Goal: Communication & Community: Answer question/provide support

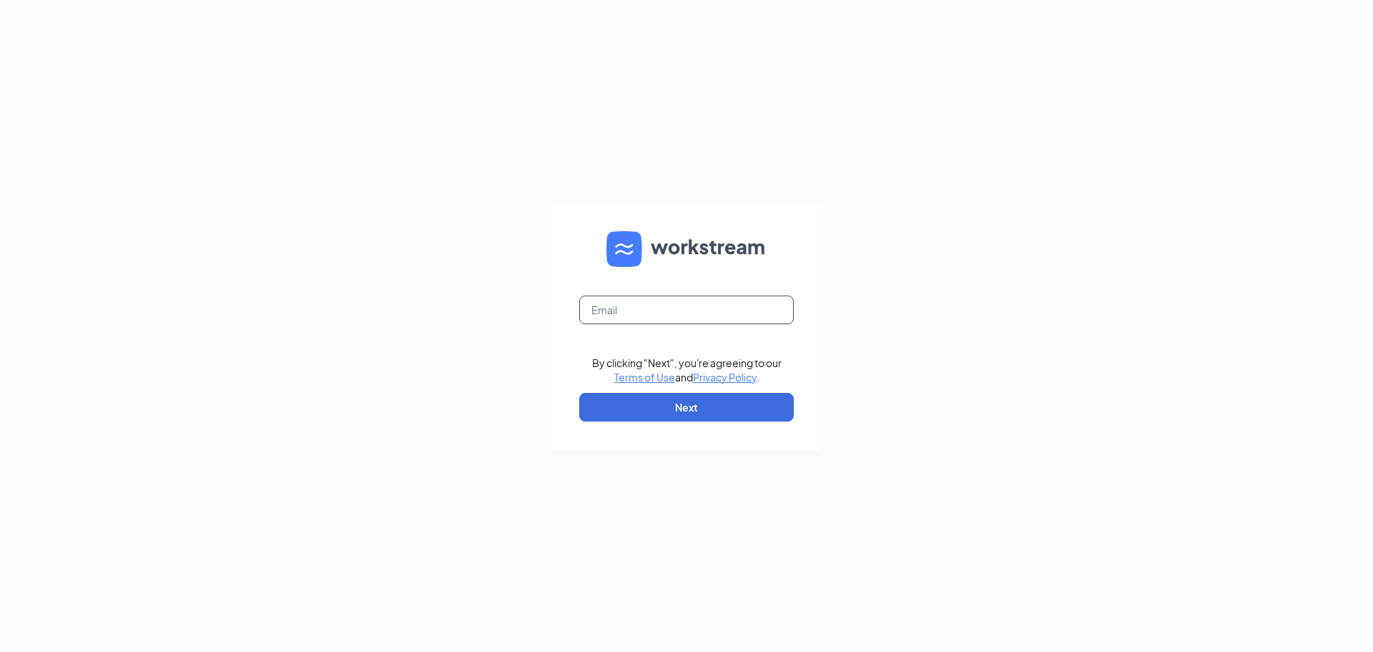
click at [733, 308] on input "text" at bounding box center [686, 309] width 215 height 29
type input "cmosqueda@palazzohealthcare.com"
click at [707, 413] on button "Next" at bounding box center [686, 407] width 215 height 29
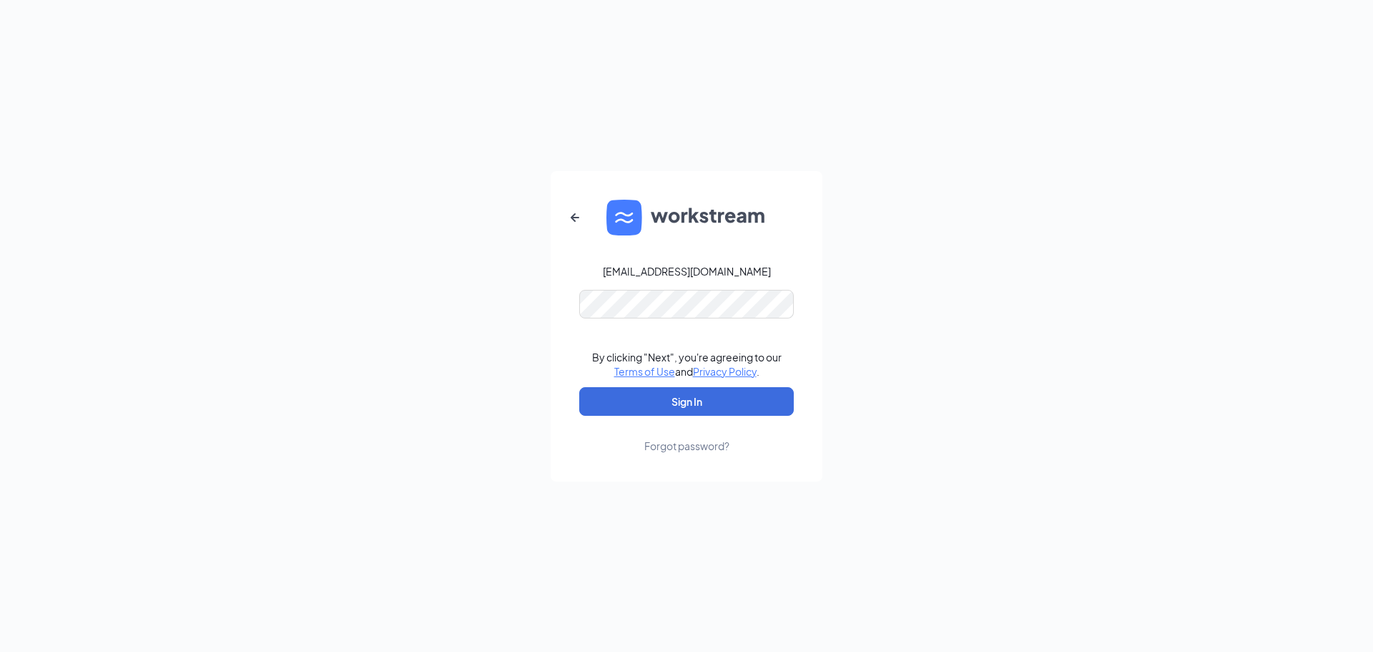
click at [719, 418] on link "Forgot password?" at bounding box center [686, 434] width 85 height 37
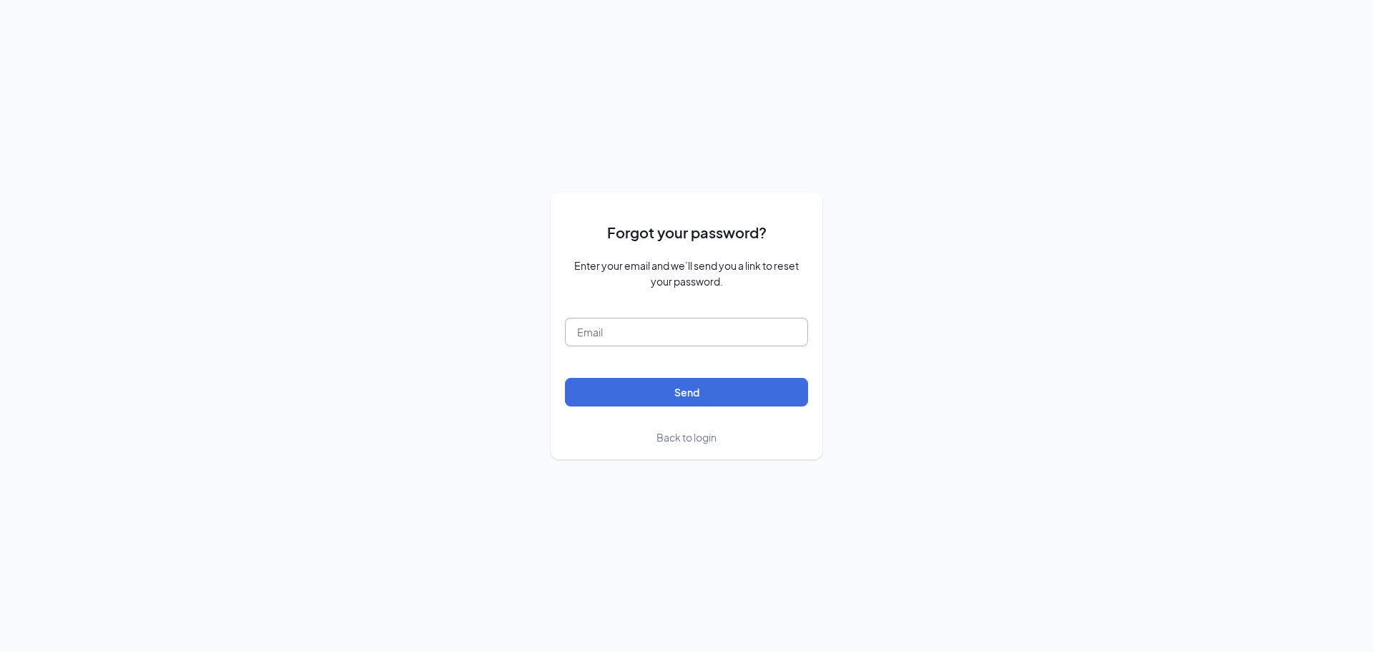
click at [771, 333] on input "text" at bounding box center [686, 332] width 243 height 29
type input "cmosqueda@palazzohealthcare.com"
click at [750, 387] on button "Send" at bounding box center [686, 392] width 243 height 29
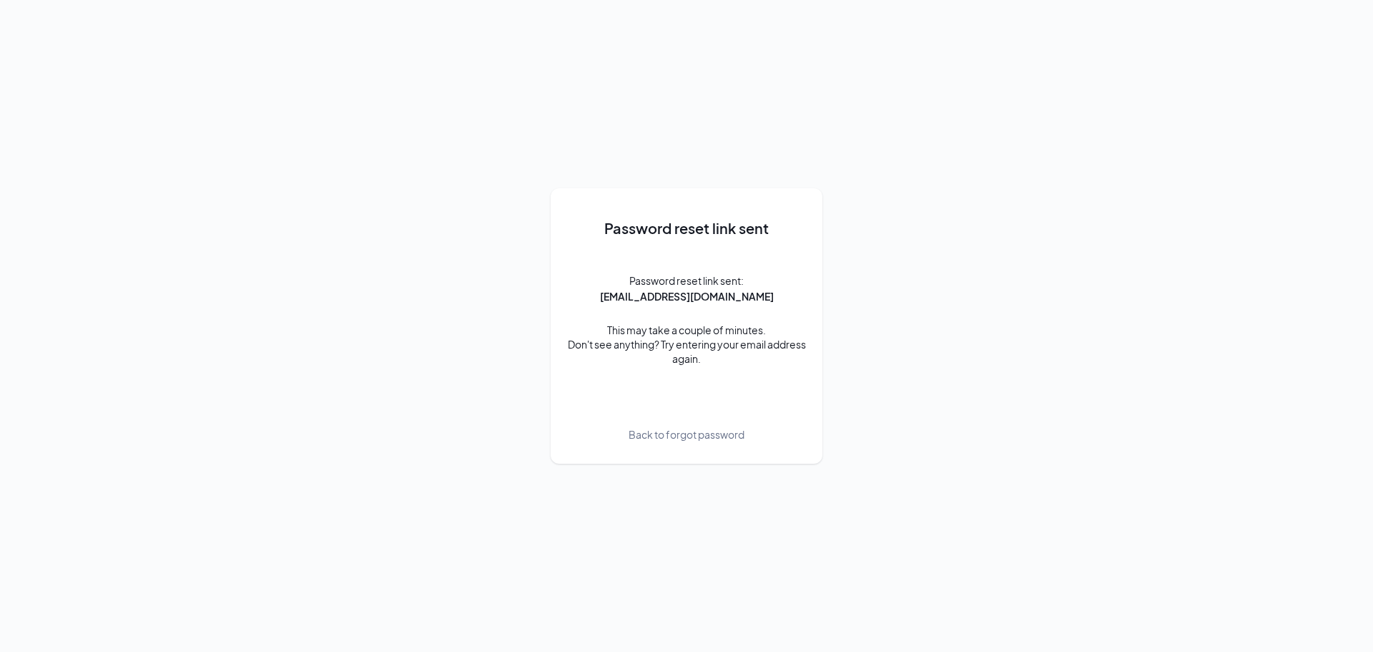
click at [653, 428] on span "Back to forgot password" at bounding box center [687, 434] width 116 height 16
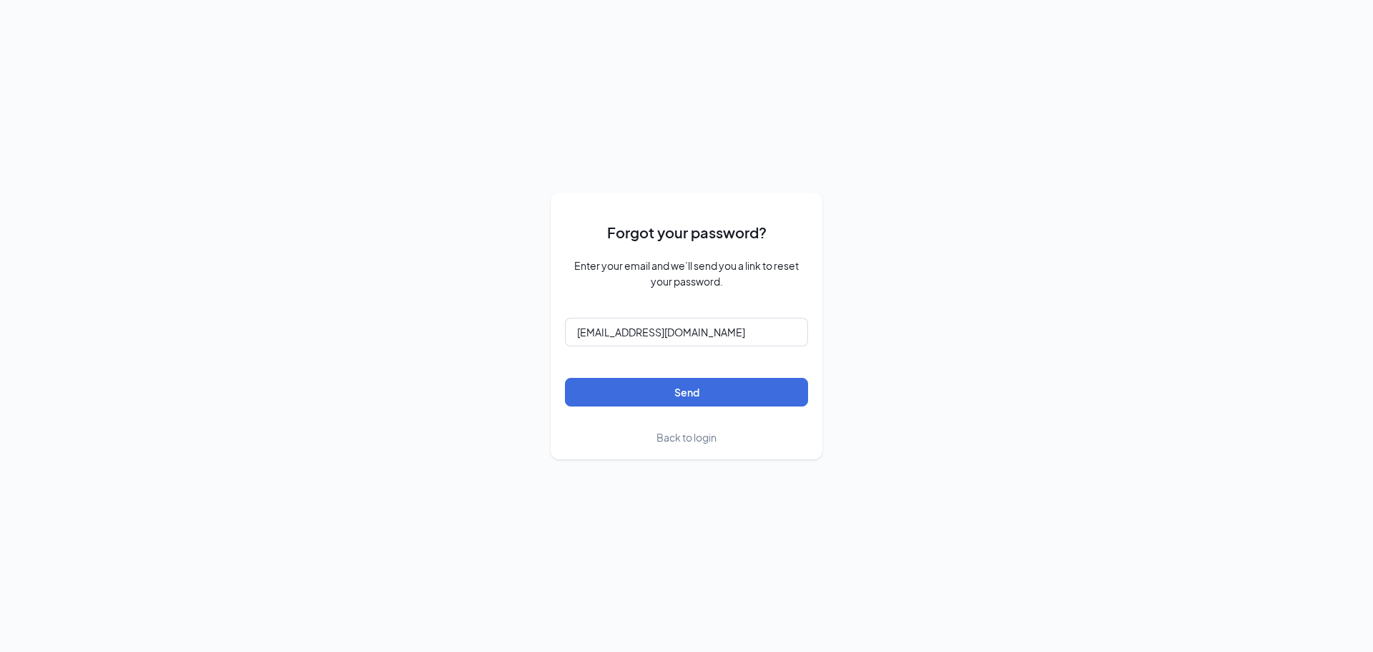
click at [692, 432] on span "Back to login" at bounding box center [687, 437] width 60 height 13
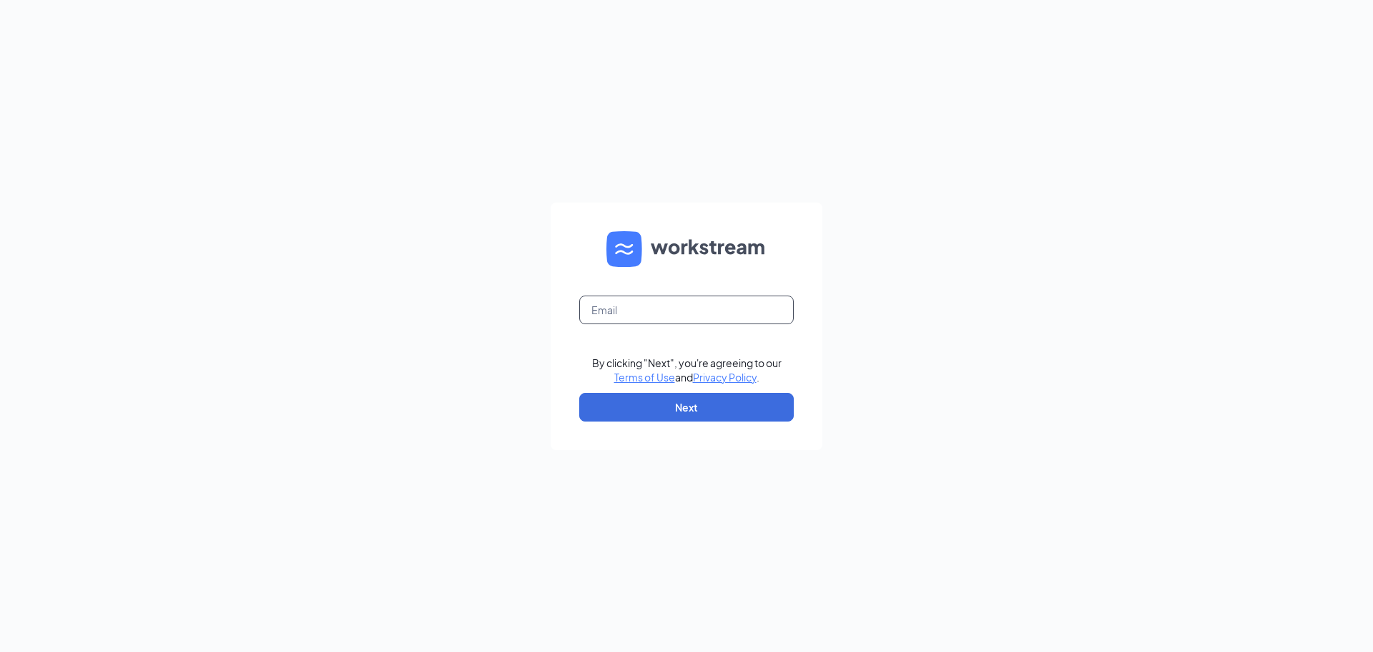
click at [719, 303] on input "text" at bounding box center [686, 309] width 215 height 29
type input "cmosqueda@palazzohealthcare.com"
click at [699, 400] on button "Next" at bounding box center [686, 407] width 215 height 29
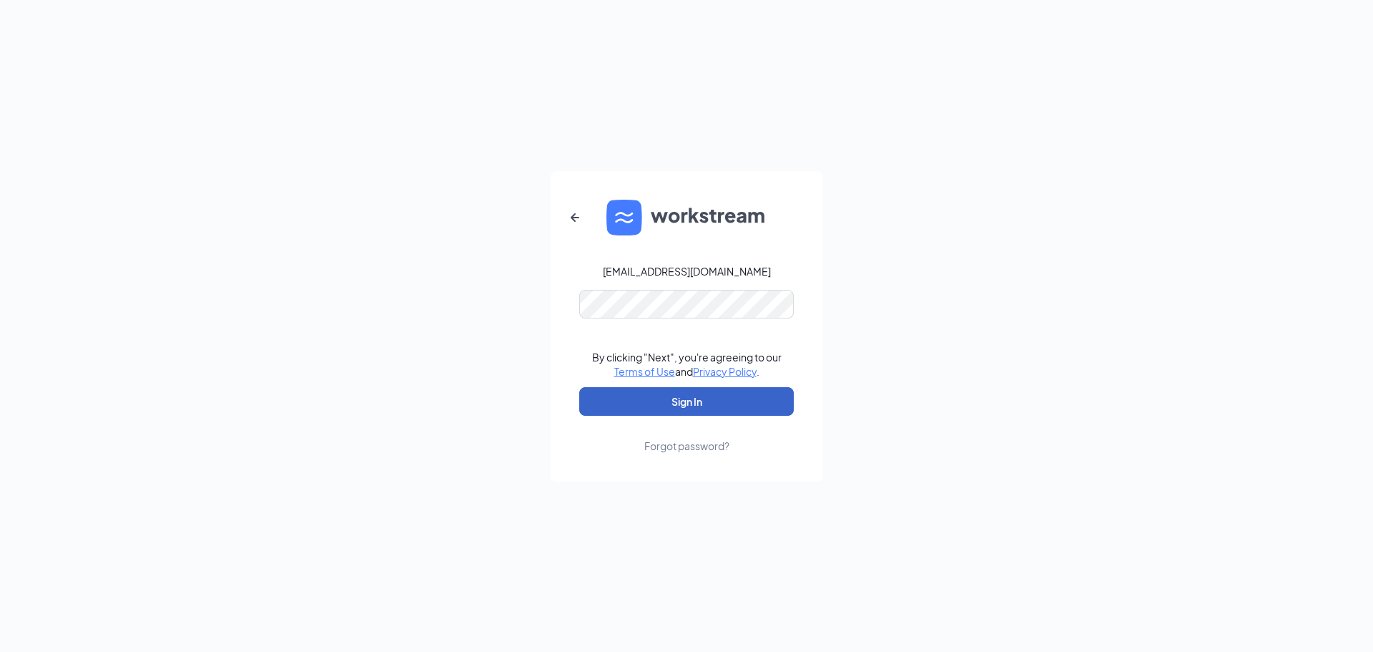
click at [761, 399] on button "Sign In" at bounding box center [686, 401] width 215 height 29
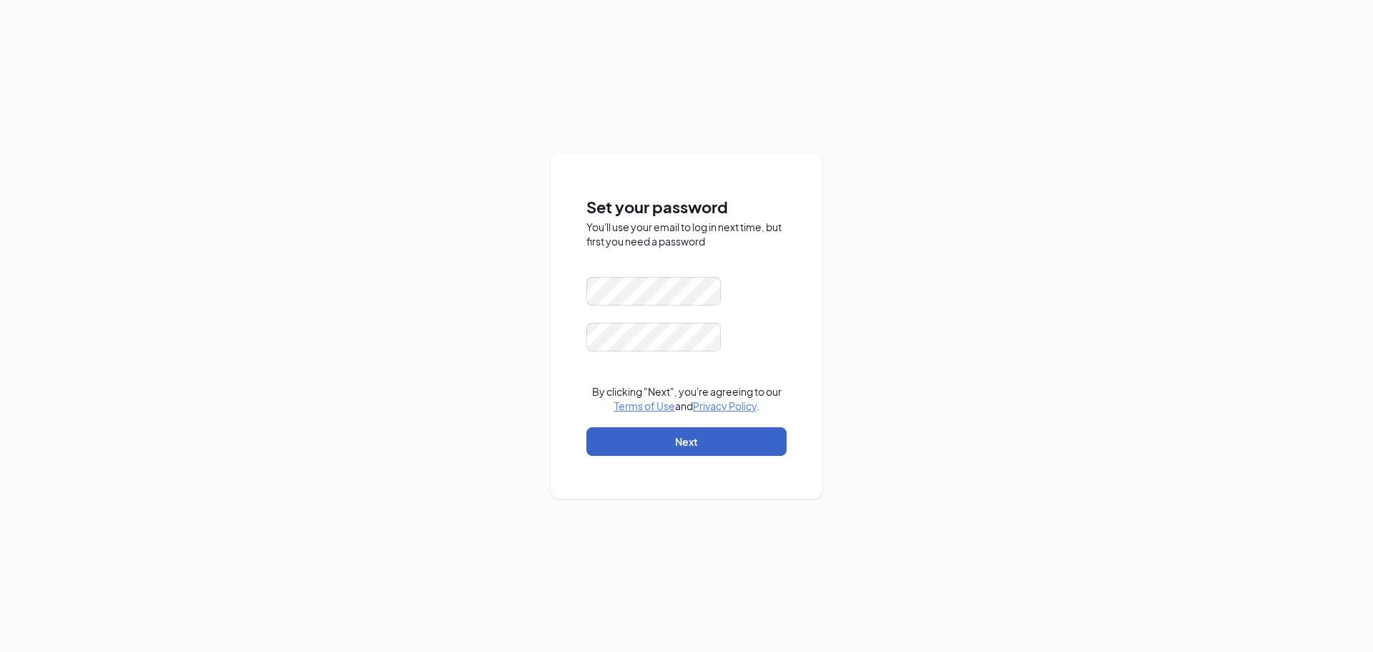
click at [749, 433] on button "Next" at bounding box center [686, 441] width 200 height 29
click at [684, 433] on button "Next" at bounding box center [686, 441] width 200 height 29
click at [767, 307] on form "Passwords do not match By clicking "Next", you're agreeing to our Terms of Use …" at bounding box center [686, 373] width 200 height 193
click at [749, 442] on button "Next" at bounding box center [686, 441] width 200 height 29
click at [692, 432] on button "Next" at bounding box center [686, 441] width 200 height 29
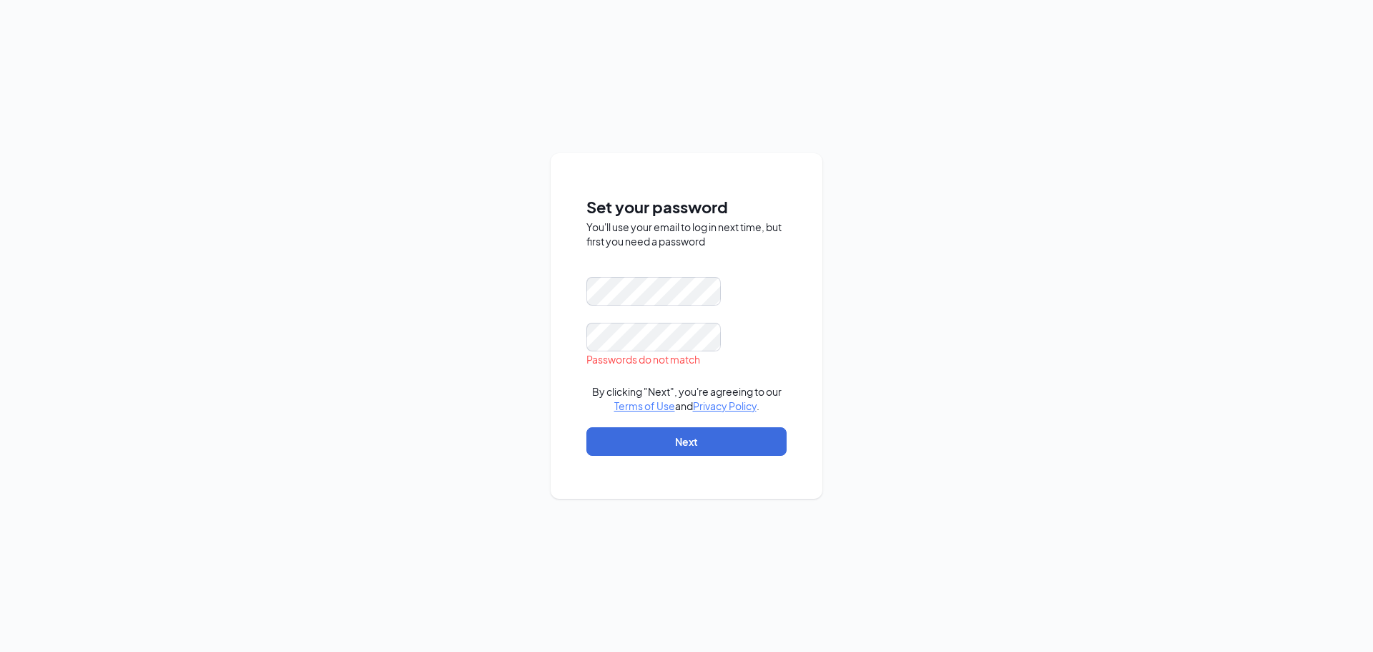
click at [694, 456] on form "Passwords do not match By clicking "Next", you're agreeing to our Terms of Use …" at bounding box center [686, 373] width 200 height 193
click at [697, 433] on button "Next" at bounding box center [686, 441] width 200 height 29
click at [719, 448] on button "Next" at bounding box center [686, 441] width 200 height 29
click at [727, 441] on button "Next" at bounding box center [686, 441] width 200 height 29
click at [723, 433] on button "Next" at bounding box center [686, 441] width 200 height 29
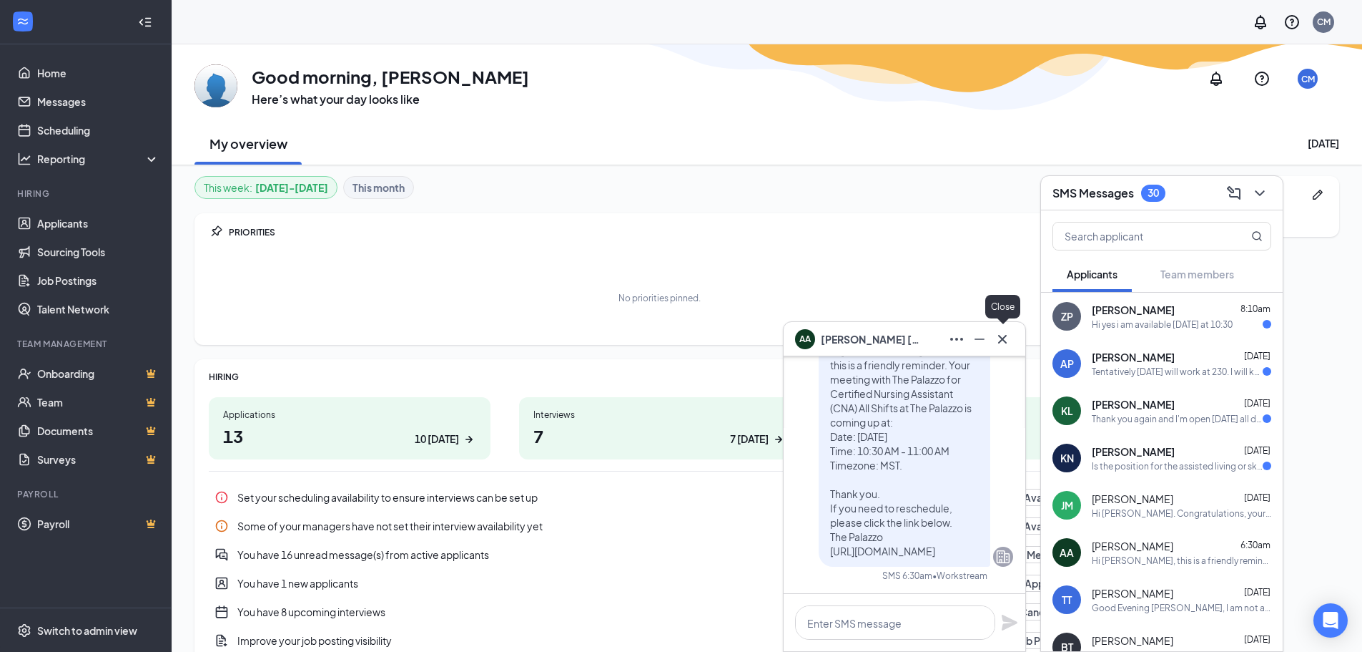
click at [1000, 338] on icon "Cross" at bounding box center [1002, 338] width 17 height 17
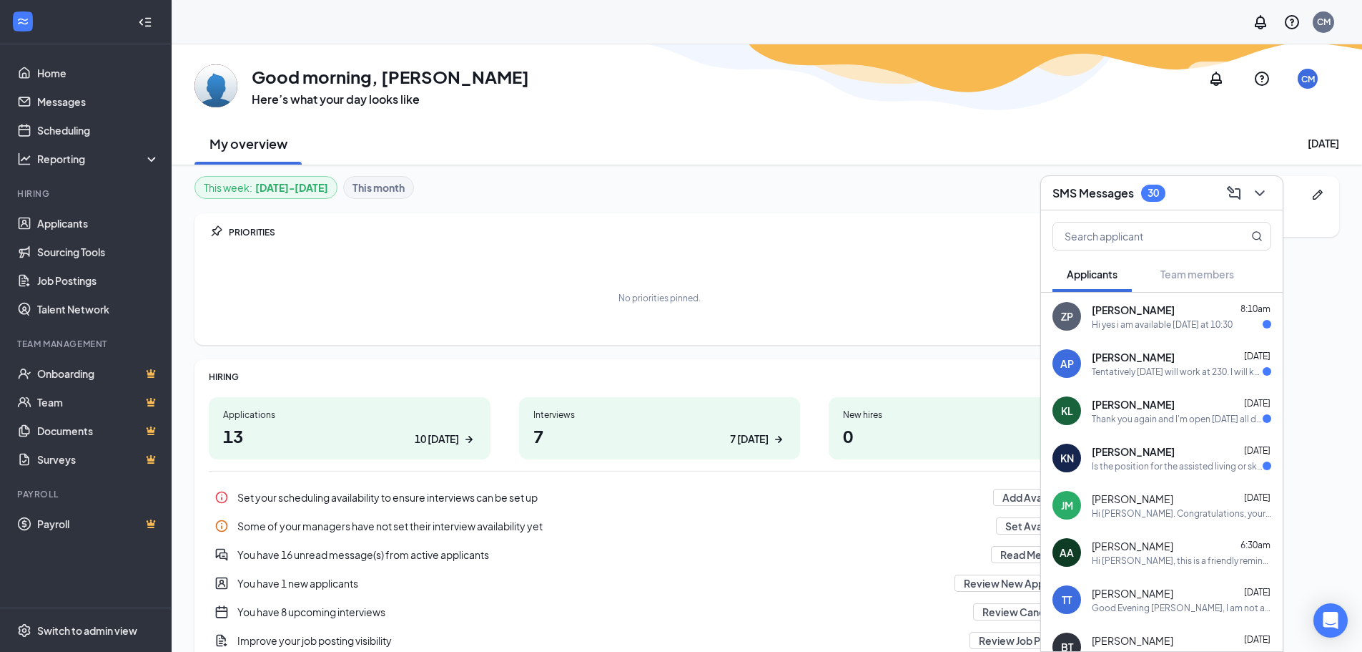
click at [1116, 315] on span "[PERSON_NAME]" at bounding box center [1133, 310] width 83 height 14
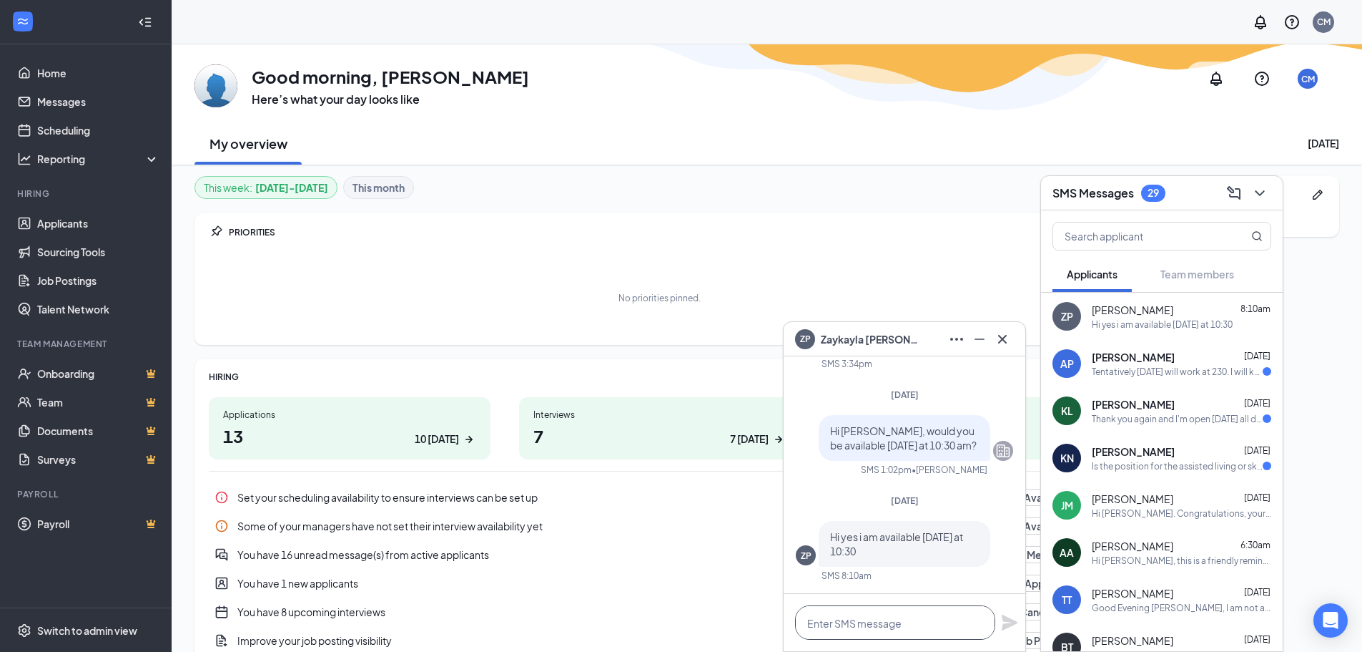
click at [913, 611] on textarea at bounding box center [895, 622] width 200 height 34
type textarea "That time has already been filled,"
click at [54, 218] on link "Applicants" at bounding box center [98, 223] width 122 height 29
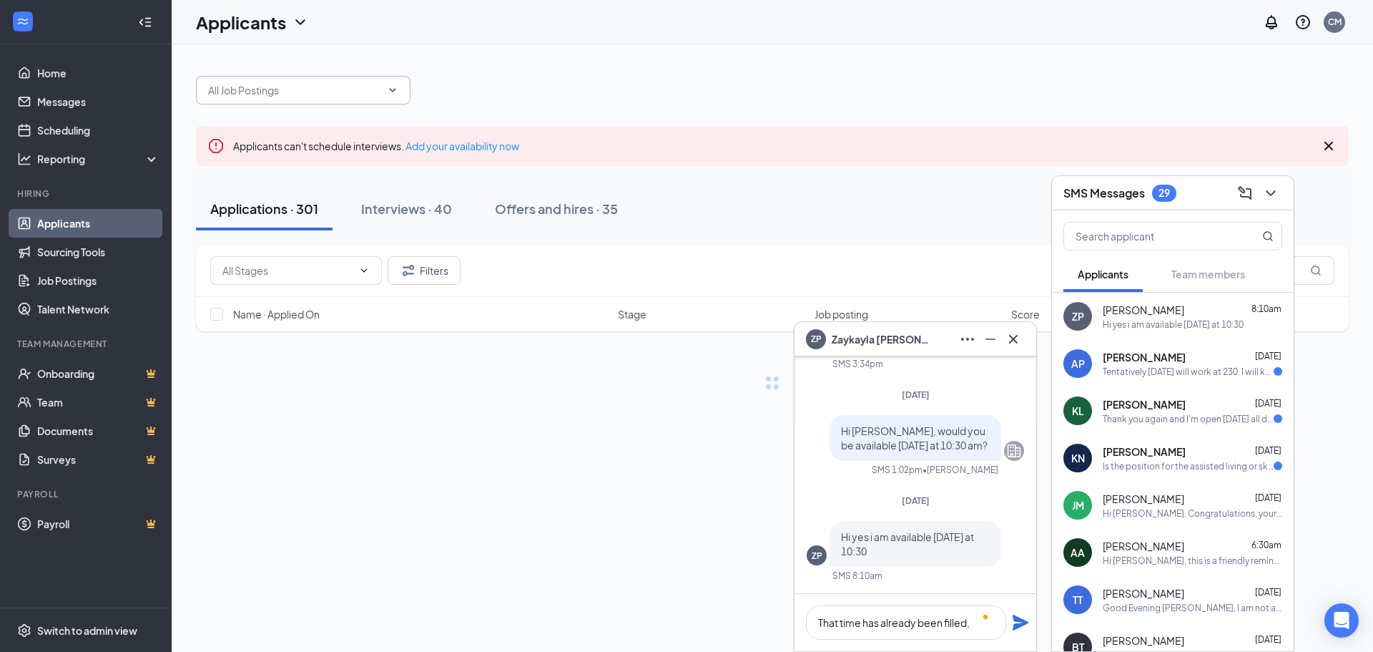
click at [275, 89] on input "text" at bounding box center [294, 90] width 173 height 16
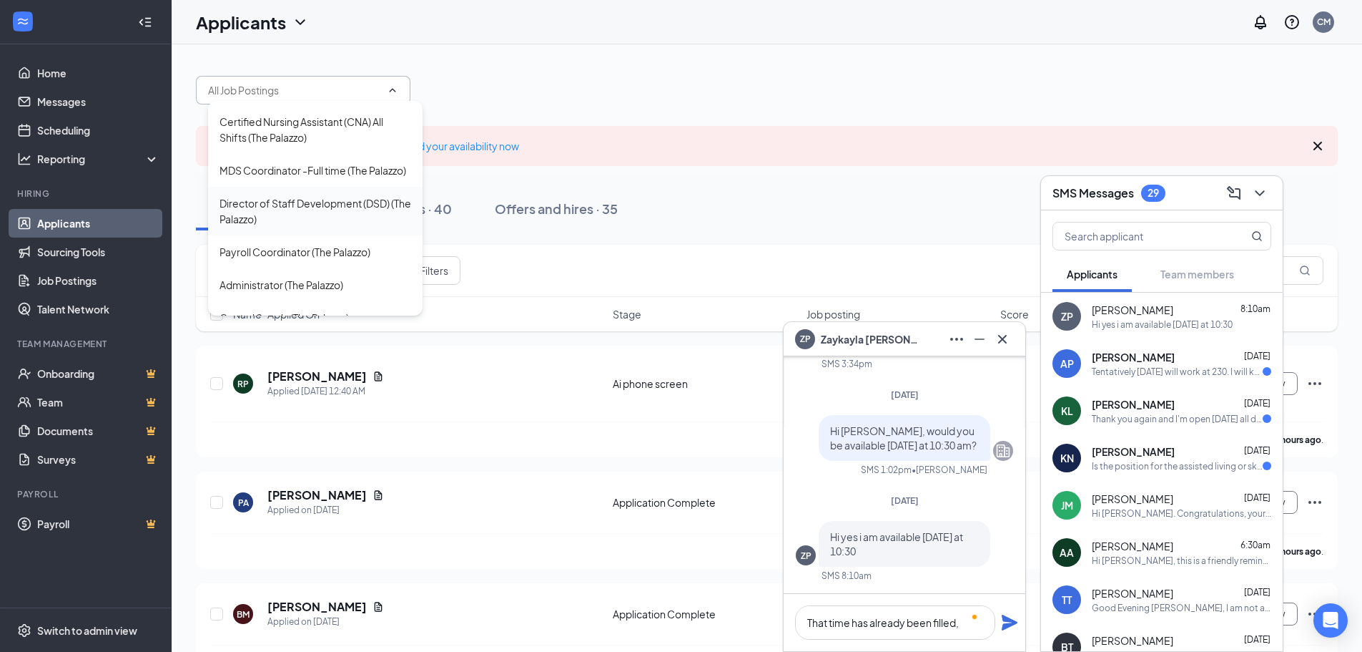
scroll to position [429, 0]
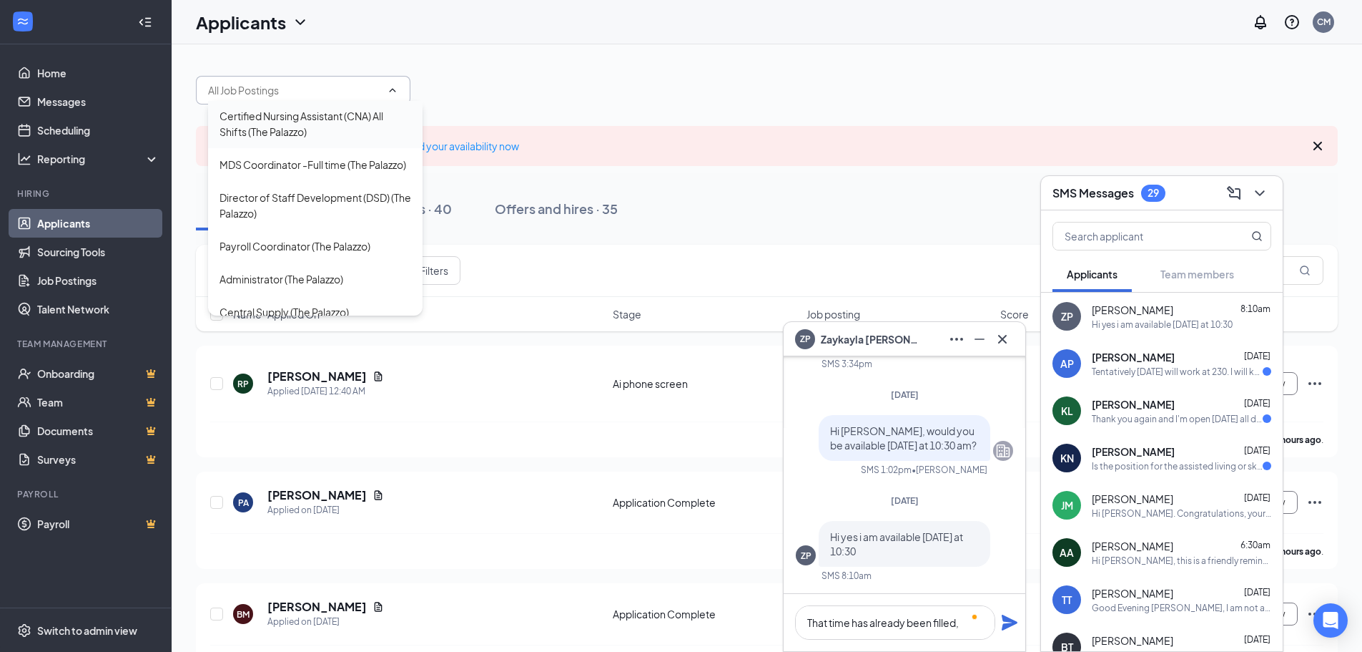
click at [300, 139] on div "Certified Nursing Assistant (CNA) All Shifts (The Palazzo)" at bounding box center [316, 123] width 192 height 31
type input "Certified Nursing Assistant (CNA) All Shifts (The Palazzo)"
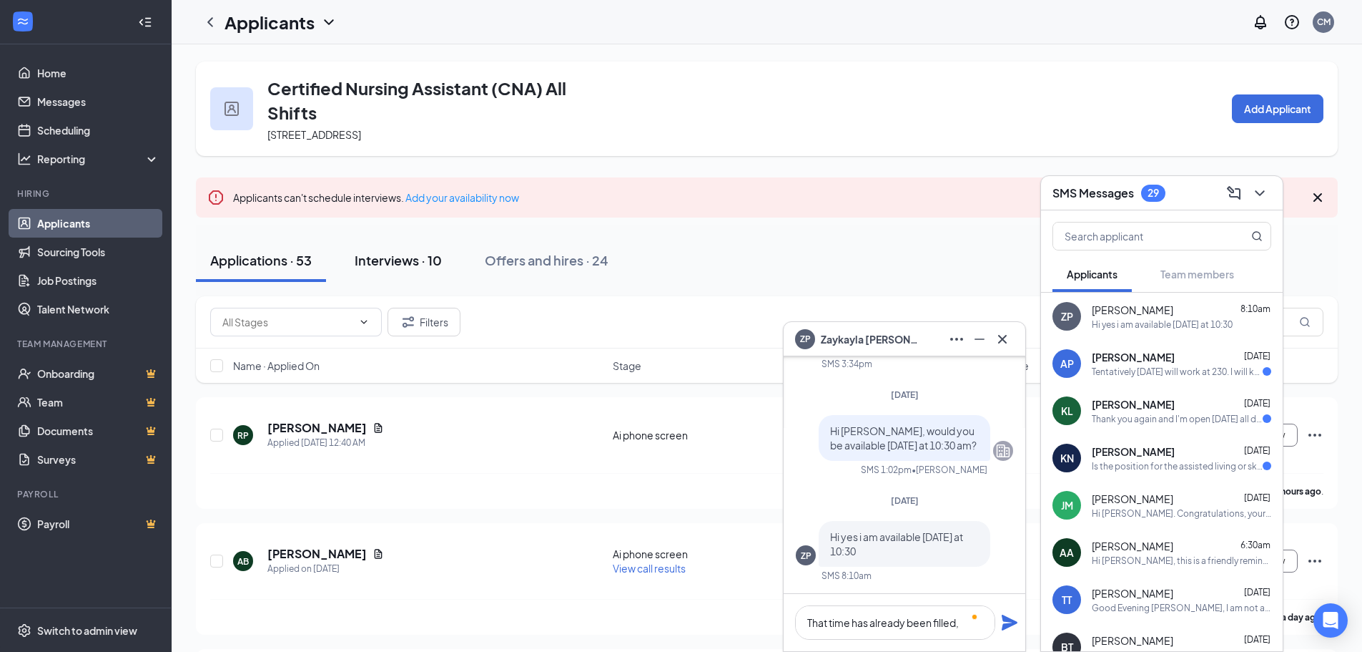
click at [403, 245] on button "Interviews · 10" at bounding box center [398, 260] width 116 height 43
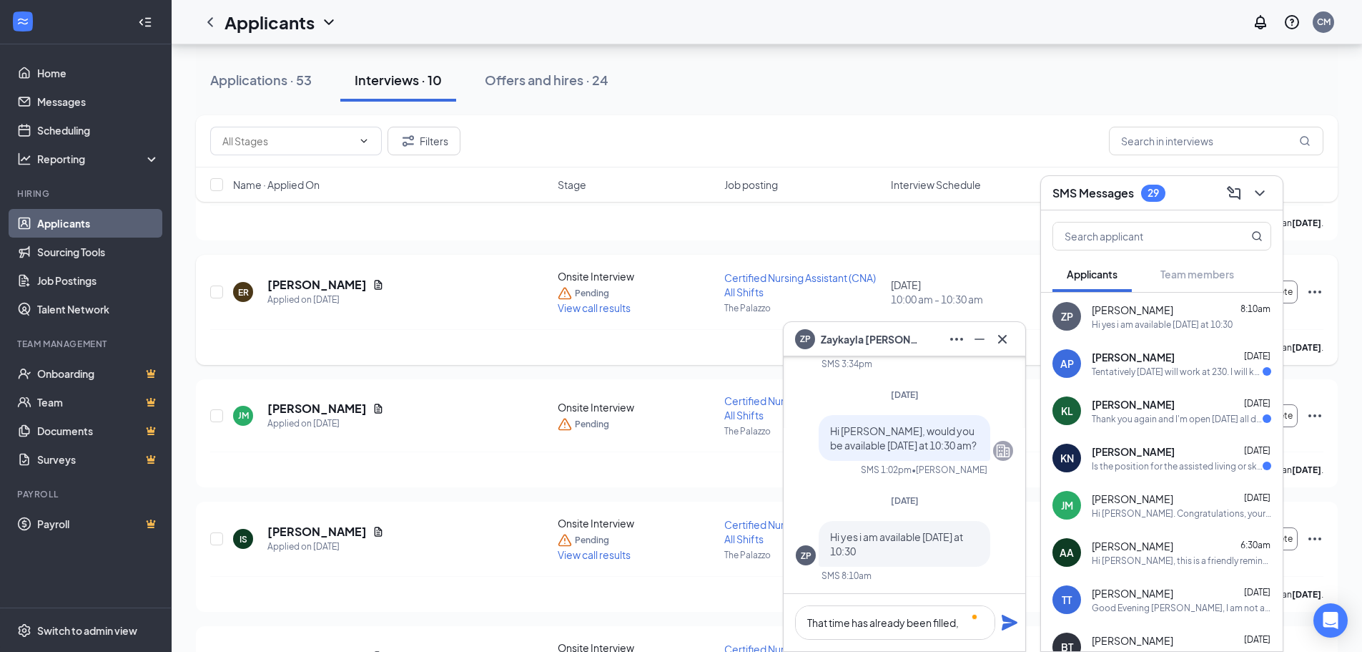
scroll to position [286, 0]
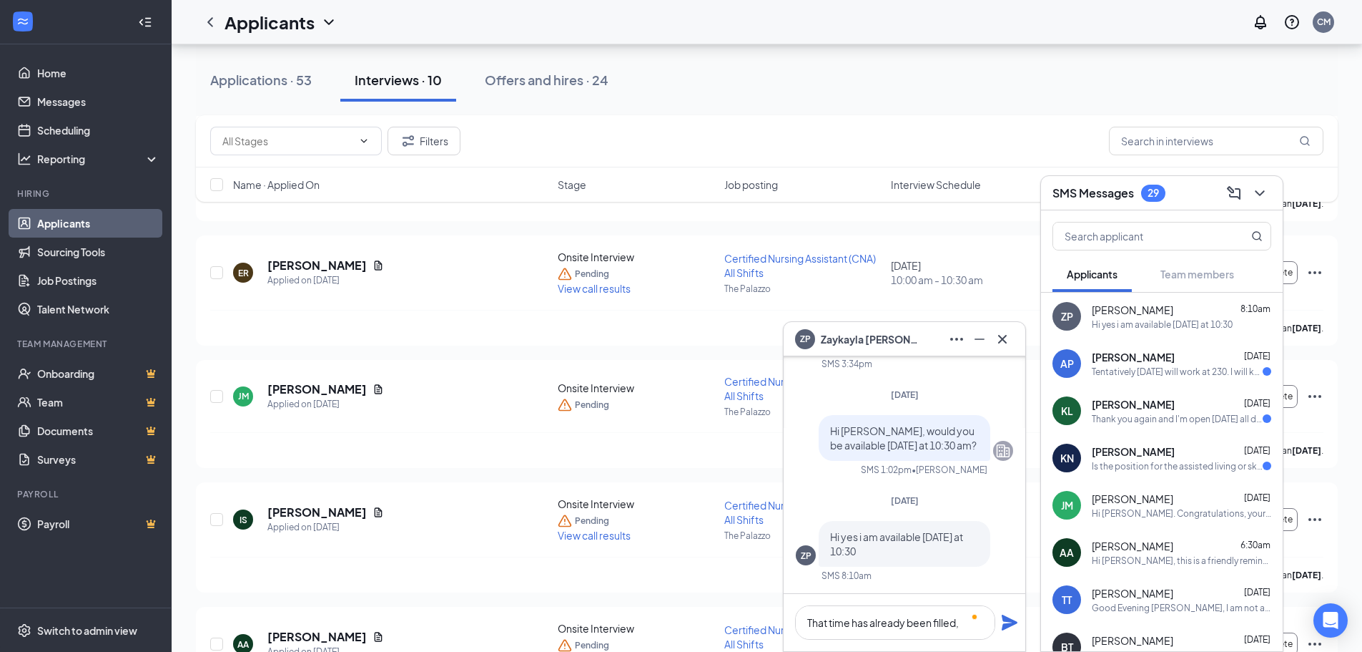
click at [927, 187] on span "Interview Schedule" at bounding box center [936, 184] width 90 height 14
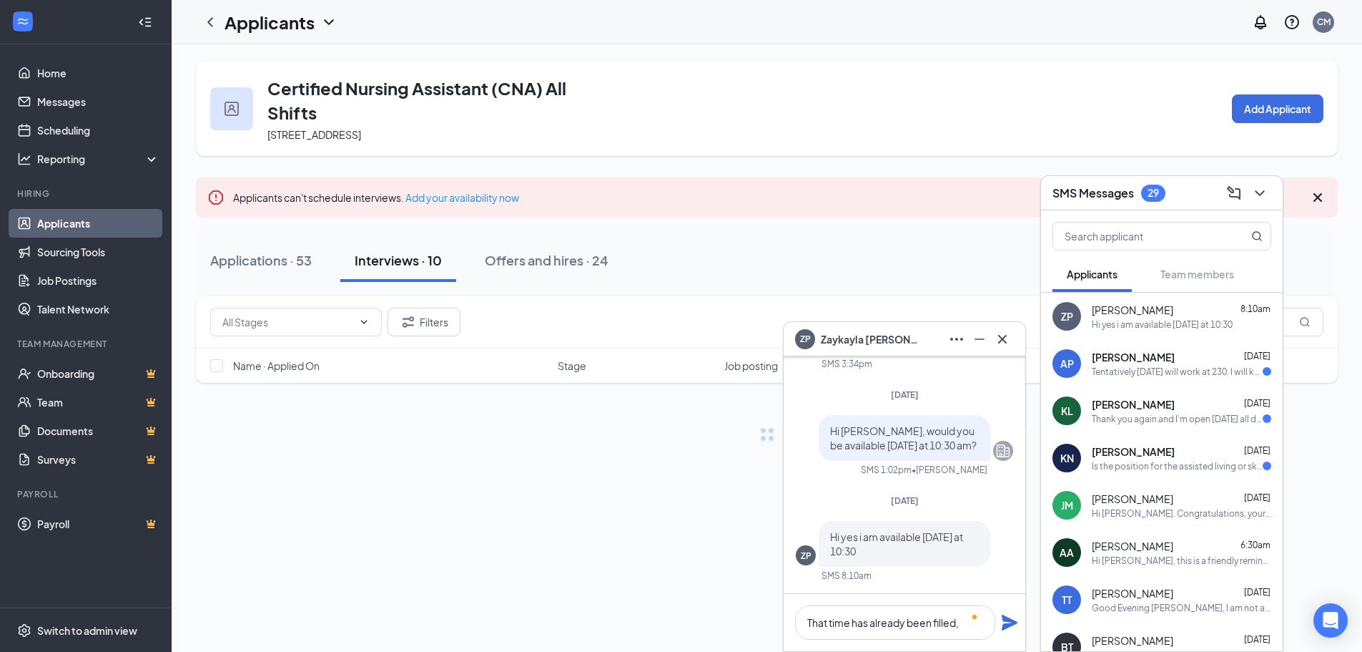
scroll to position [0, 0]
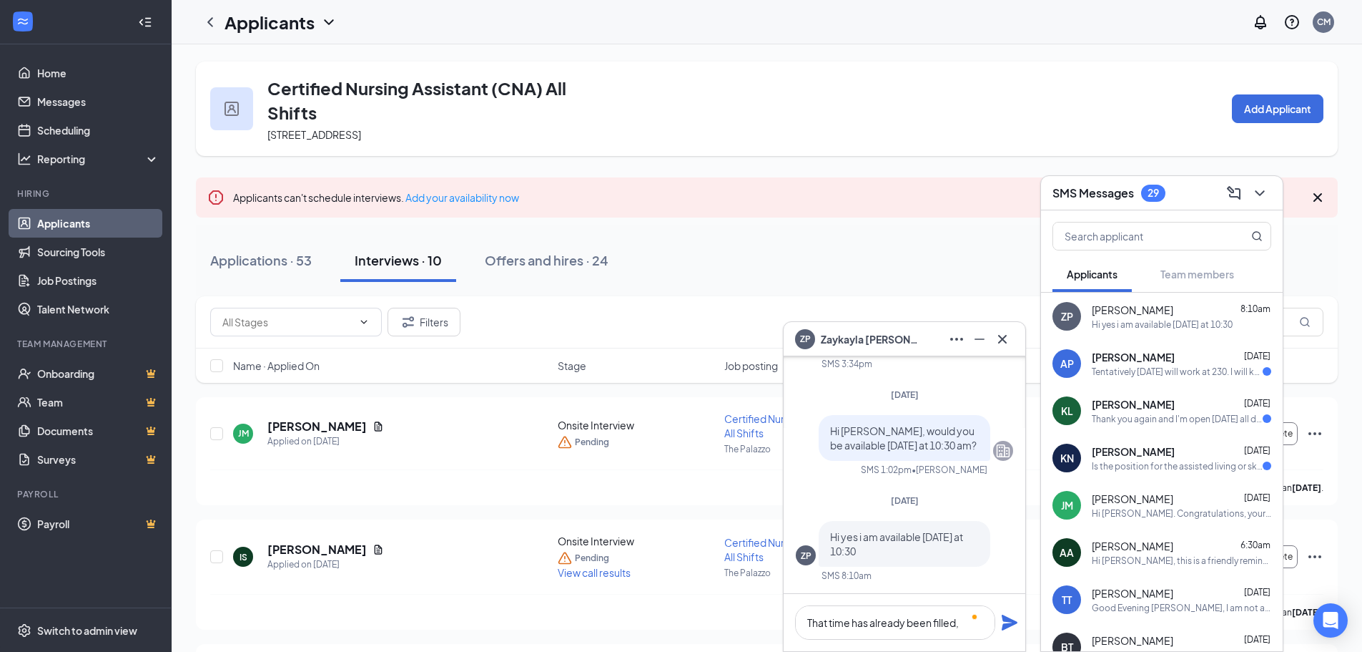
click at [1182, 194] on div "SMS Messages 29" at bounding box center [1162, 193] width 219 height 22
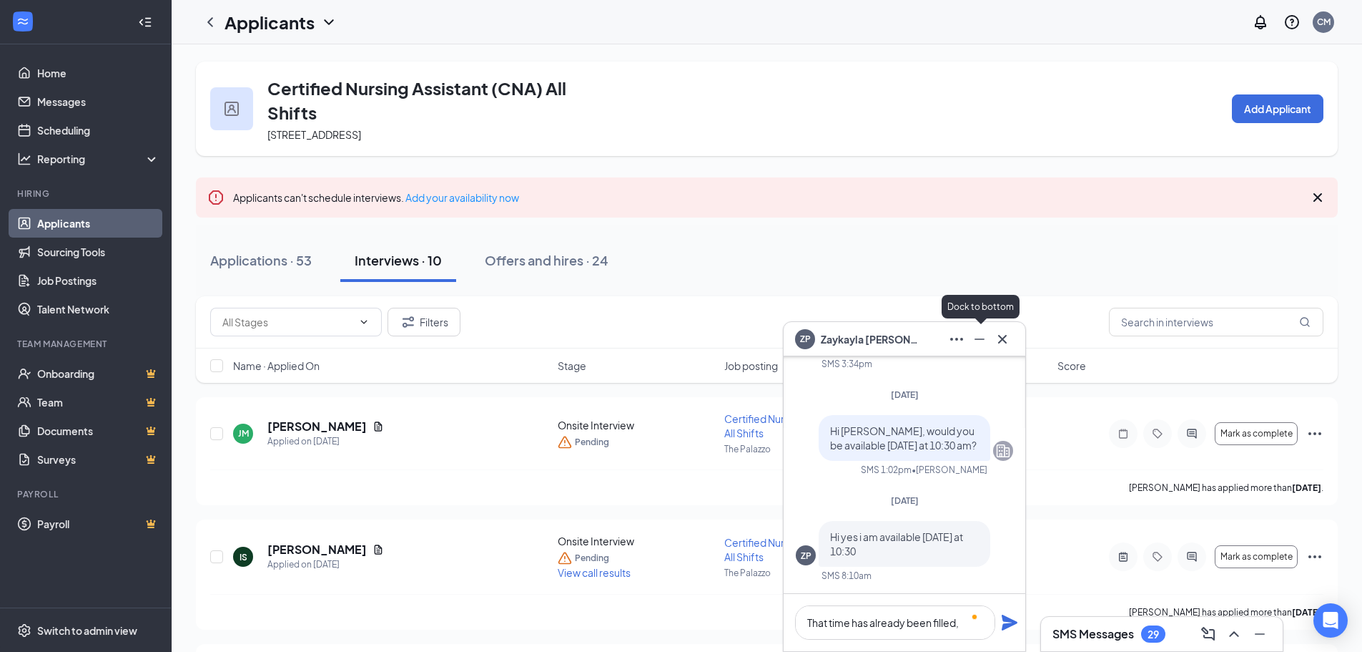
click at [975, 335] on icon "Minimize" at bounding box center [979, 338] width 17 height 17
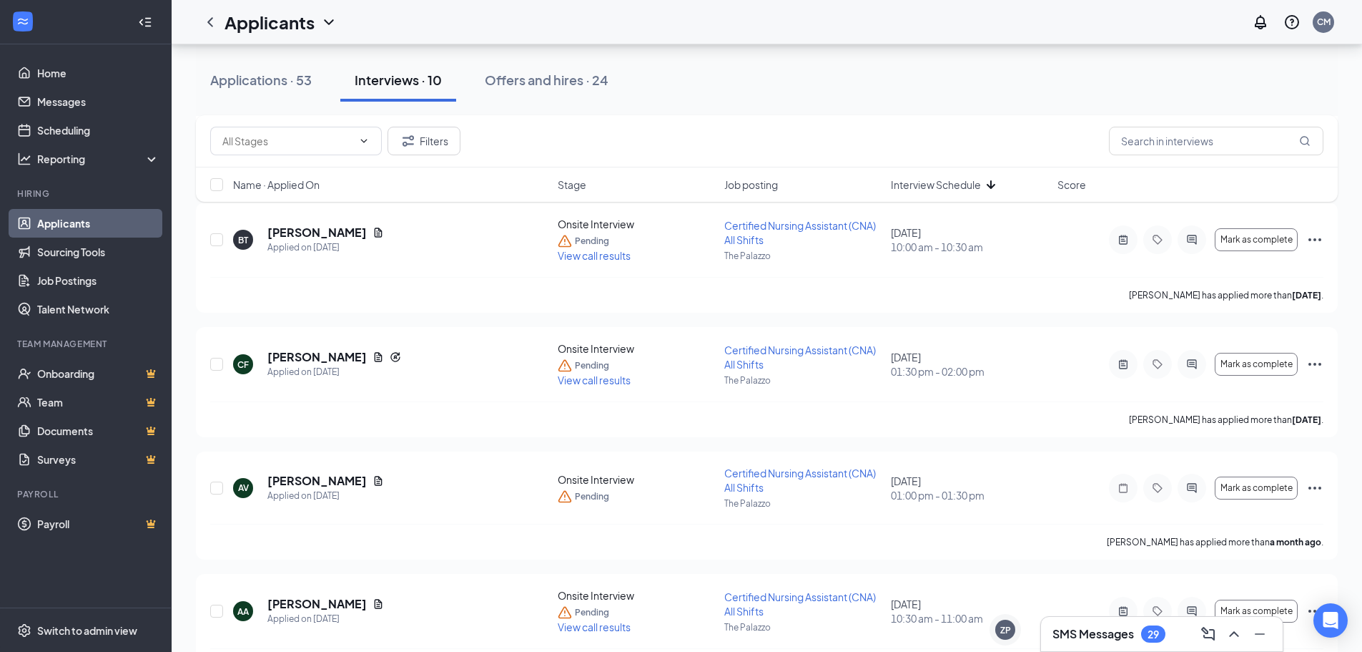
scroll to position [358, 0]
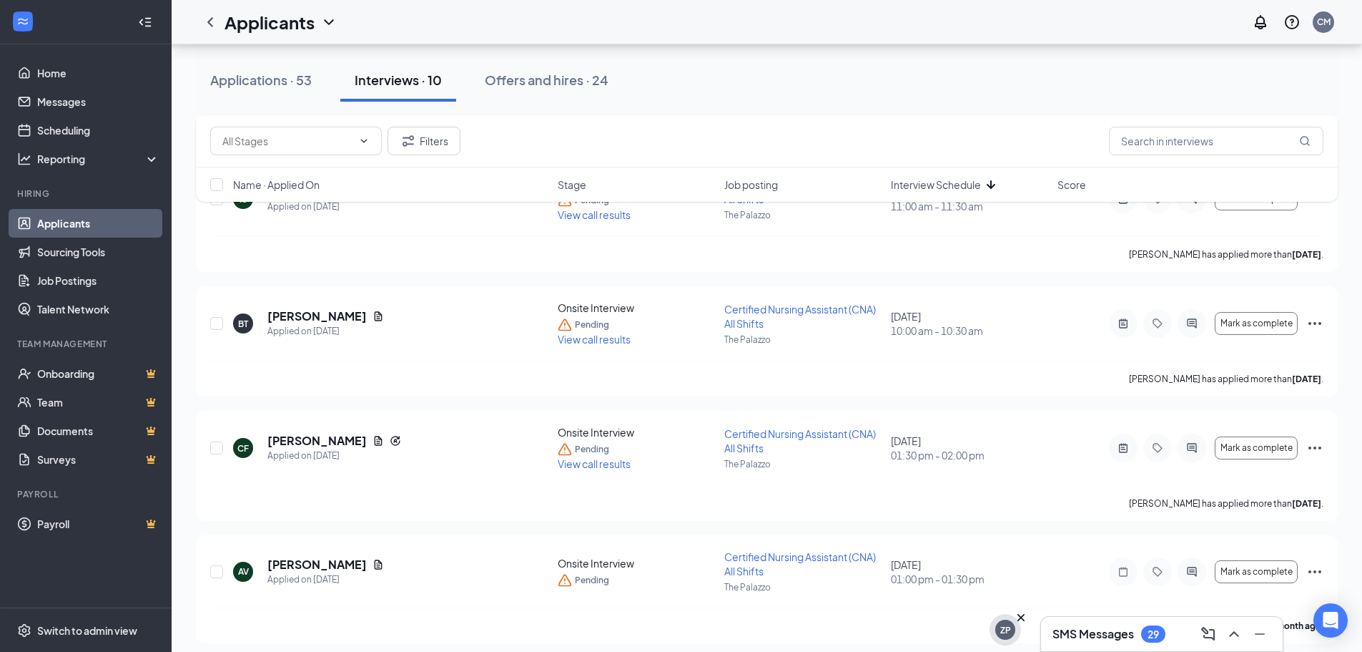
click at [1011, 629] on div "ZP" at bounding box center [1005, 629] width 20 height 20
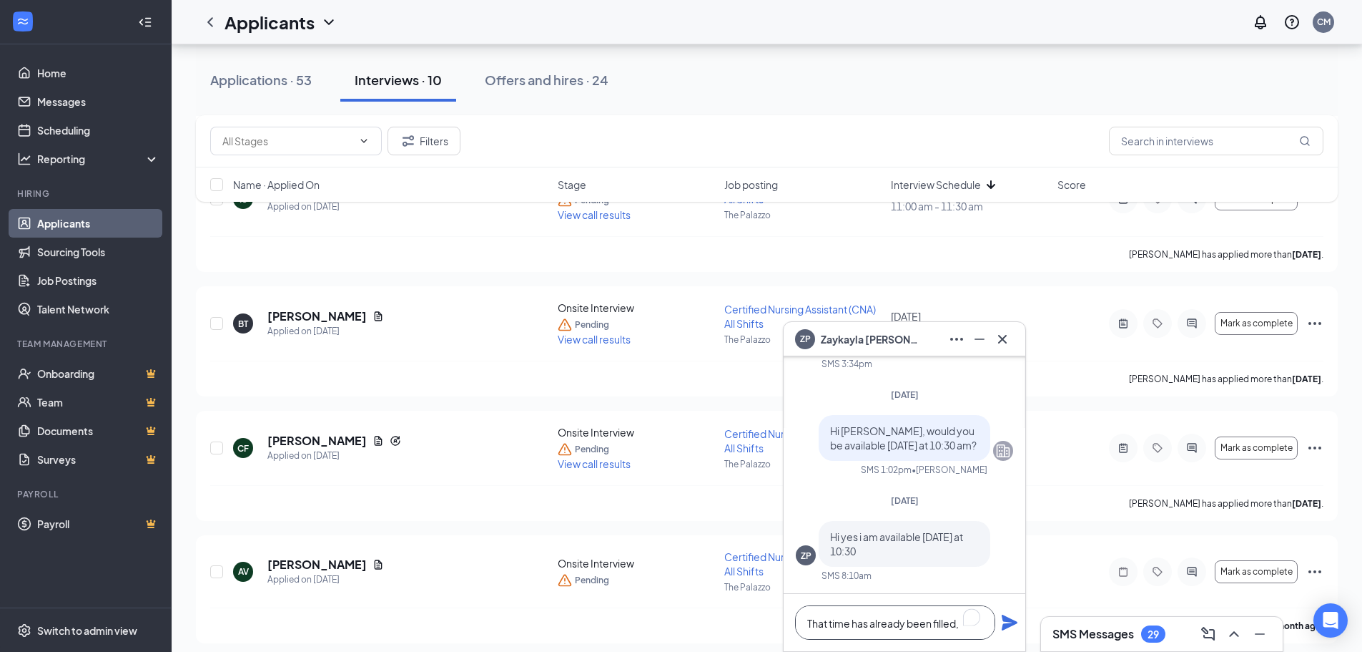
click at [973, 617] on div "ZP Zaykayla Parker ZP Zaykayla Parker Applicant Certified Nursing Assistant (CN…" at bounding box center [904, 486] width 243 height 330
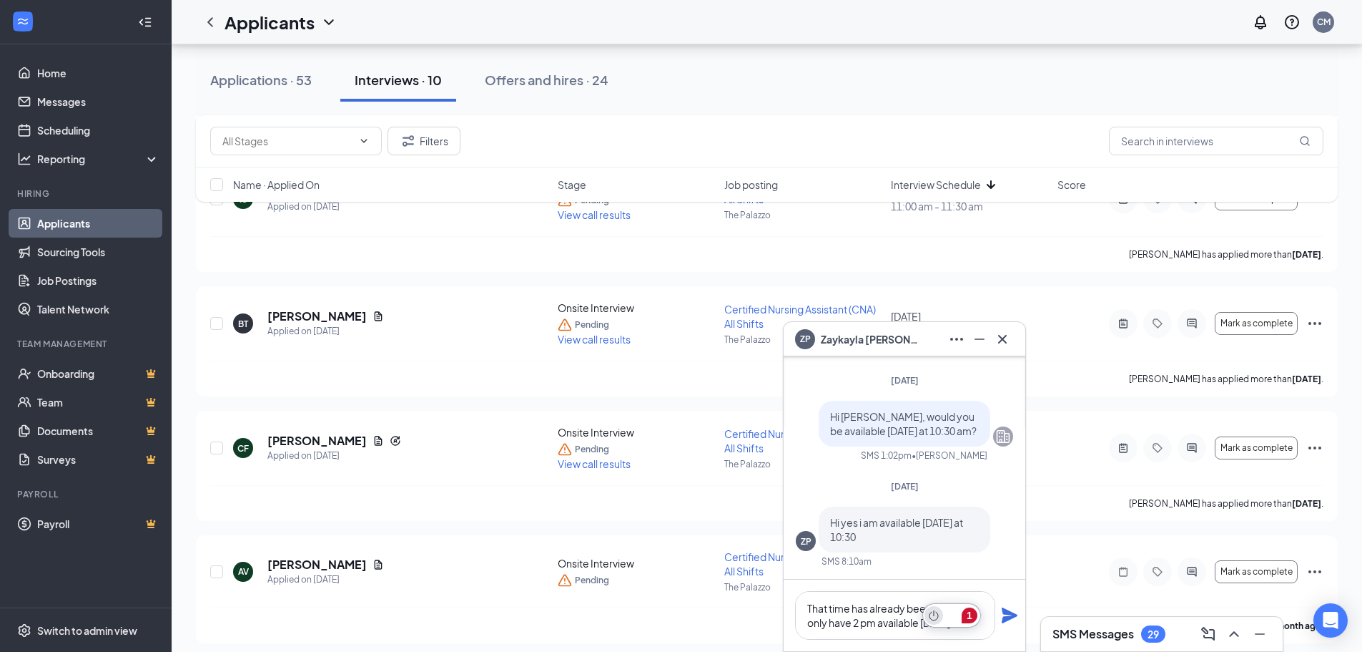
click at [935, 614] on icon "Turn off Grammarly on this website" at bounding box center [934, 615] width 10 height 11
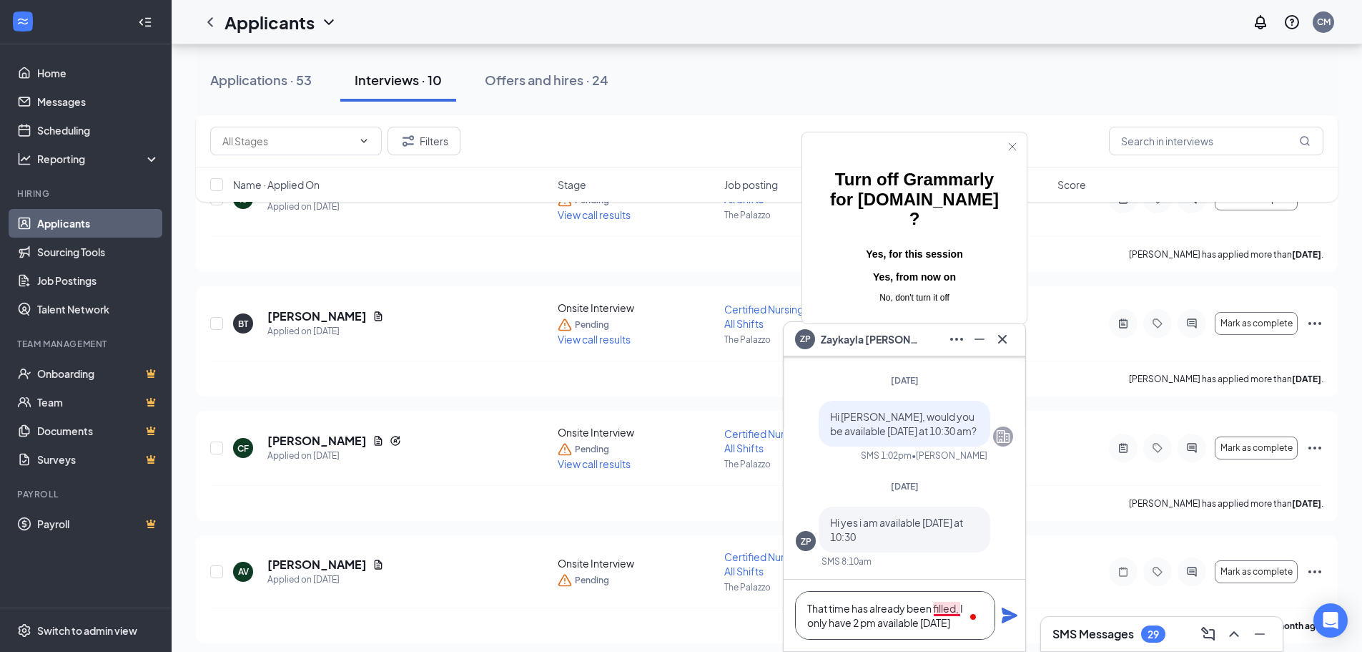
click at [946, 611] on textarea "That time has already been filled, I only have 2 pm available today" at bounding box center [895, 615] width 200 height 49
click at [962, 624] on textarea "That time has already been filled. I only have 2 pm available today" at bounding box center [895, 615] width 200 height 49
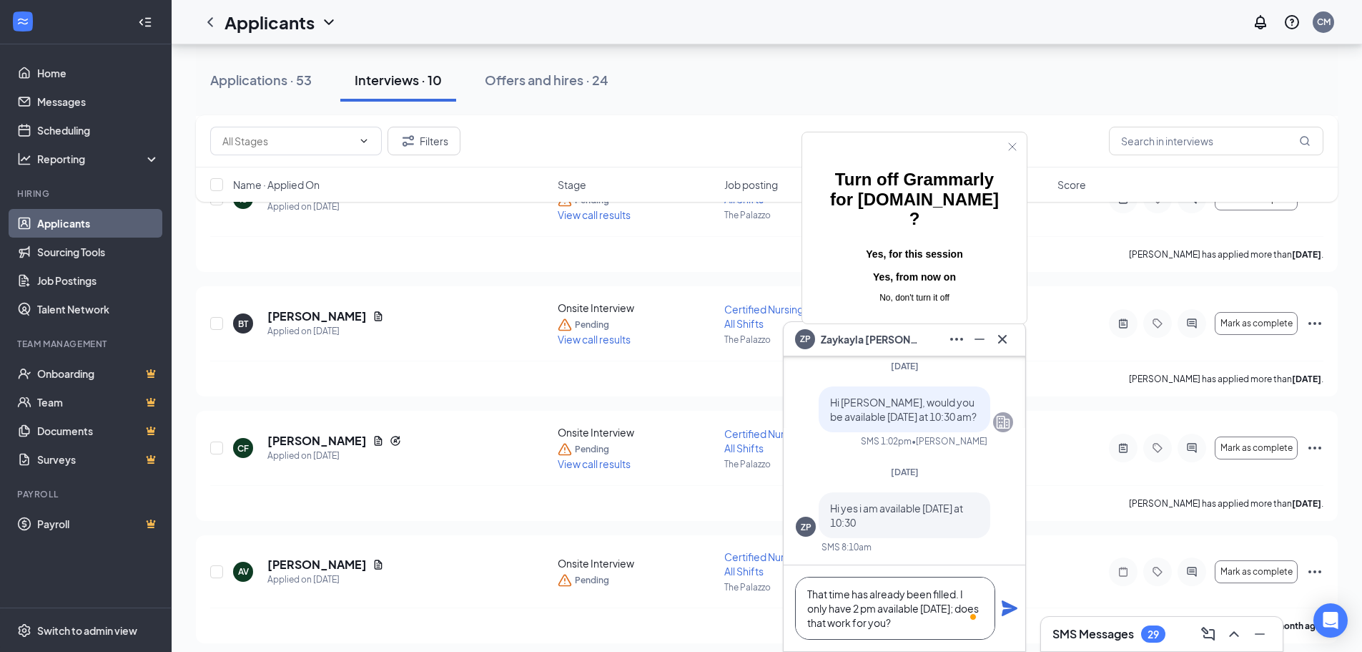
click at [960, 613] on textarea "That time has already been filled. I only have 2 pm available today; does that …" at bounding box center [895, 607] width 200 height 63
type textarea "That time has already been filled. I only have 2 pm available today; does that …"
click at [1004, 614] on icon "Plane" at bounding box center [1010, 608] width 16 height 16
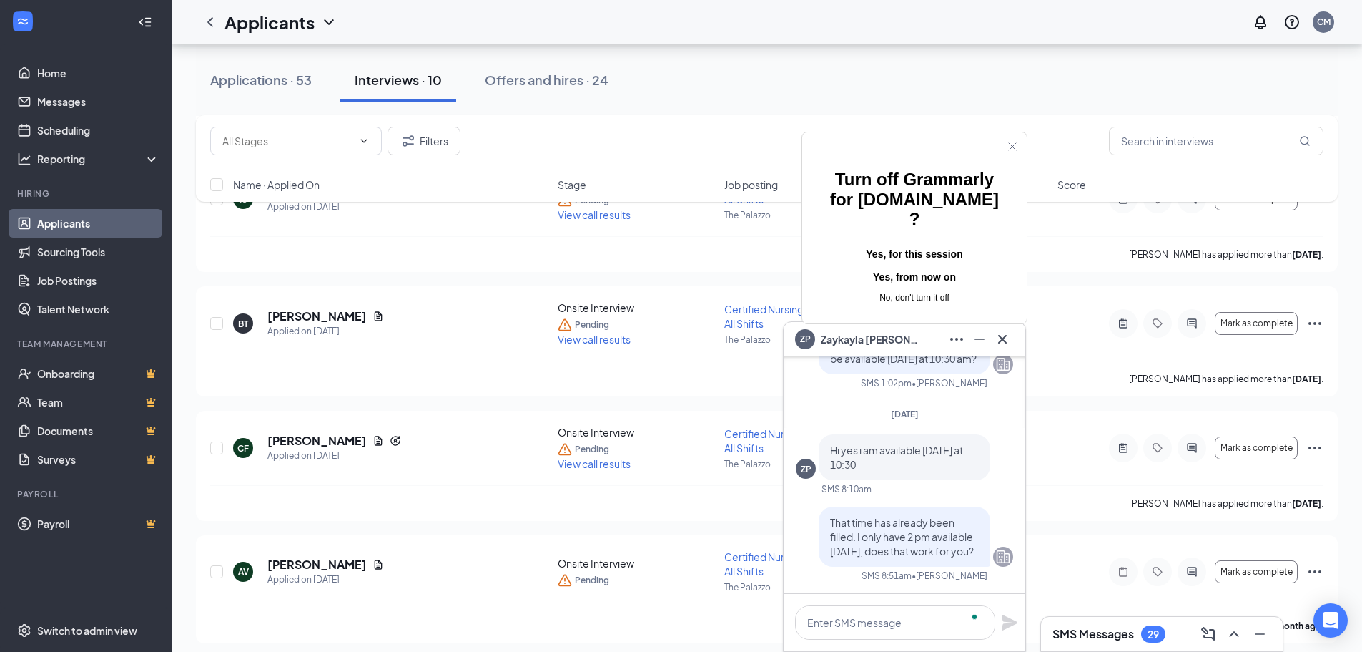
scroll to position [0, 0]
click at [998, 333] on icon "Cross" at bounding box center [1002, 338] width 17 height 17
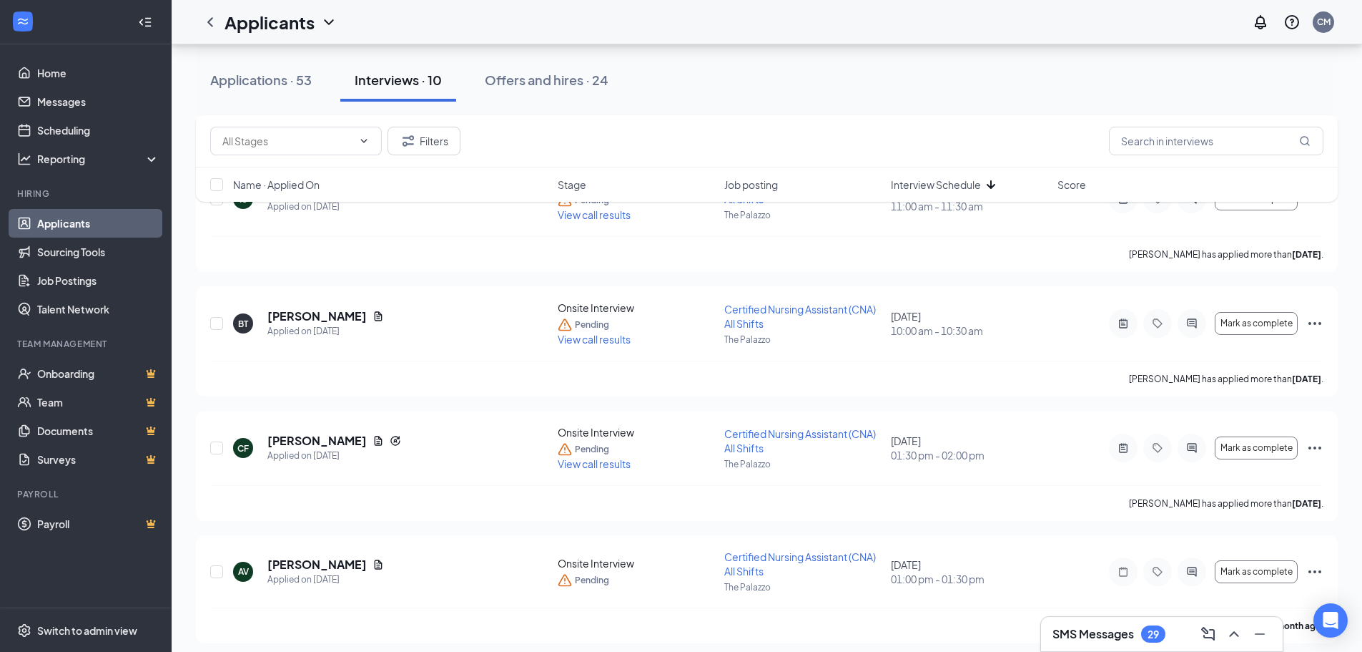
click at [1169, 624] on div "SMS Messages 29" at bounding box center [1162, 633] width 219 height 23
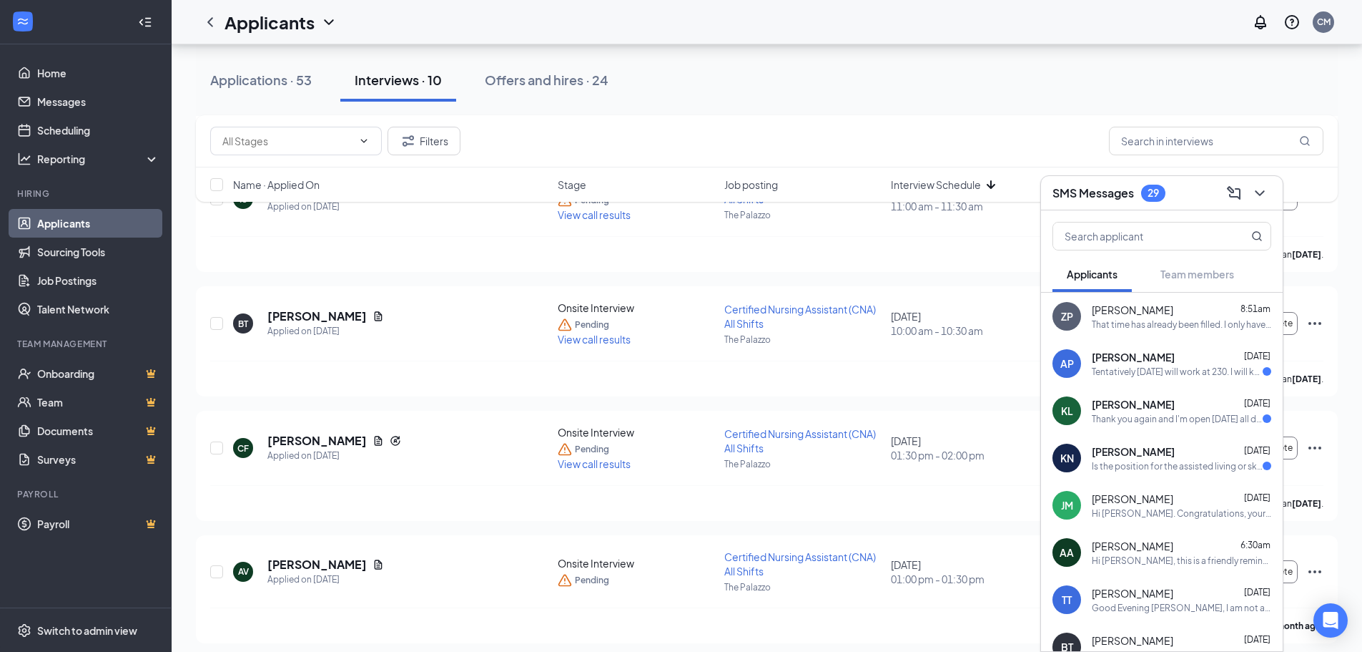
click at [1172, 202] on div "SMS Messages 29" at bounding box center [1162, 193] width 219 height 22
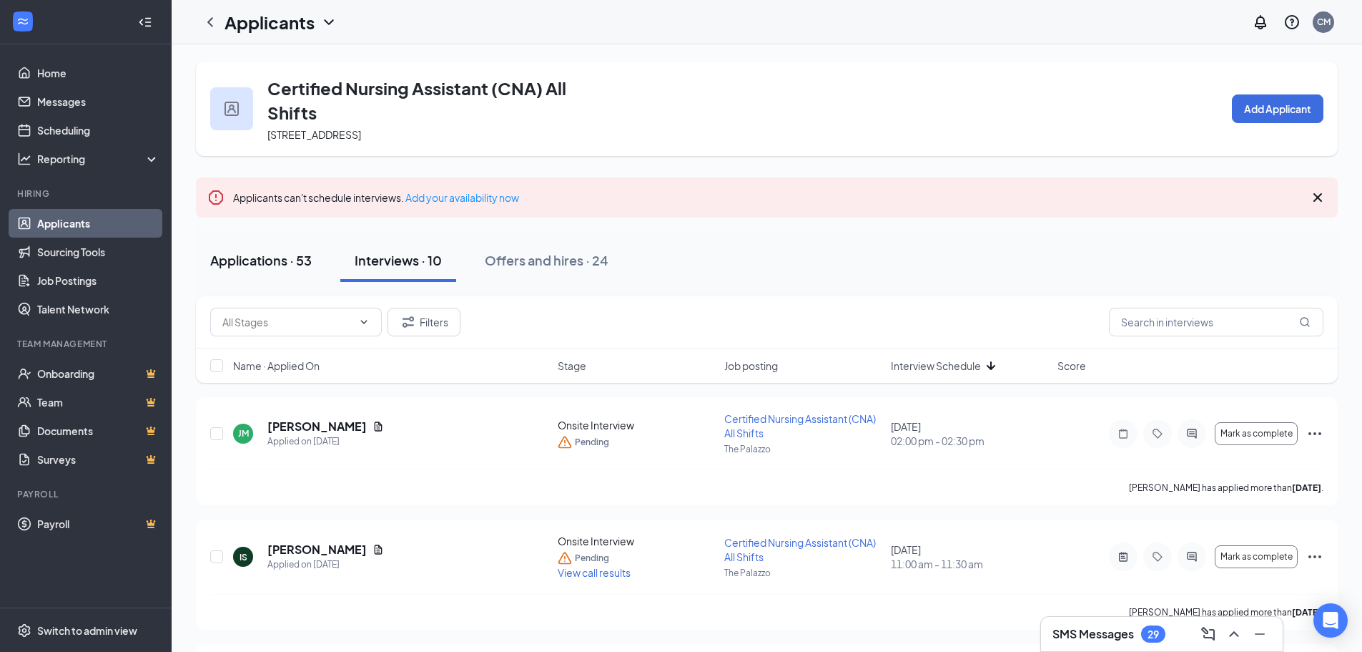
click at [298, 255] on div "Applications · 53" at bounding box center [261, 260] width 102 height 18
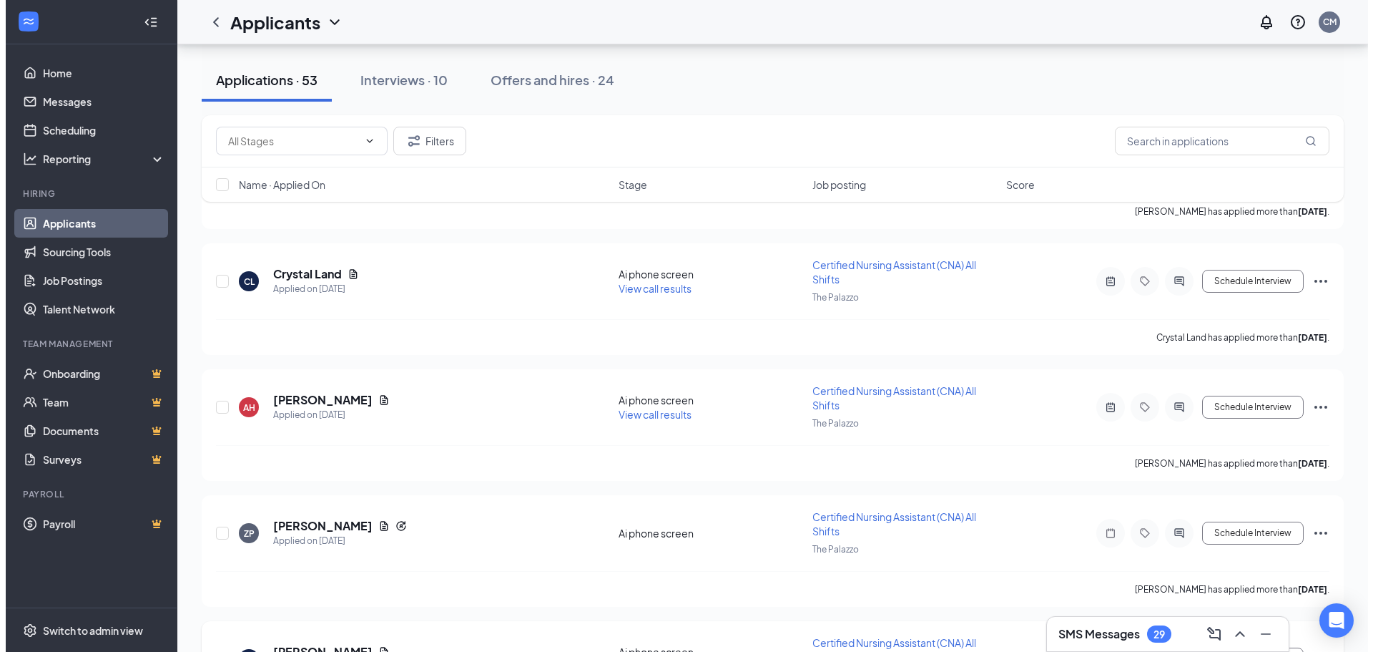
scroll to position [2145, 0]
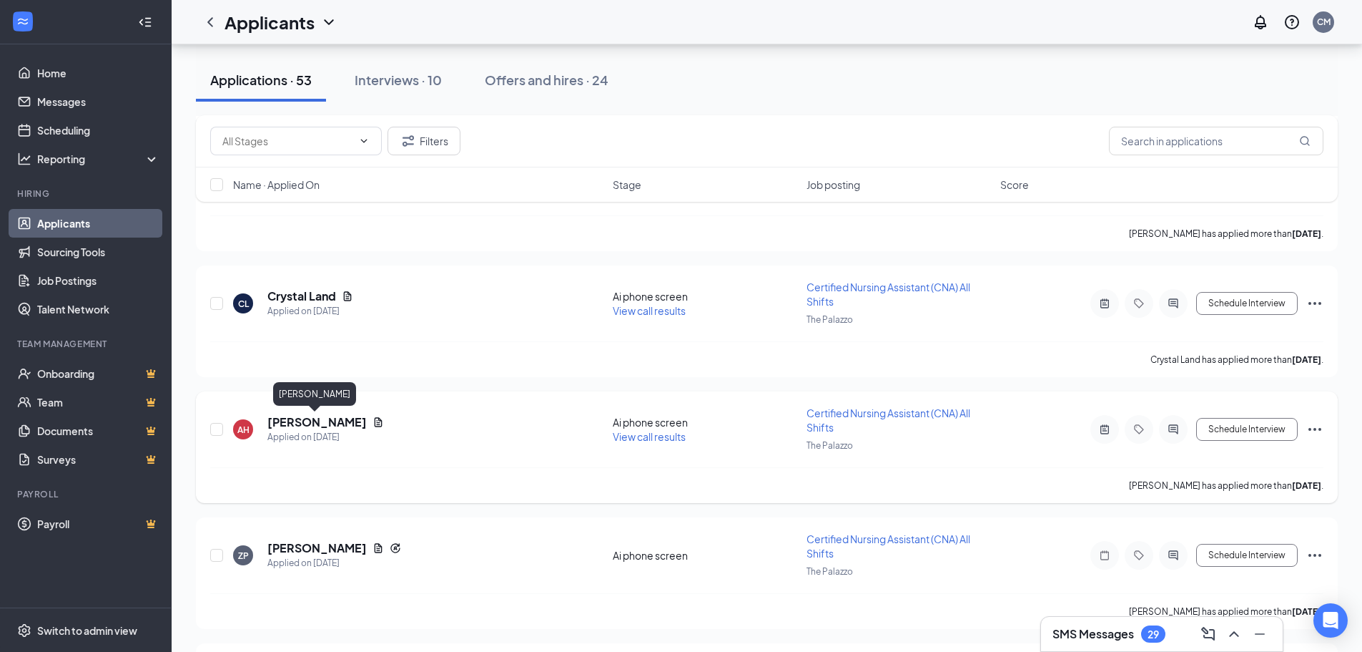
click at [326, 416] on h5 "[PERSON_NAME]" at bounding box center [316, 422] width 99 height 16
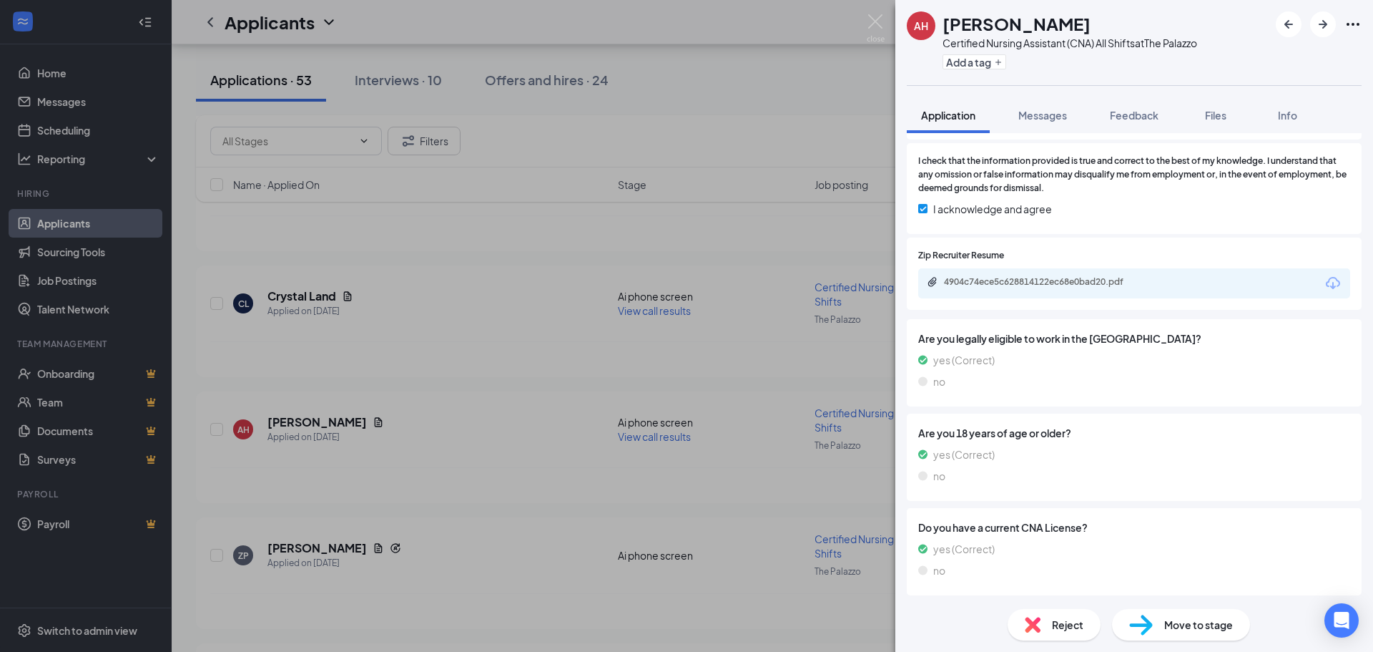
scroll to position [872, 0]
drag, startPoint x: 1046, startPoint y: 116, endPoint x: 915, endPoint y: 601, distance: 502.2
click at [1044, 116] on span "Messages" at bounding box center [1042, 115] width 49 height 13
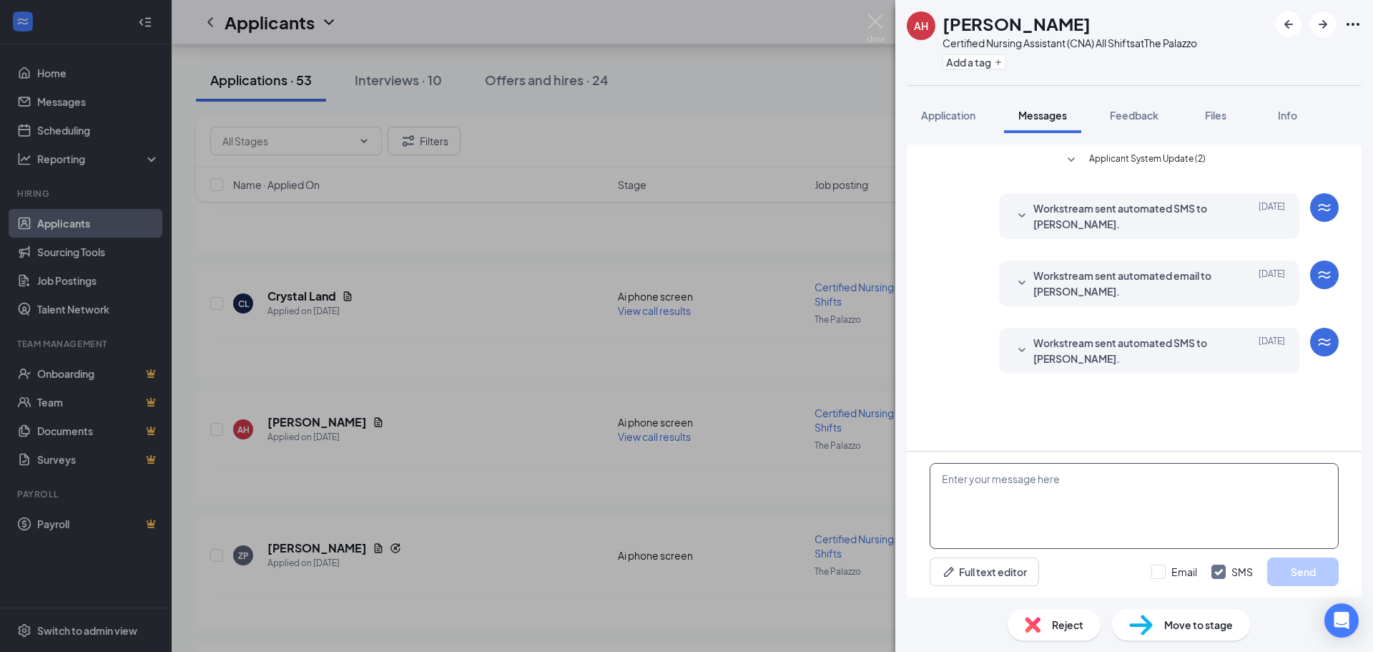
click at [1092, 525] on textarea at bounding box center [1134, 506] width 409 height 86
paste textarea "Hi Ashlyn, my name is Cristina and I am the HR Manager here at The Palazzo. I w…"
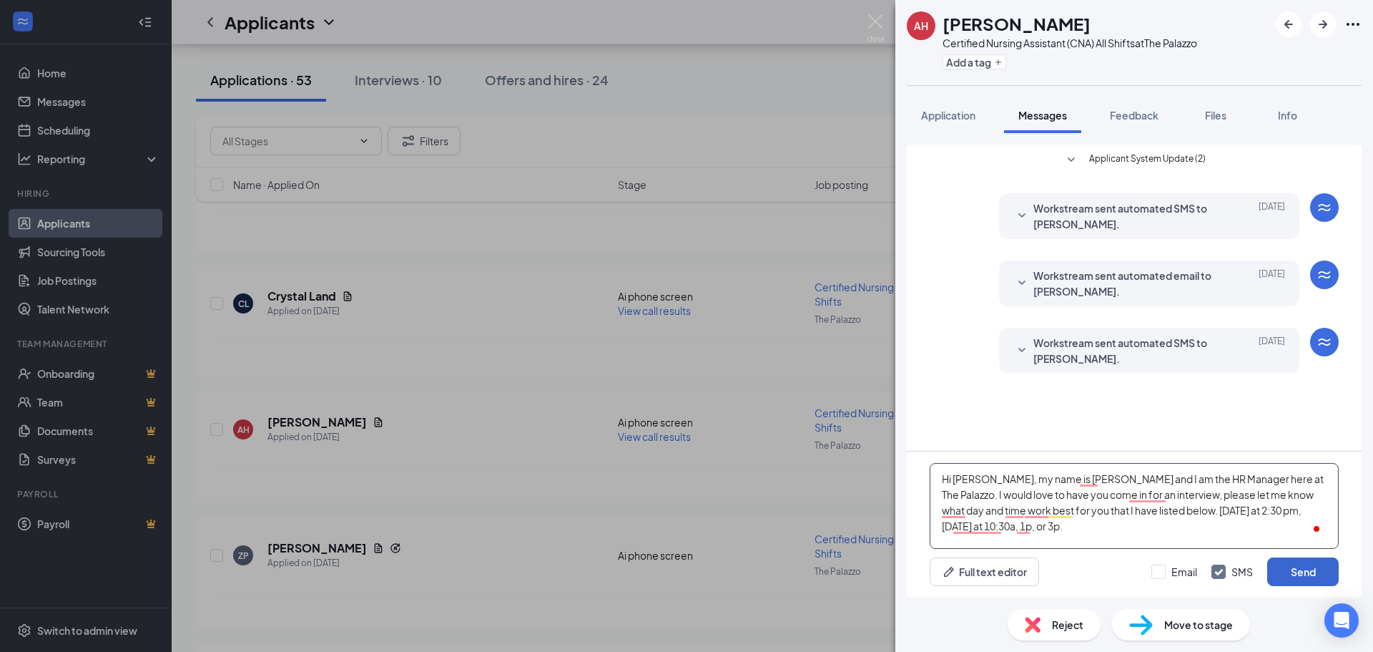
type textarea "Hi Ashlyn, my name is Cristina and I am the HR Manager here at The Palazzo. I w…"
click at [1299, 571] on button "Send" at bounding box center [1303, 571] width 72 height 29
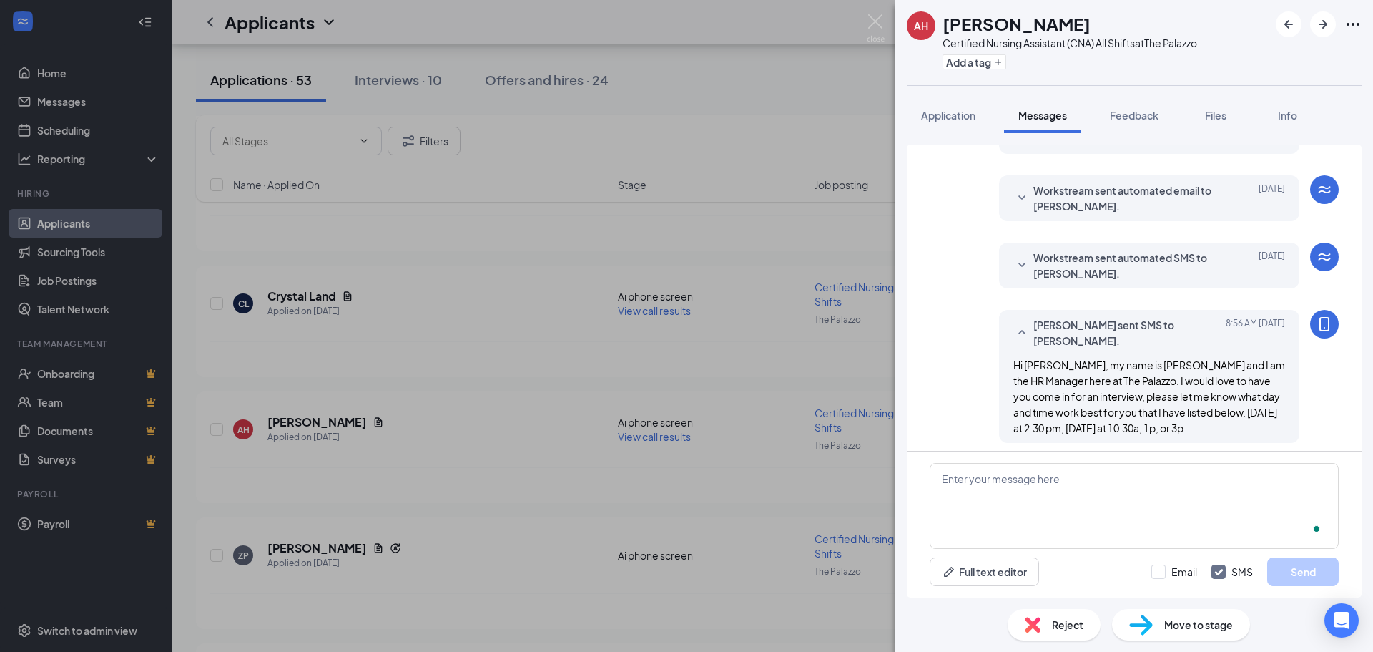
scroll to position [92, 0]
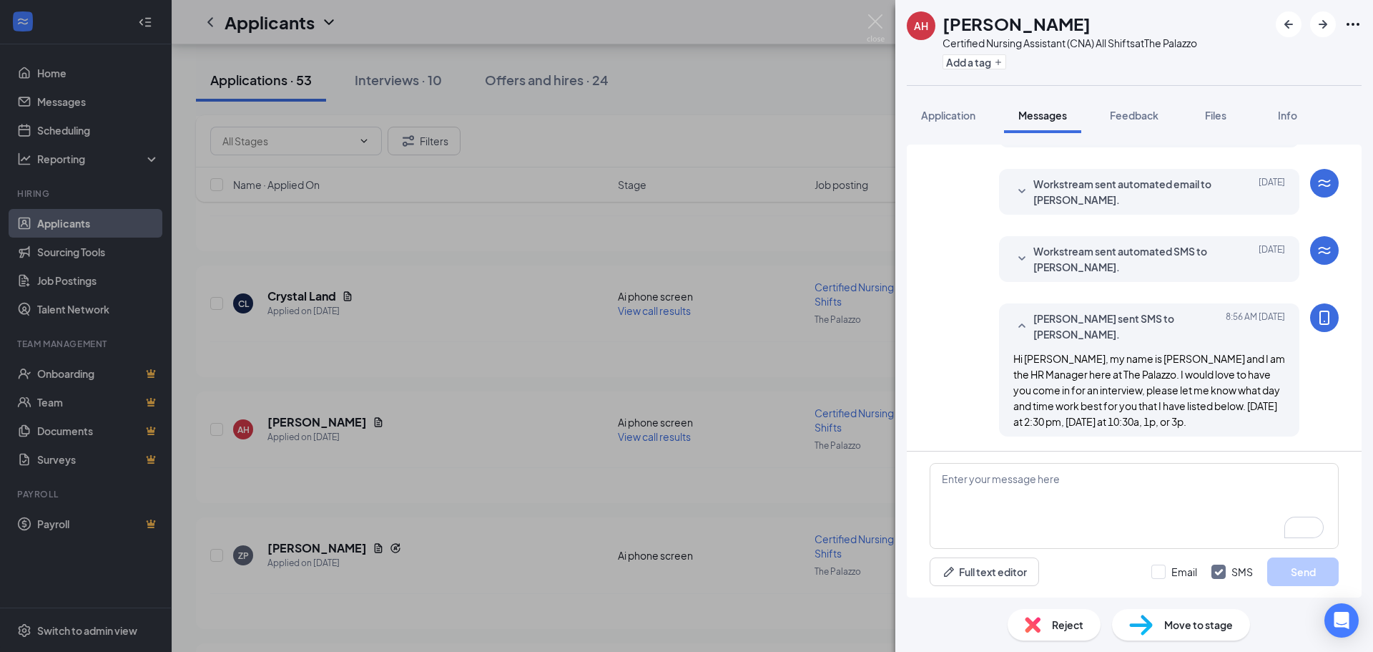
click at [807, 265] on div "AH Ashlyn Heinzel Certified Nursing Assistant (CNA) All Shifts at The Palazzo A…" at bounding box center [686, 326] width 1373 height 652
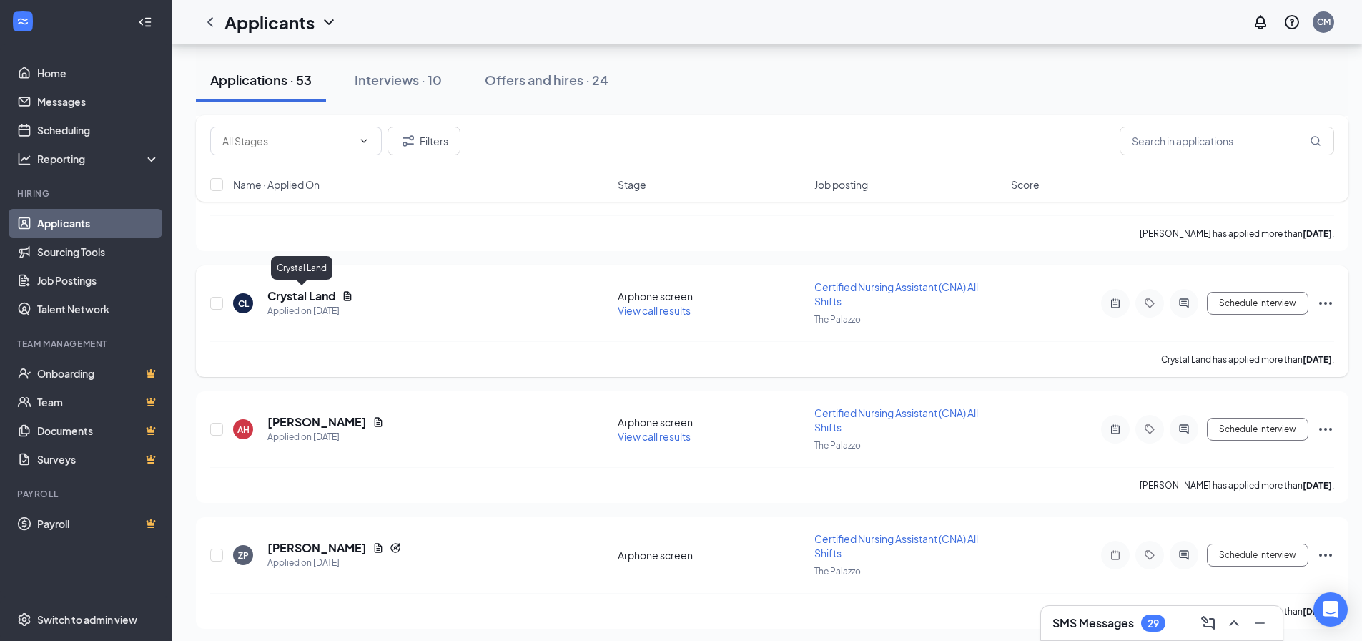
click at [324, 292] on h5 "Crystal Land" at bounding box center [301, 296] width 69 height 16
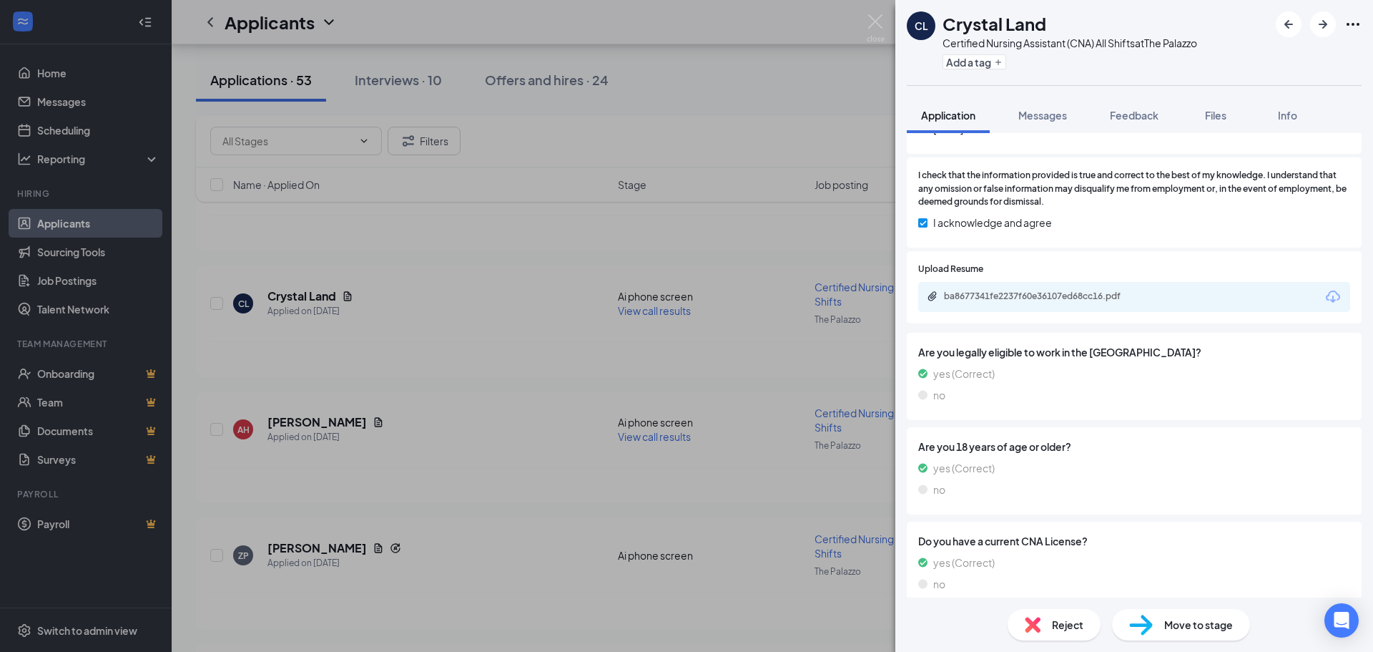
scroll to position [872, 0]
click at [1033, 120] on span "Messages" at bounding box center [1042, 115] width 49 height 13
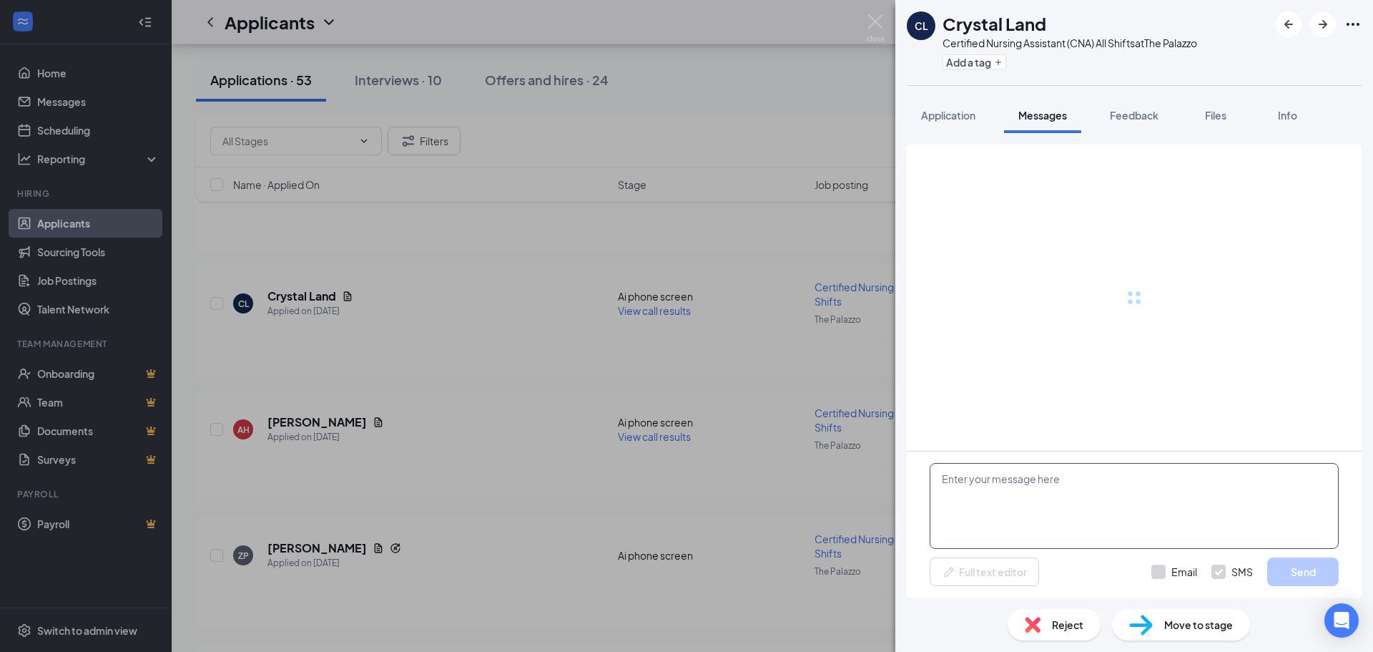
click at [990, 478] on textarea at bounding box center [1134, 506] width 409 height 86
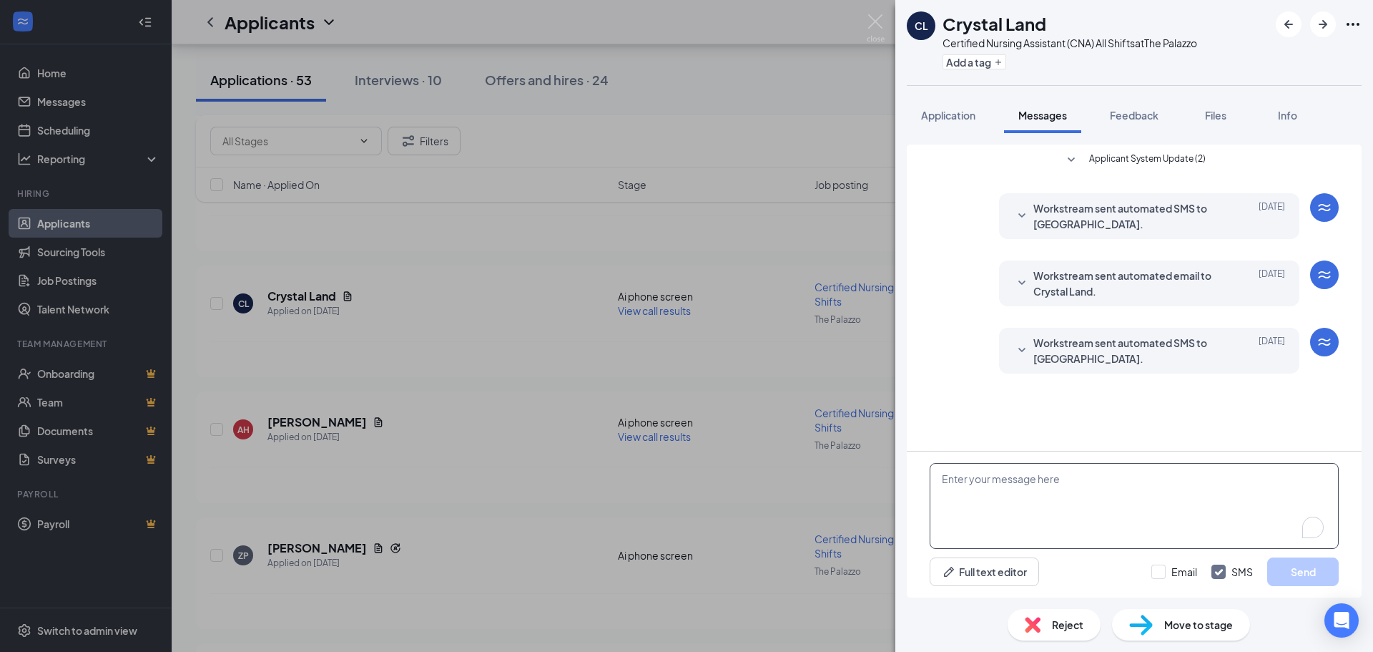
paste textarea "Hi Ashlyn, my name is Cristina and I am the HR Manager here at The Palazzo. I w…"
type textarea "Hi Ashlyn, my name is Cristina and I am the HR Manager here at The Palazzo. I w…"
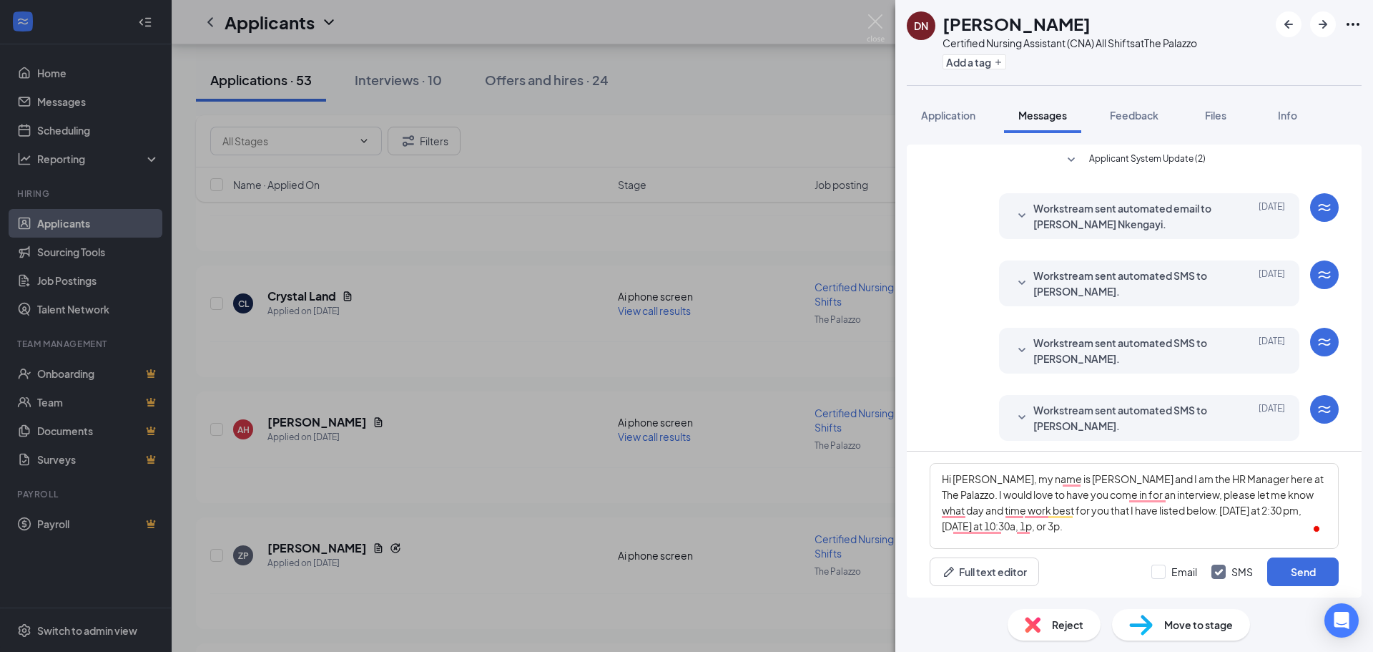
scroll to position [206, 0]
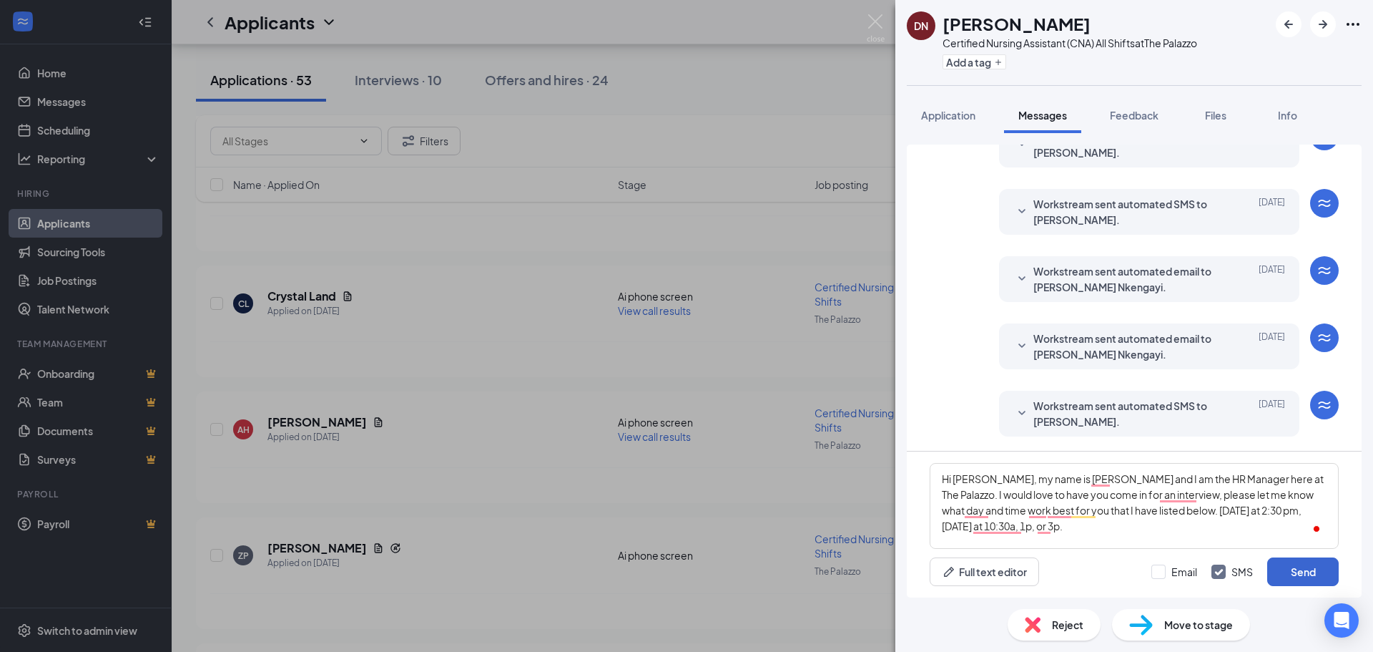
type textarea "Hi [PERSON_NAME], my name is [PERSON_NAME] and I am the HR Manager here at The …"
click at [1287, 558] on button "Send" at bounding box center [1303, 571] width 72 height 29
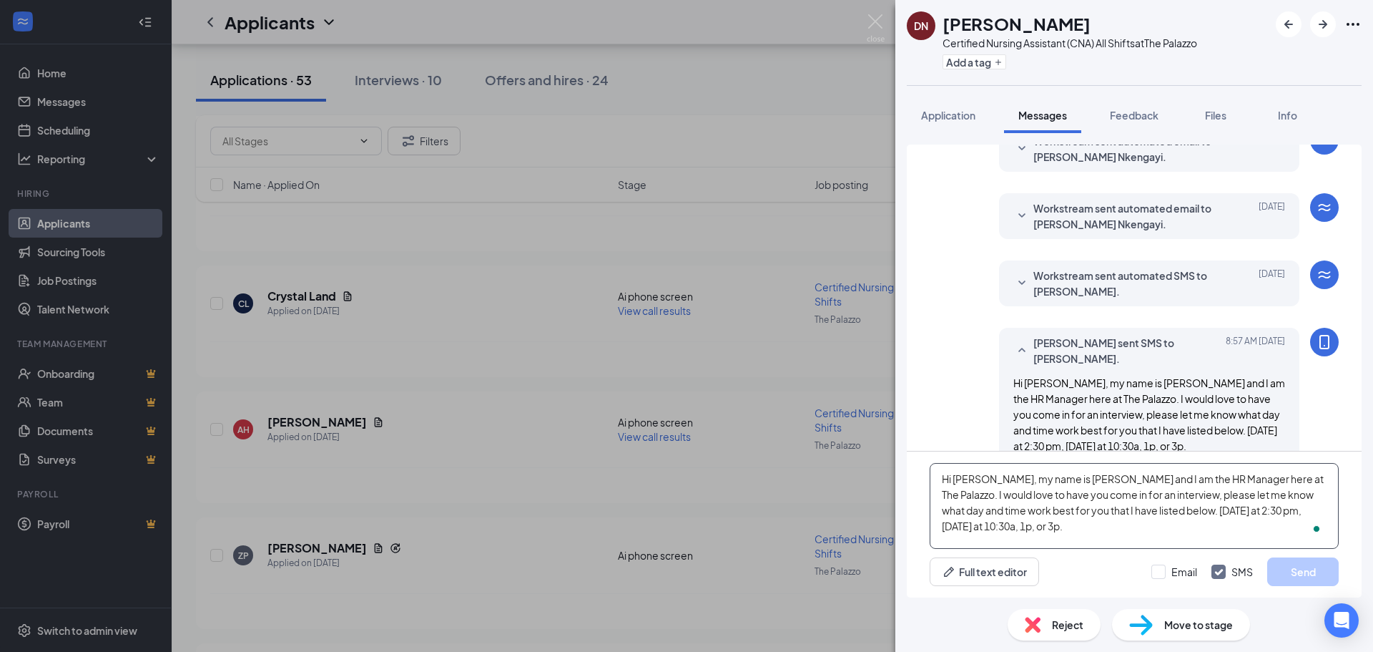
scroll to position [360, 0]
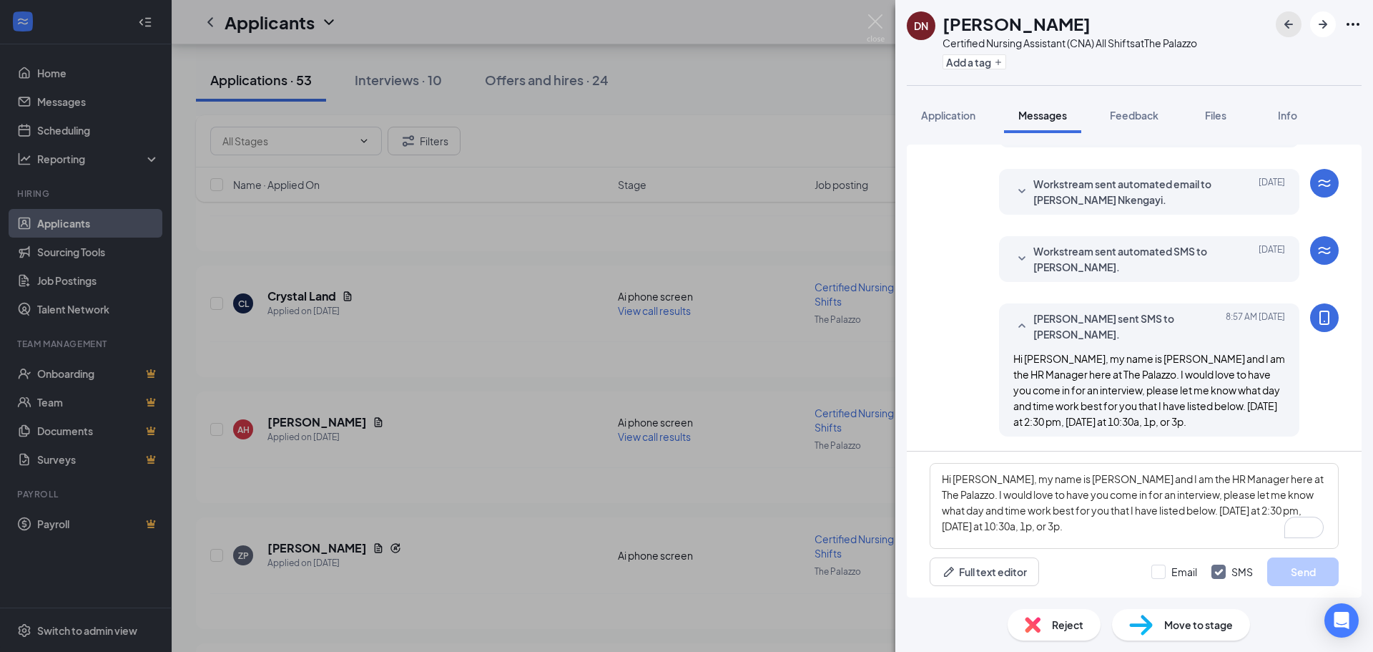
click at [1294, 24] on icon "ArrowLeftNew" at bounding box center [1288, 24] width 17 height 17
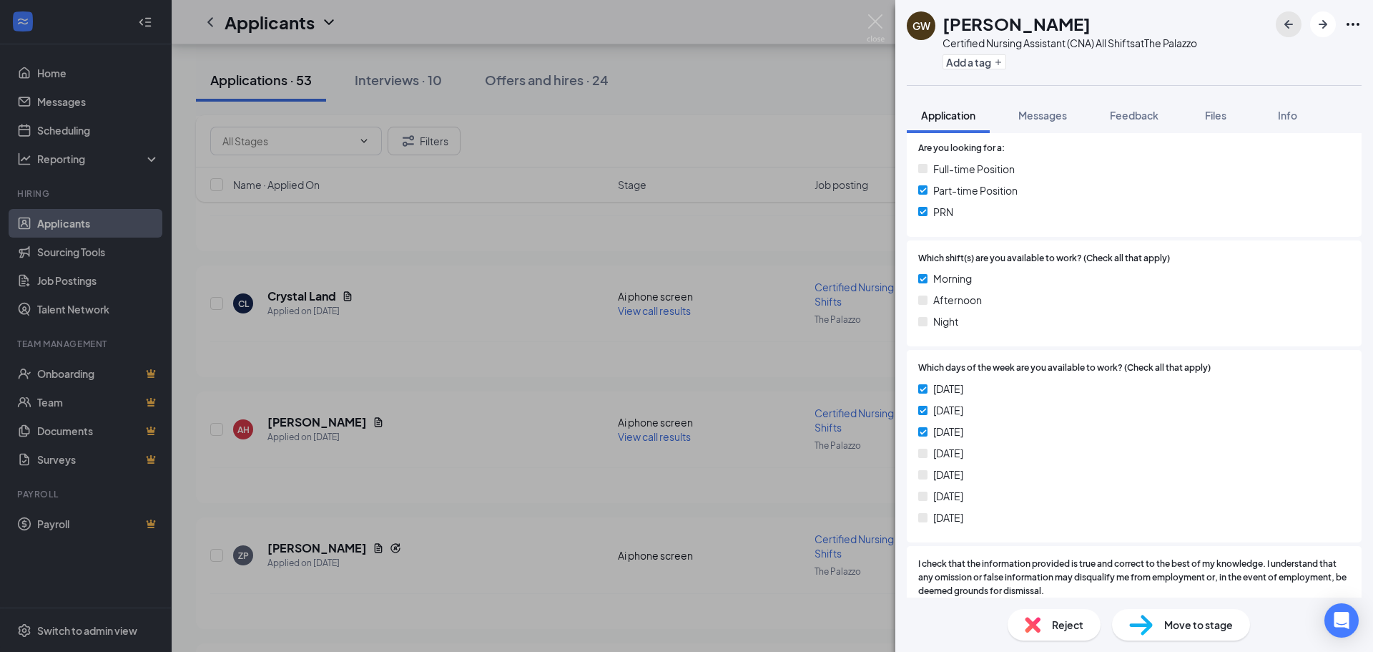
scroll to position [501, 0]
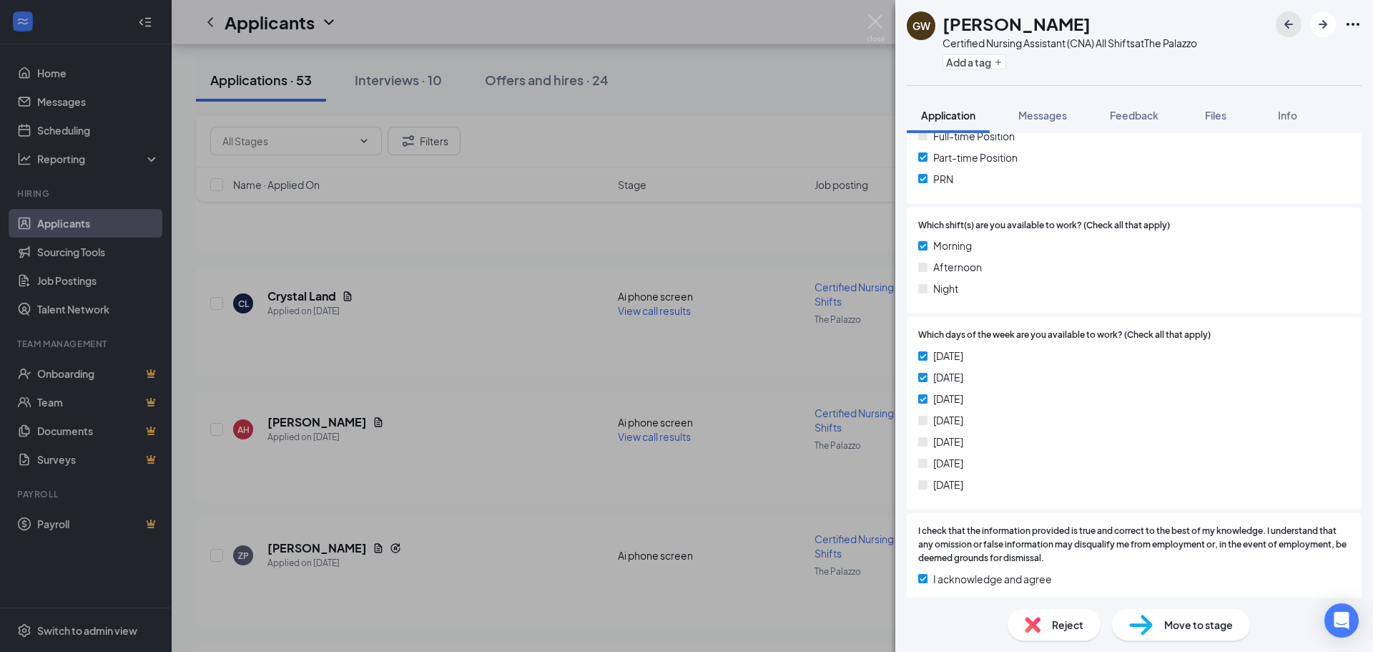
click at [1293, 22] on icon "ArrowLeftNew" at bounding box center [1288, 24] width 17 height 17
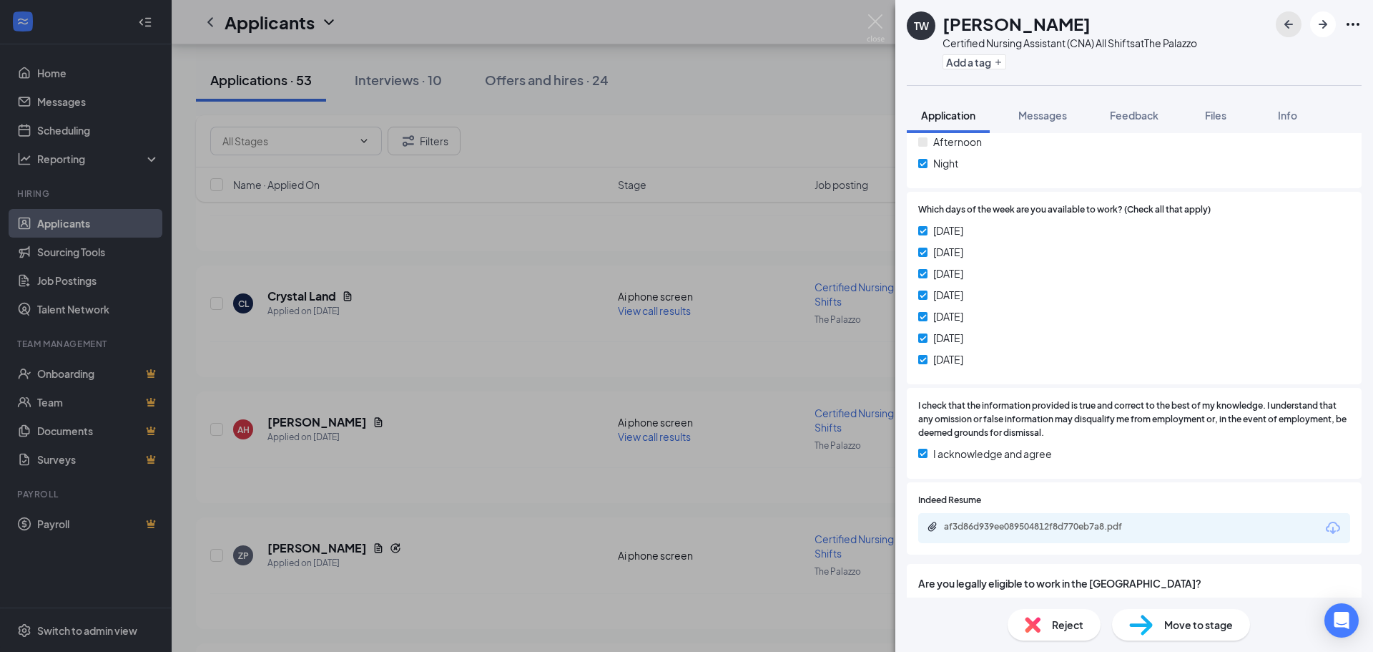
scroll to position [644, 0]
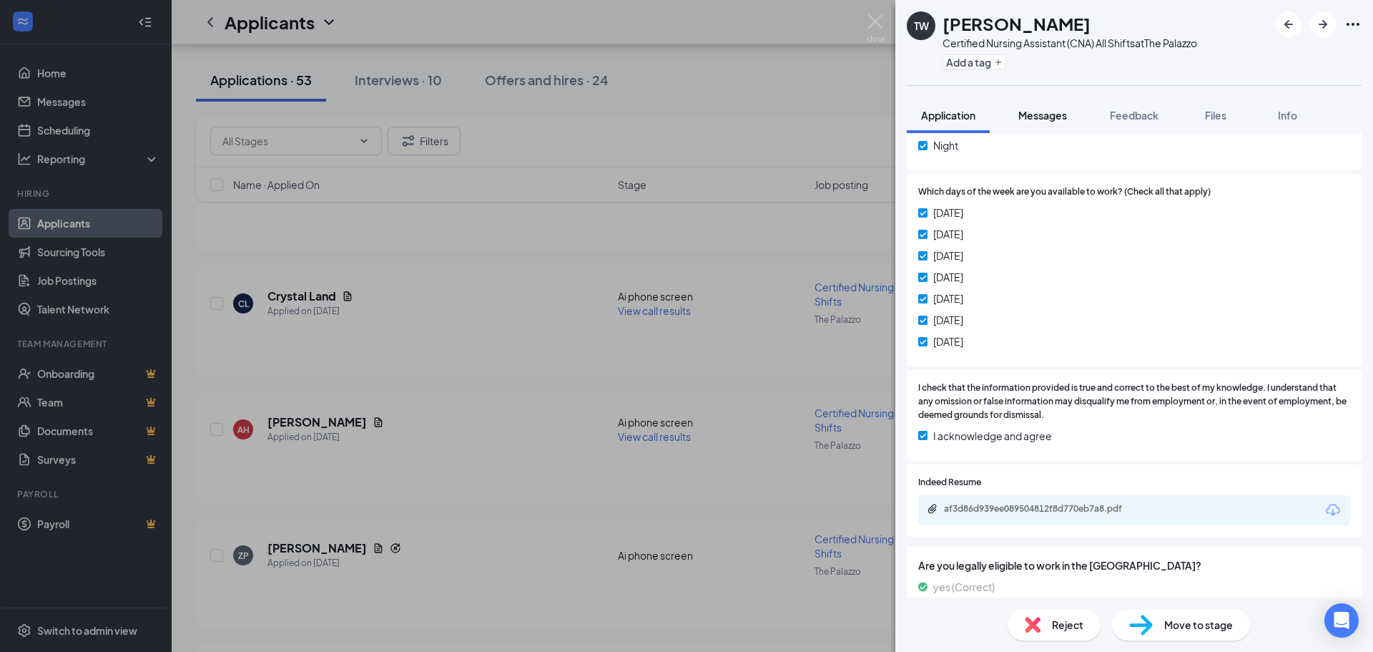
click at [1063, 107] on button "Messages" at bounding box center [1042, 115] width 77 height 36
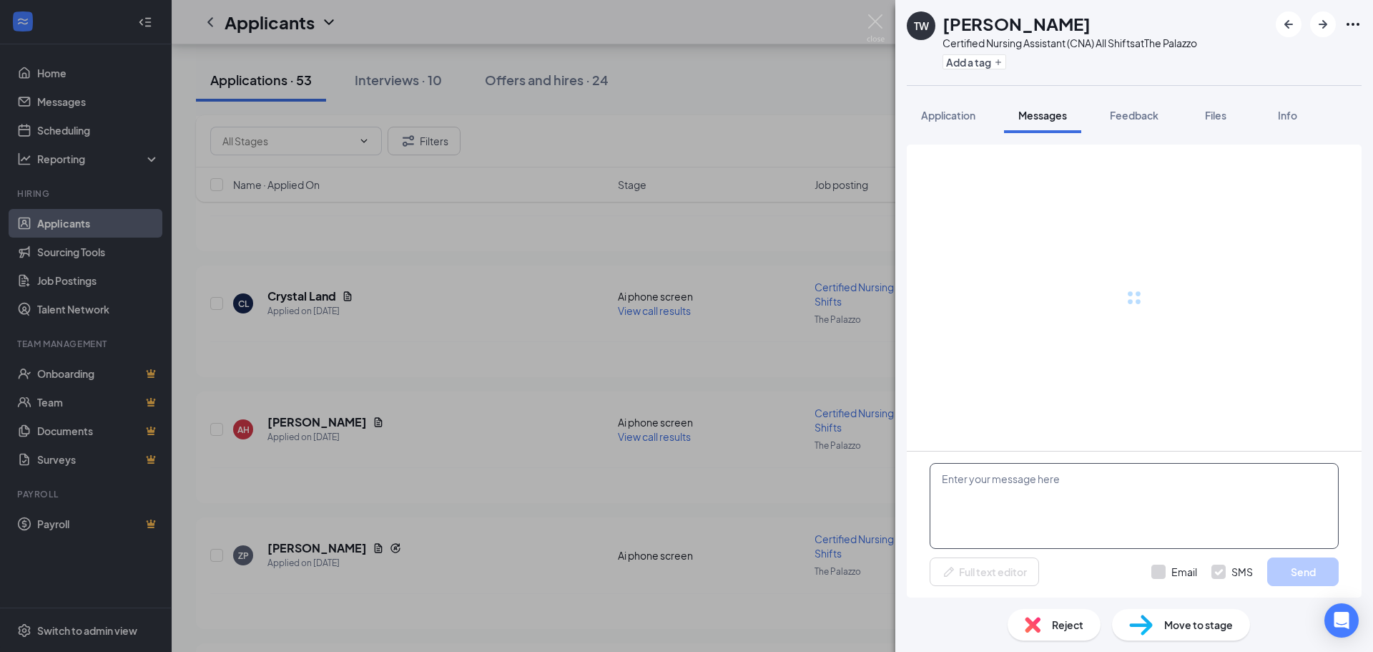
click at [1108, 507] on textarea at bounding box center [1134, 506] width 409 height 86
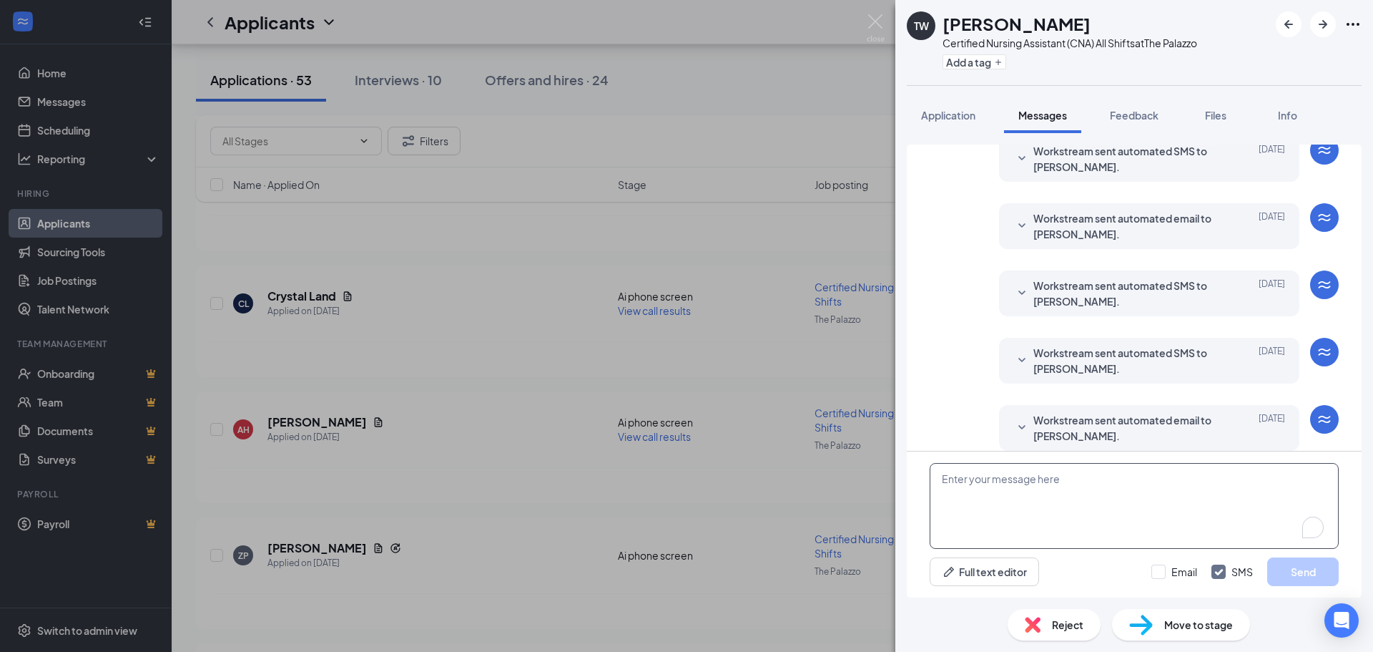
paste textarea "Hi Ashlyn, my name is Cristina and I am the HR Manager here at The Palazzo. I w…"
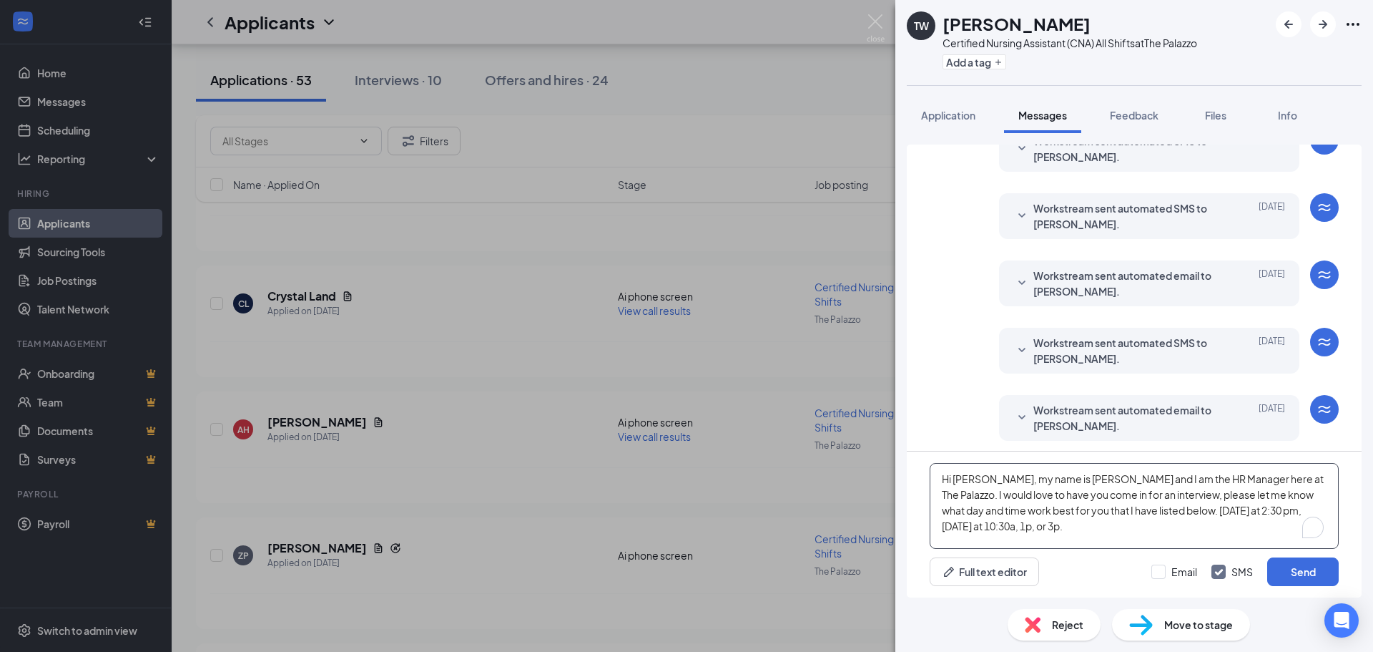
scroll to position [206, 0]
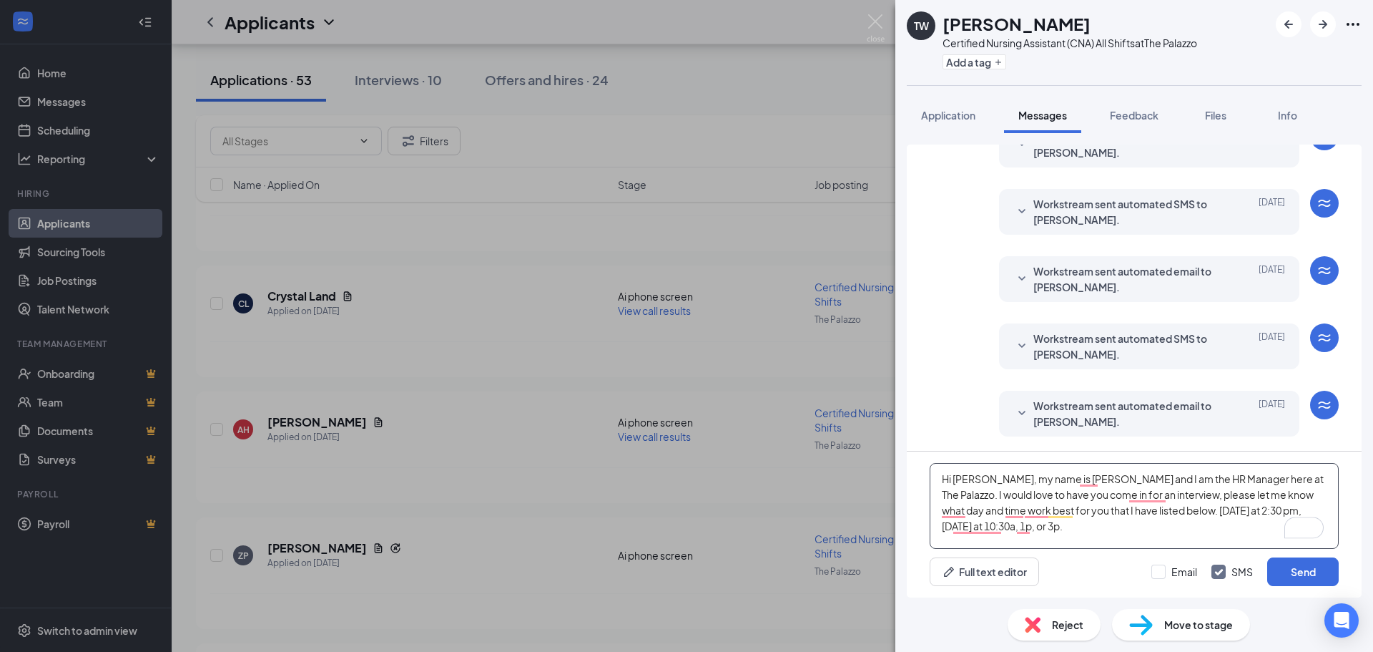
click at [968, 473] on textarea "Hi Ashlyn, my name is Cristina and I am the HR Manager here at The Palazzo. I w…" at bounding box center [1134, 506] width 409 height 86
type textarea "Hi Tamia, my name is Cristina and I am the HR Manager here at The Palazzo. I wo…"
click at [1281, 561] on button "Send" at bounding box center [1303, 571] width 72 height 29
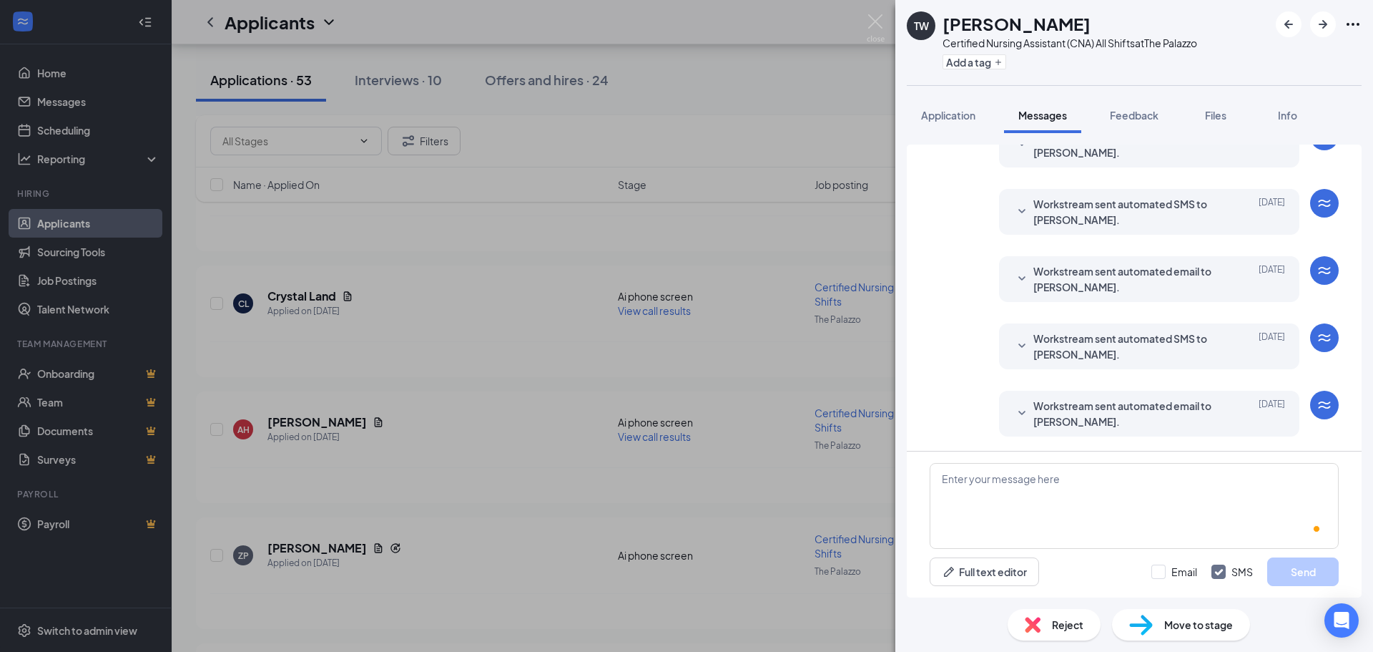
scroll to position [360, 0]
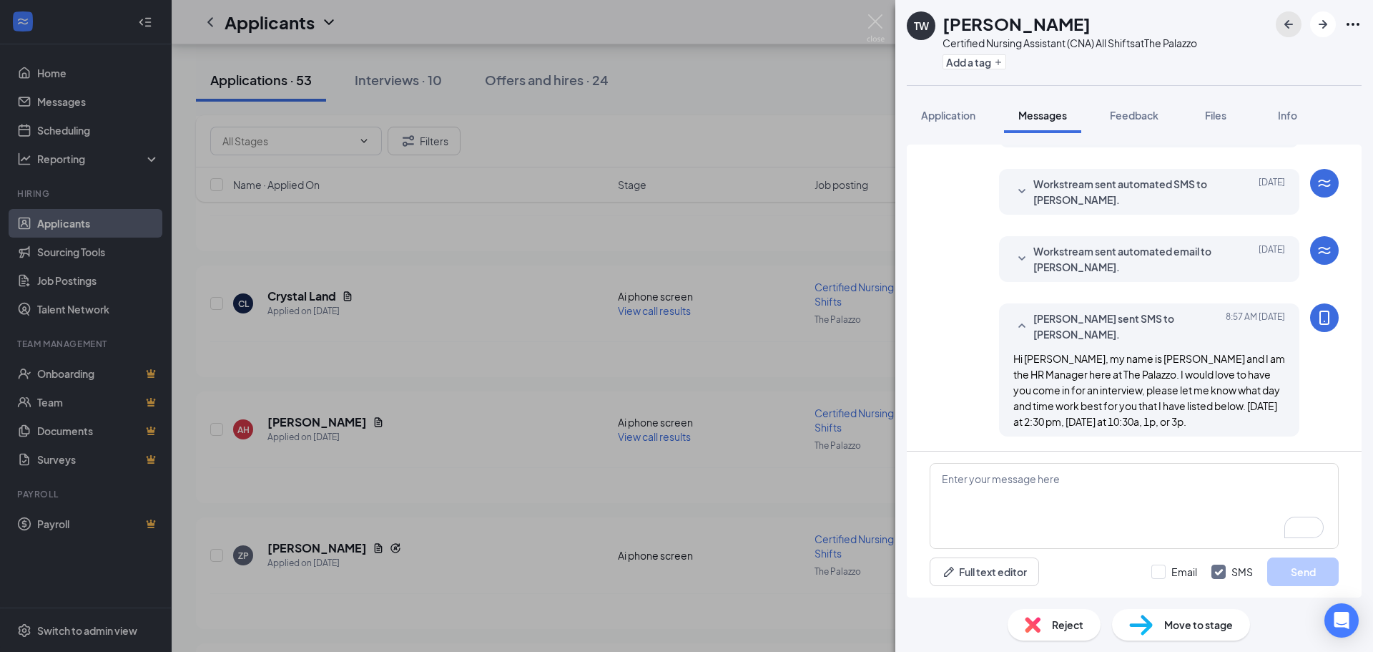
click at [1291, 18] on icon "ArrowLeftNew" at bounding box center [1288, 24] width 17 height 17
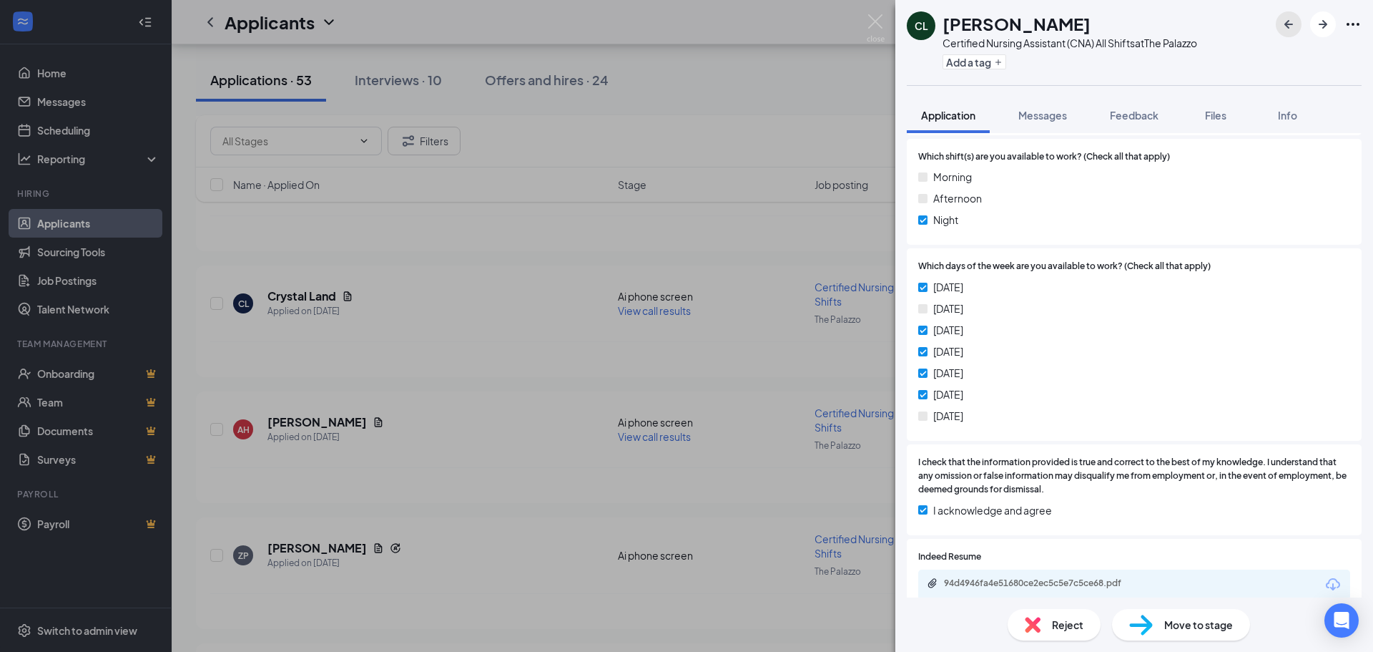
scroll to position [644, 0]
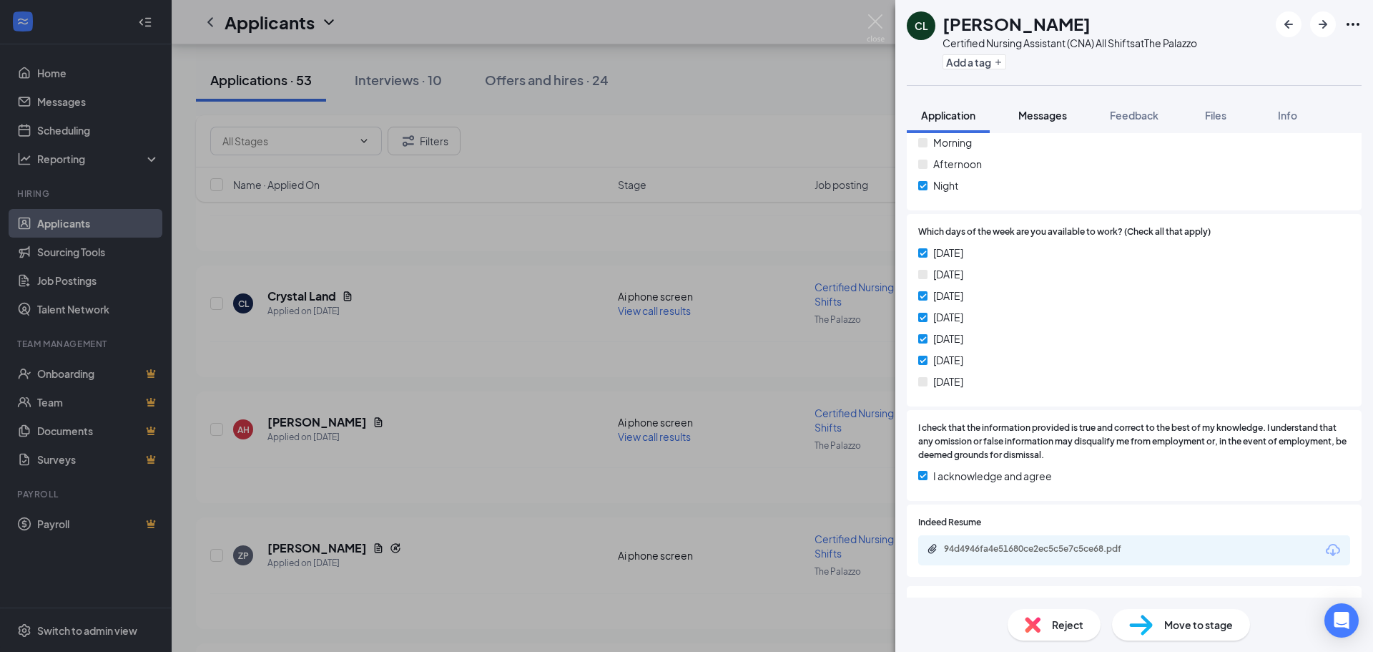
click at [1058, 118] on span "Messages" at bounding box center [1042, 115] width 49 height 13
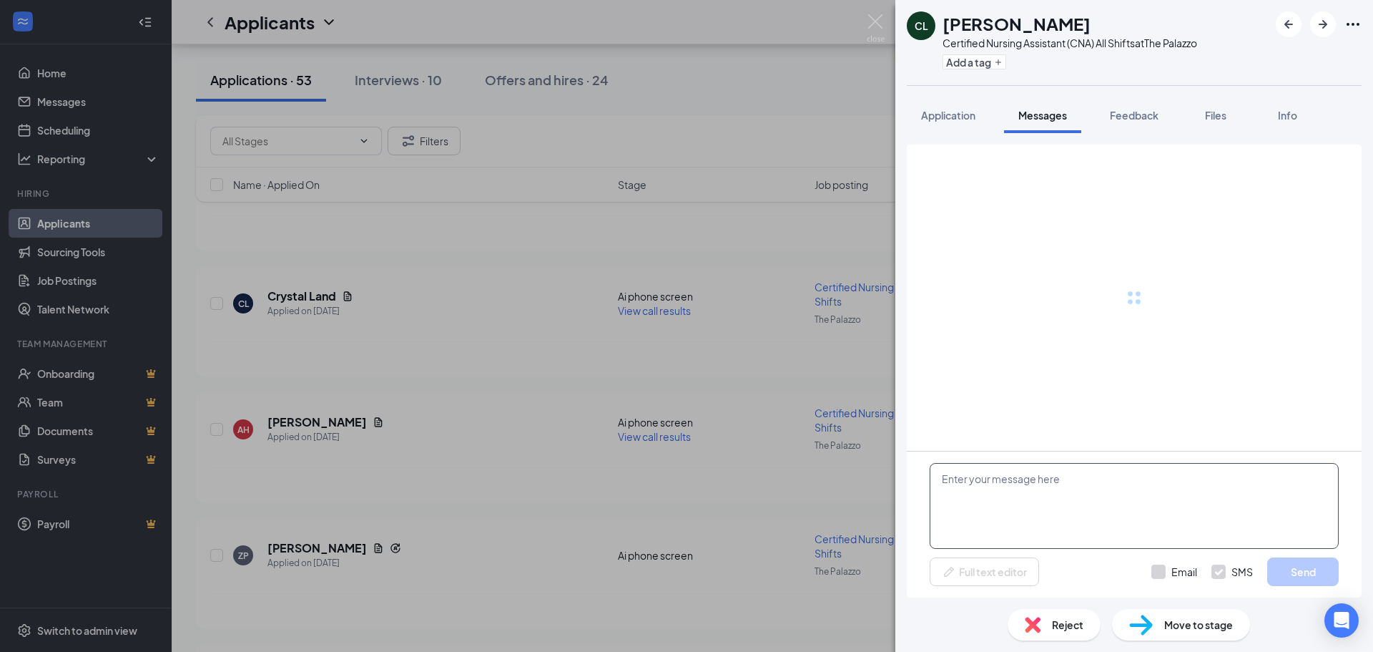
click at [1012, 469] on textarea at bounding box center [1134, 506] width 409 height 86
click at [1011, 470] on textarea "To enrich screen reader interactions, please activate Accessibility in Grammarl…" at bounding box center [1134, 506] width 409 height 86
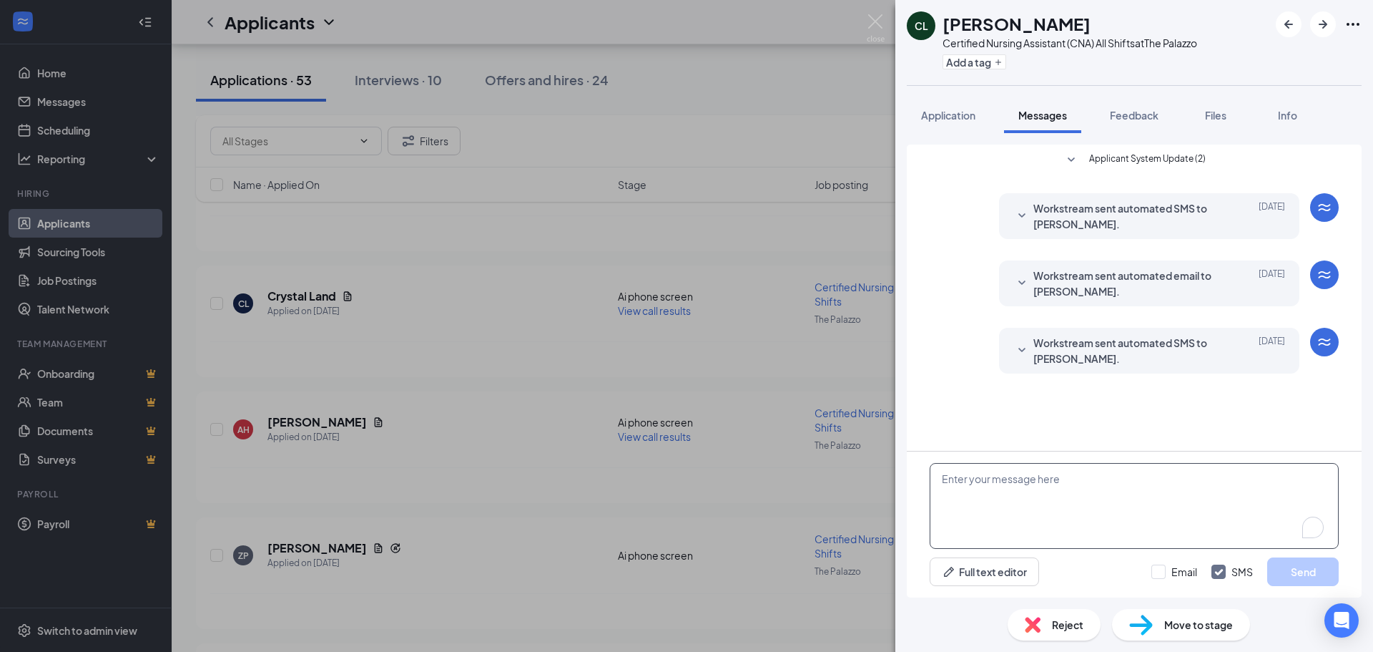
paste textarea "Hi Ashlyn, my name is Cristina and I am the HR Manager here at The Palazzo. I w…"
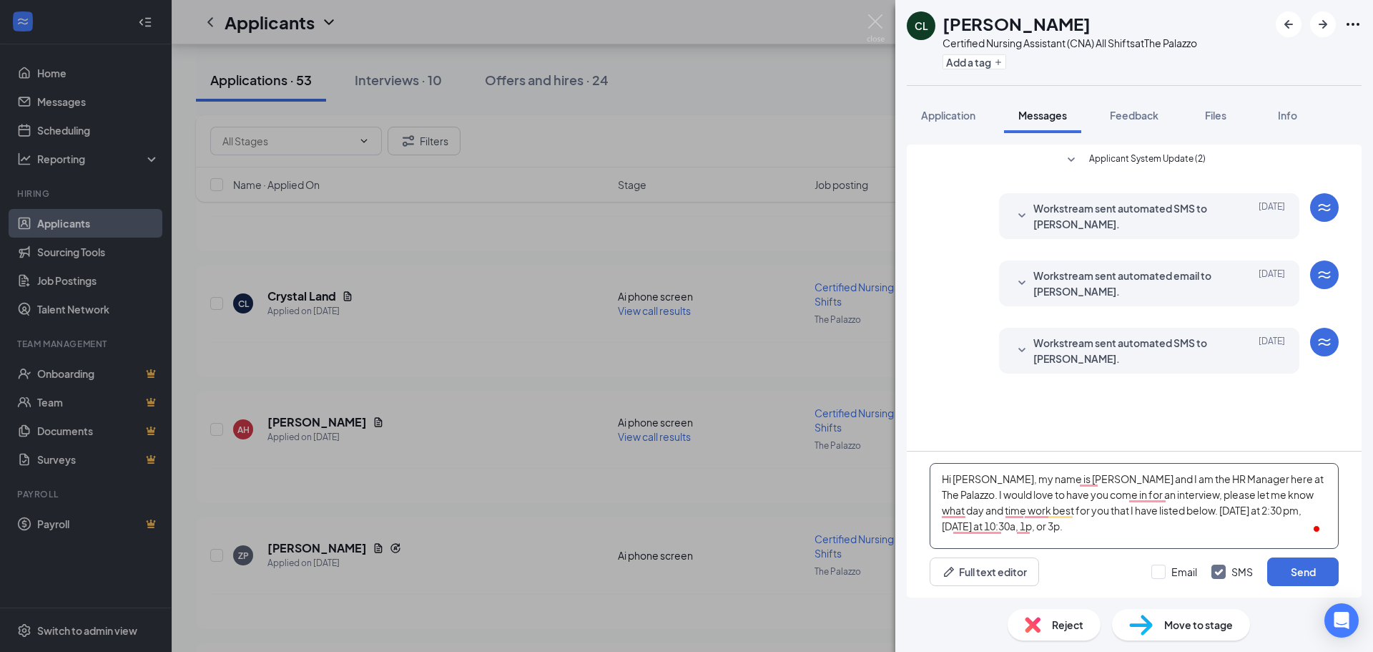
click at [957, 473] on textarea "Hi Ashlyn, my name is Cristina and I am the HR Manager here at The Palazzo. I w…" at bounding box center [1134, 506] width 409 height 86
type textarea "Hi Cecelia, my name is Cristina and I am the HR Manager here at The Palazzo. I …"
click at [1307, 564] on button "Send" at bounding box center [1303, 571] width 72 height 29
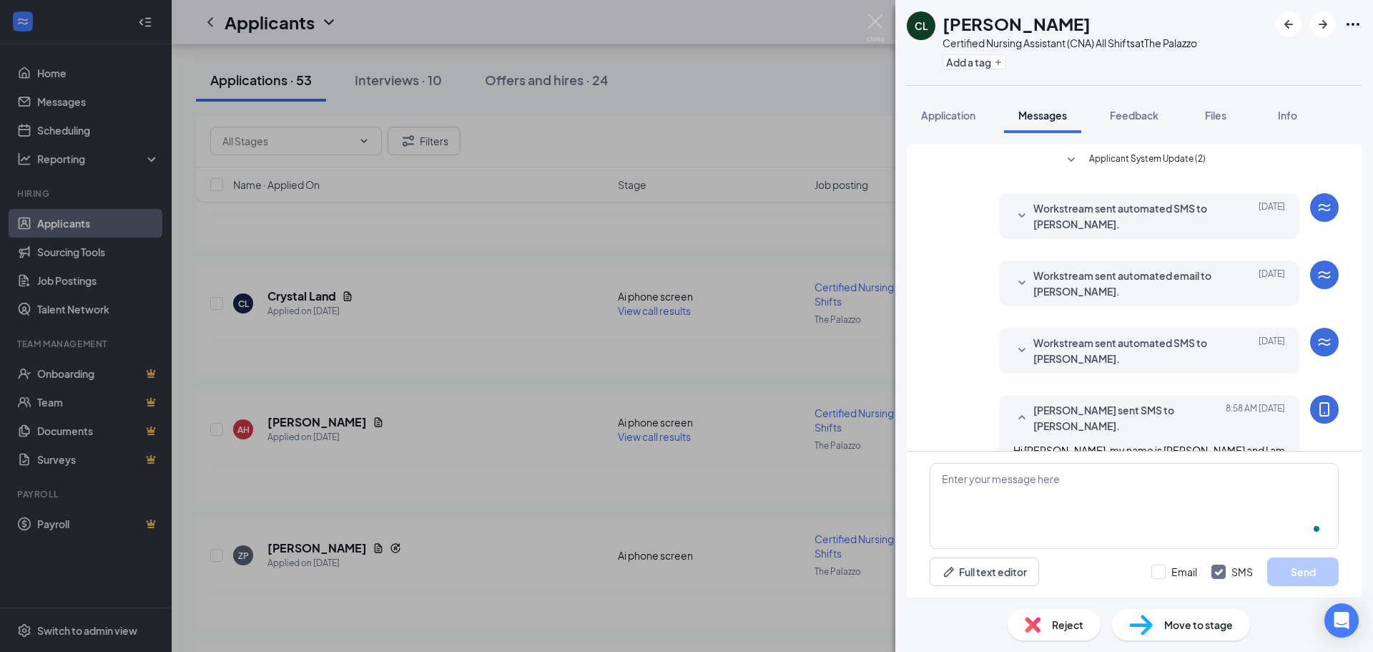
scroll to position [92, 0]
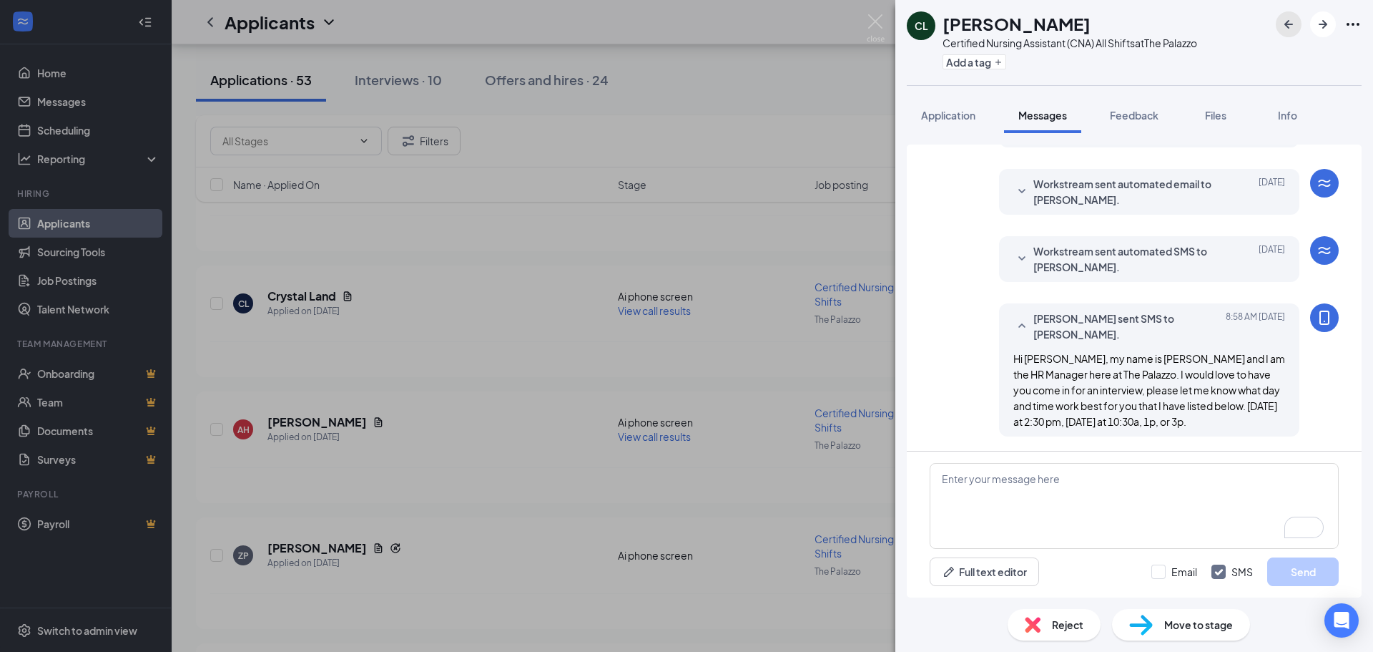
click at [1288, 14] on button "button" at bounding box center [1289, 24] width 26 height 26
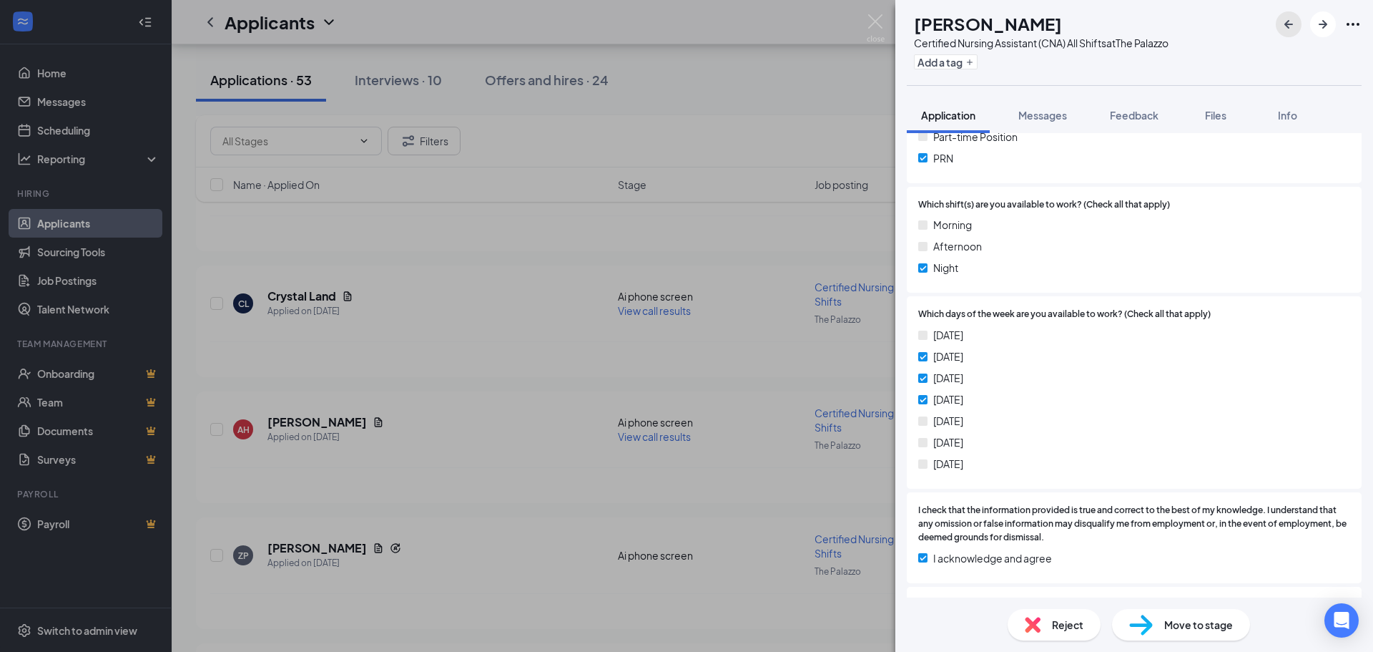
scroll to position [572, 0]
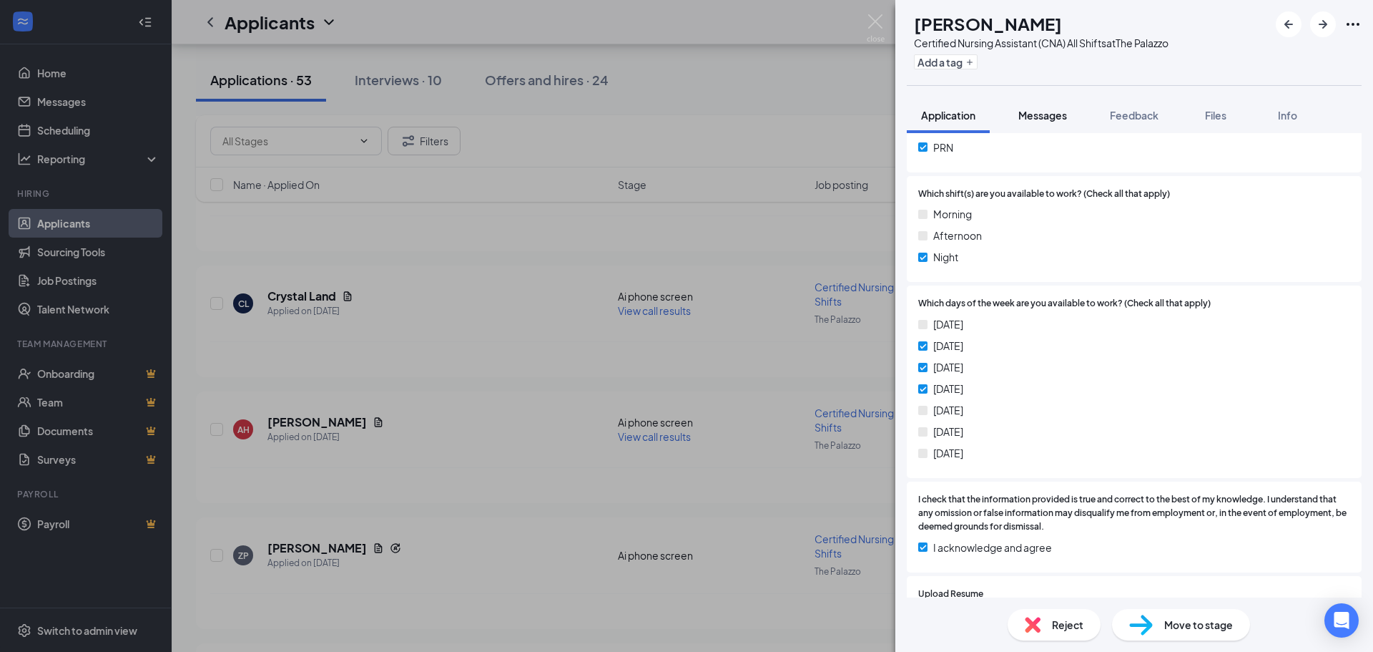
click at [1038, 114] on span "Messages" at bounding box center [1042, 115] width 49 height 13
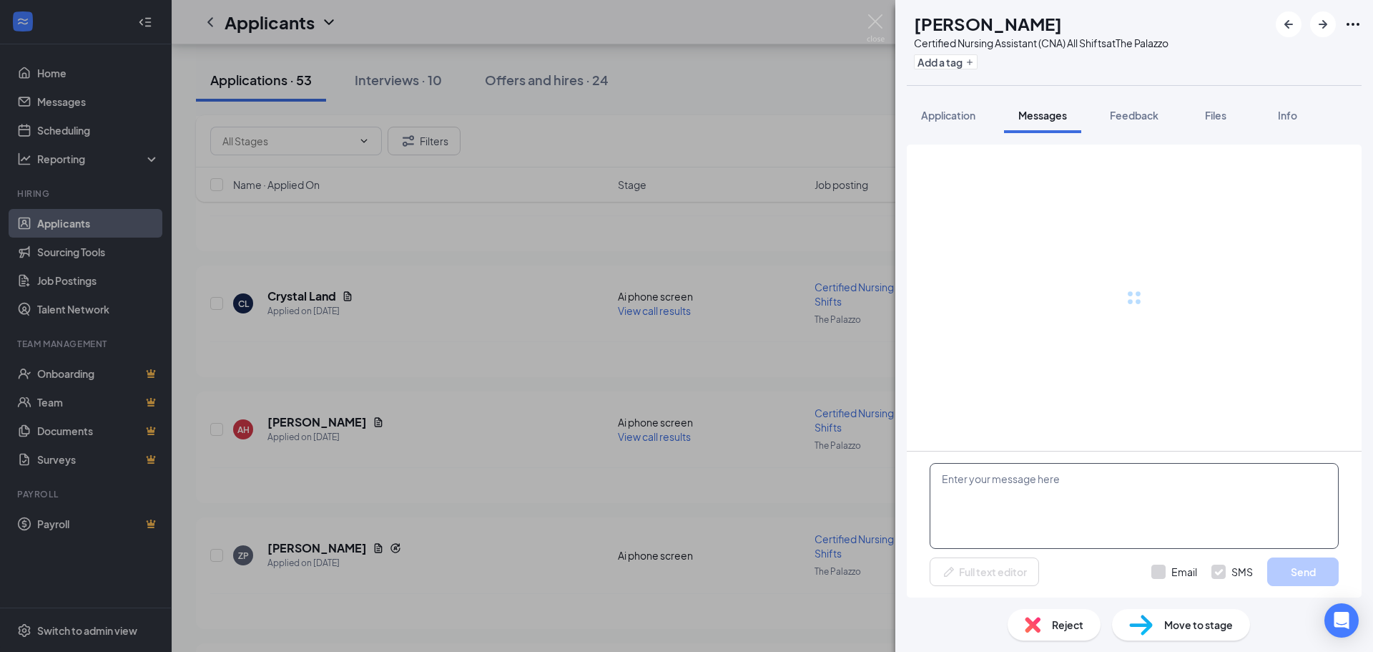
click at [1036, 484] on textarea at bounding box center [1134, 506] width 409 height 86
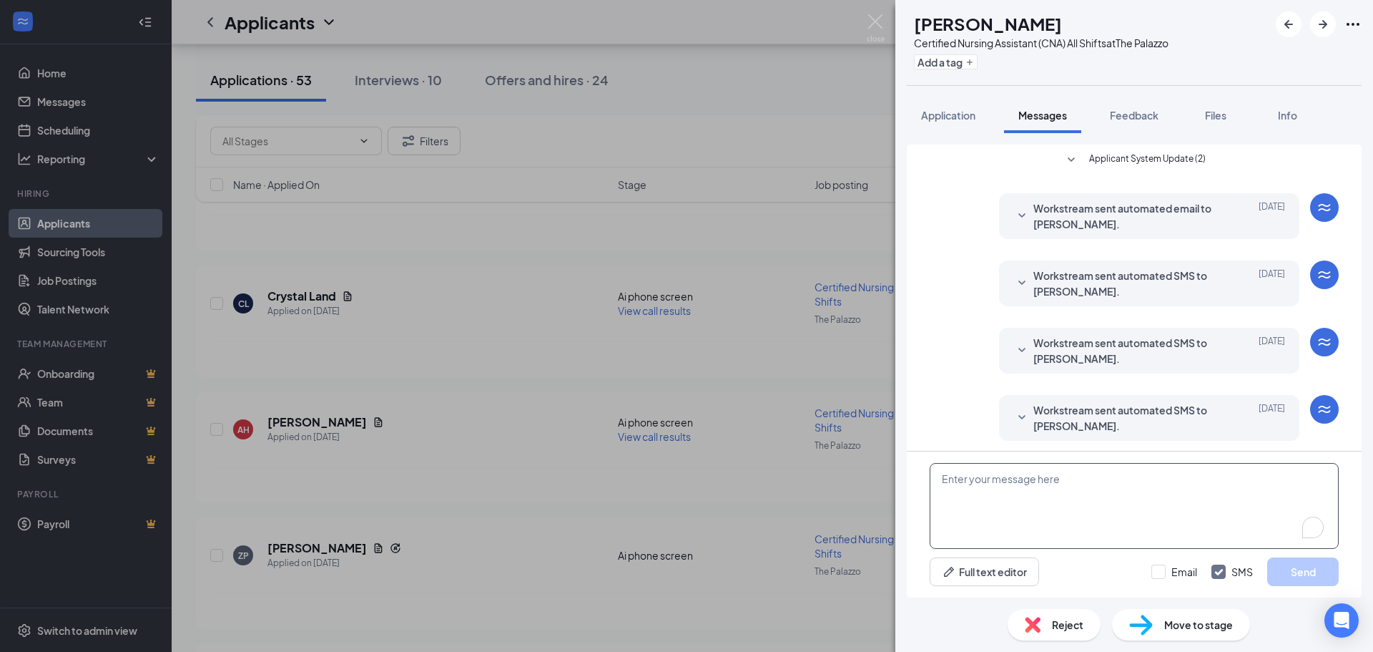
paste textarea "Hi Ashlyn, my name is Cristina and I am the HR Manager here at The Palazzo. I w…"
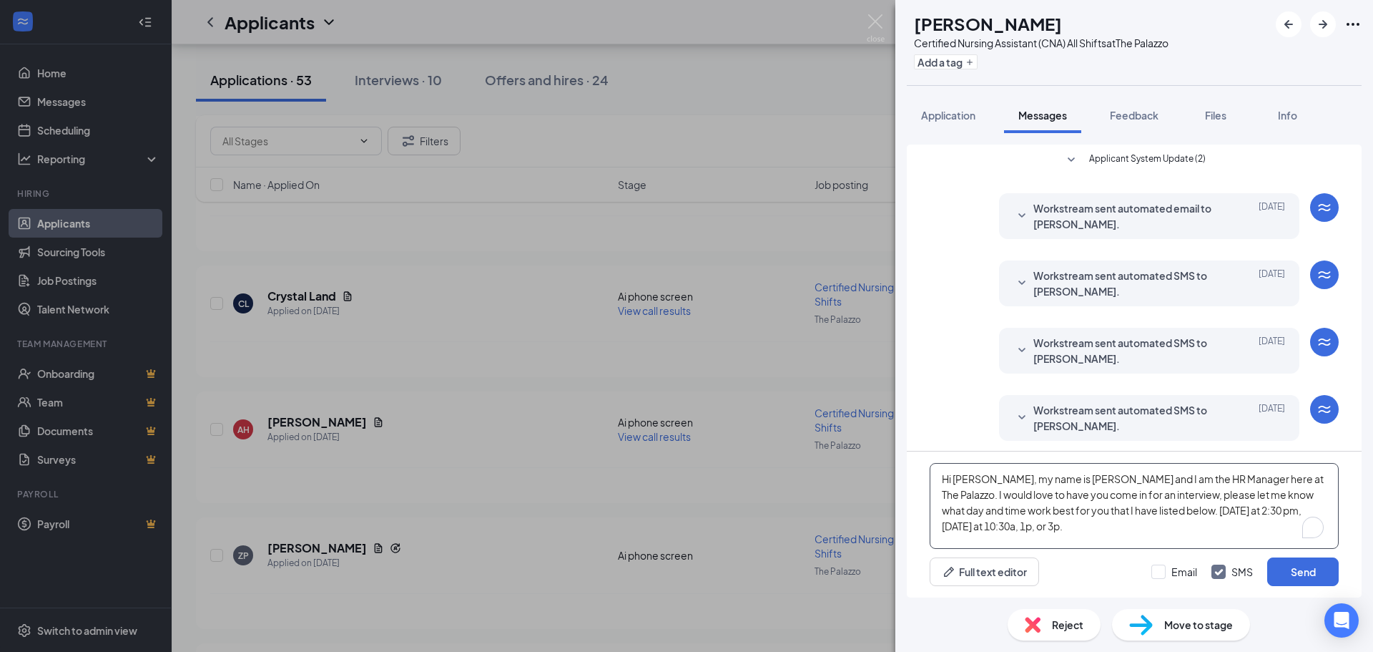
scroll to position [206, 0]
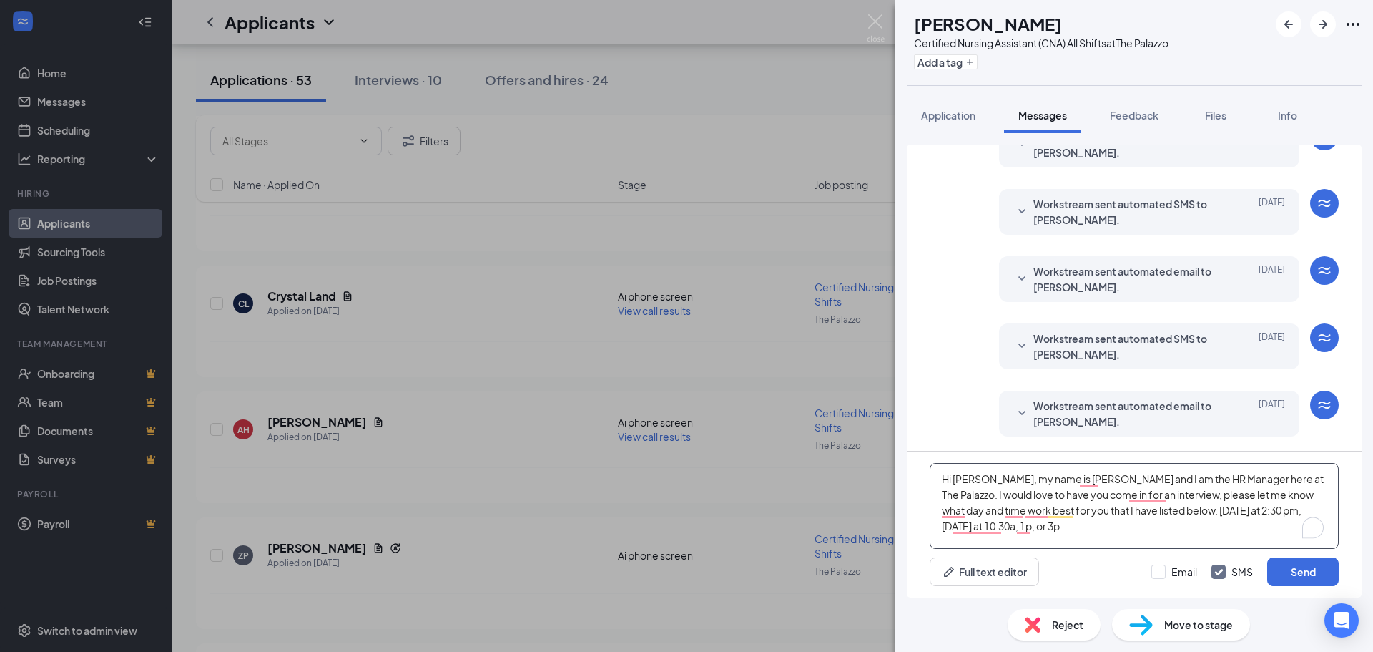
click at [965, 473] on textarea "Hi Ashlyn, my name is Cristina and I am the HR Manager here at The Palazzo. I w…" at bounding box center [1134, 506] width 409 height 86
type textarea "Hi Andreana, my name is Cristina and I am the HR Manager here at The Palazzo. I…"
click at [1297, 566] on button "Send" at bounding box center [1303, 571] width 72 height 29
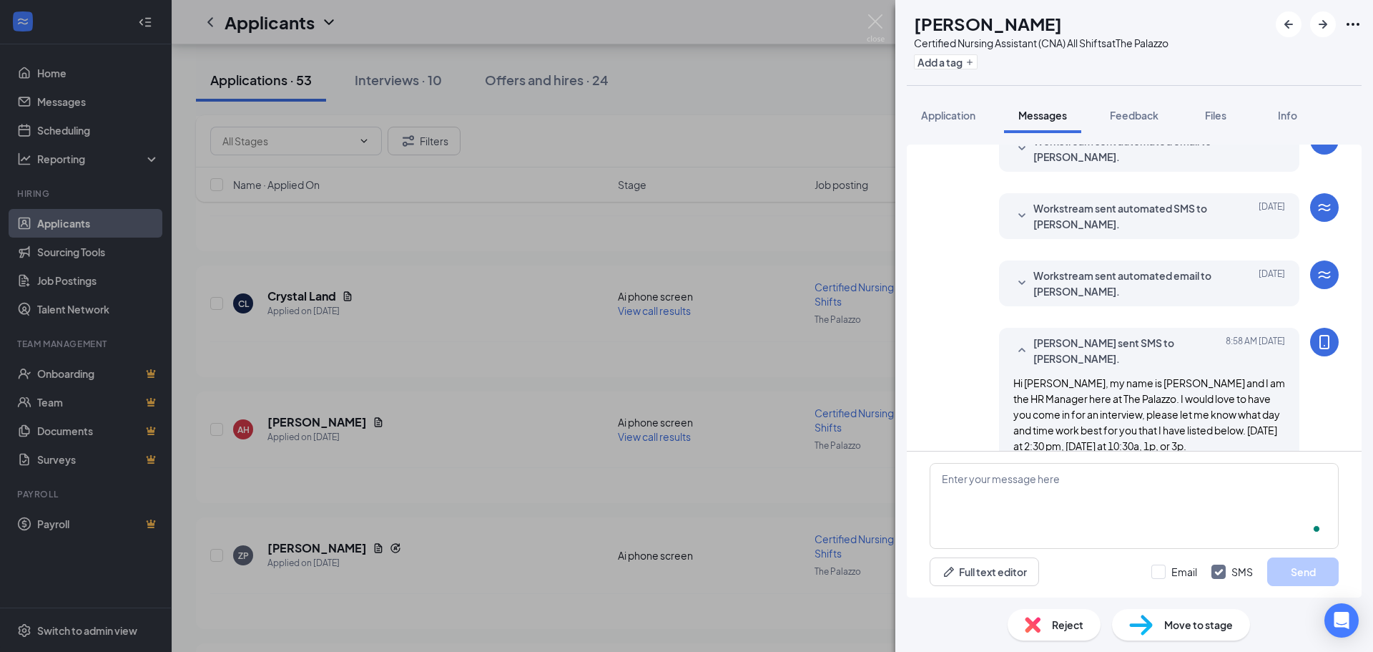
scroll to position [360, 0]
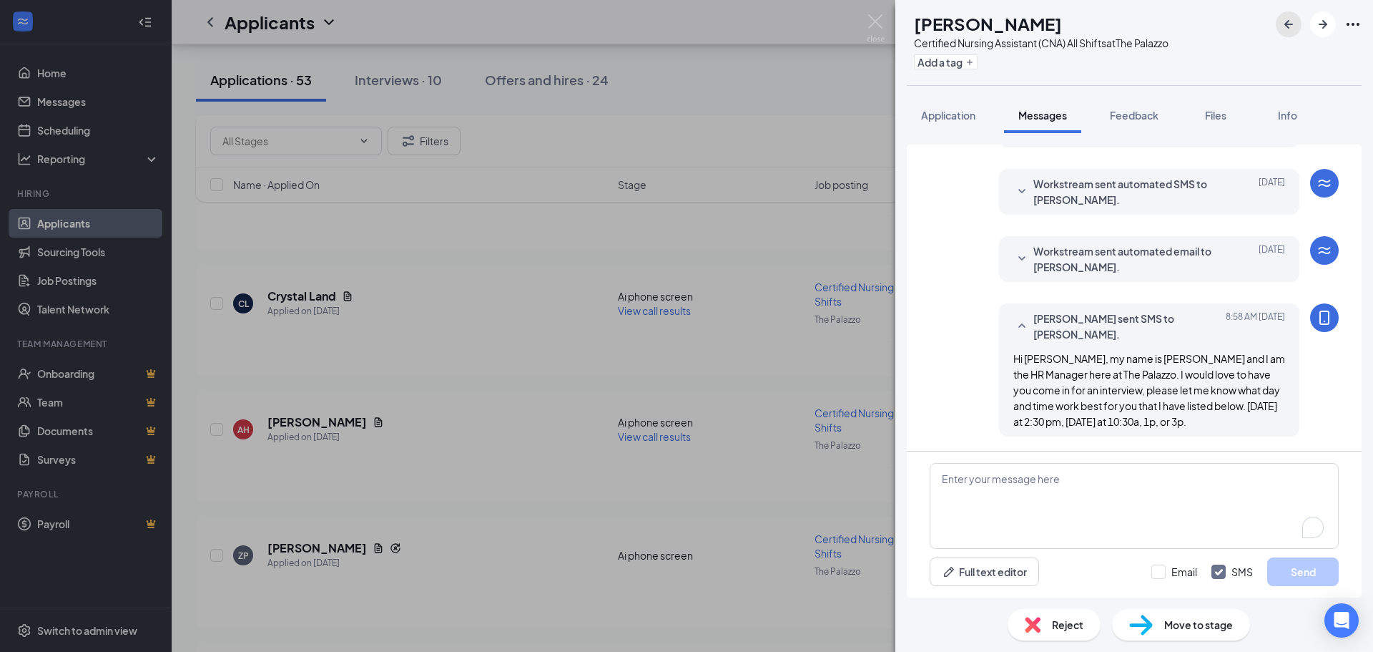
click at [1284, 23] on icon "ArrowLeftNew" at bounding box center [1288, 24] width 17 height 17
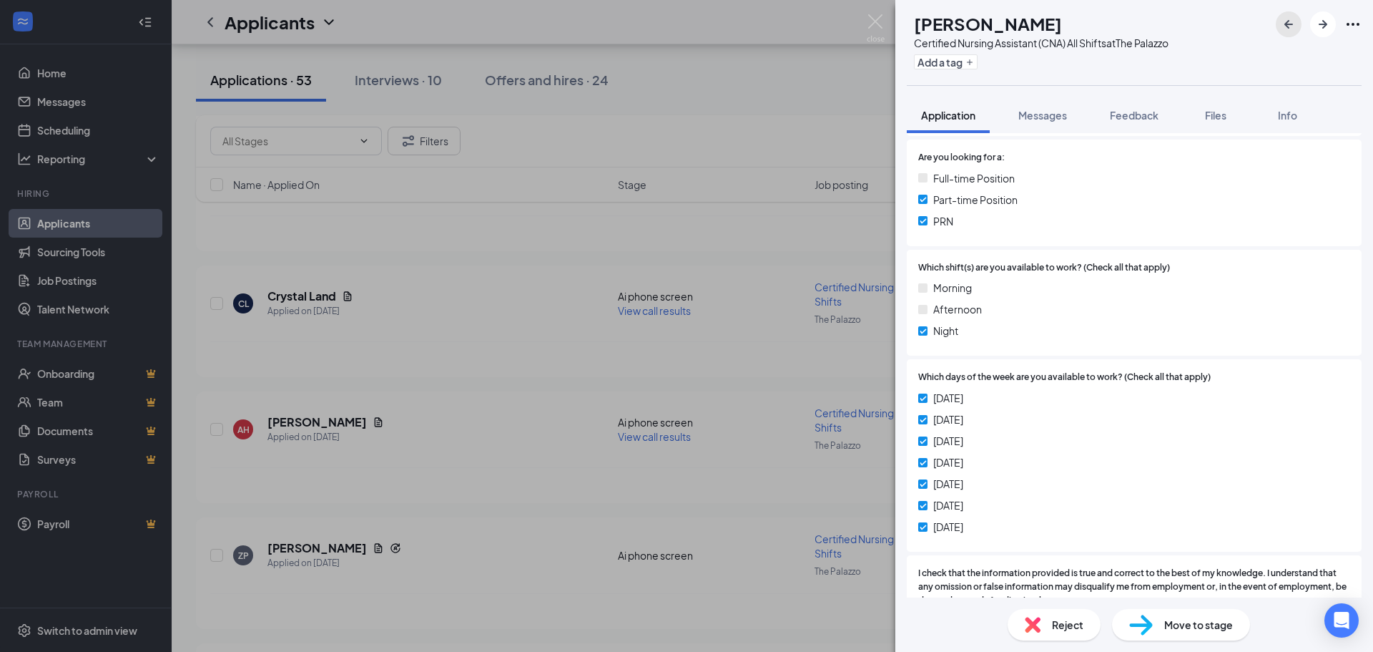
scroll to position [501, 0]
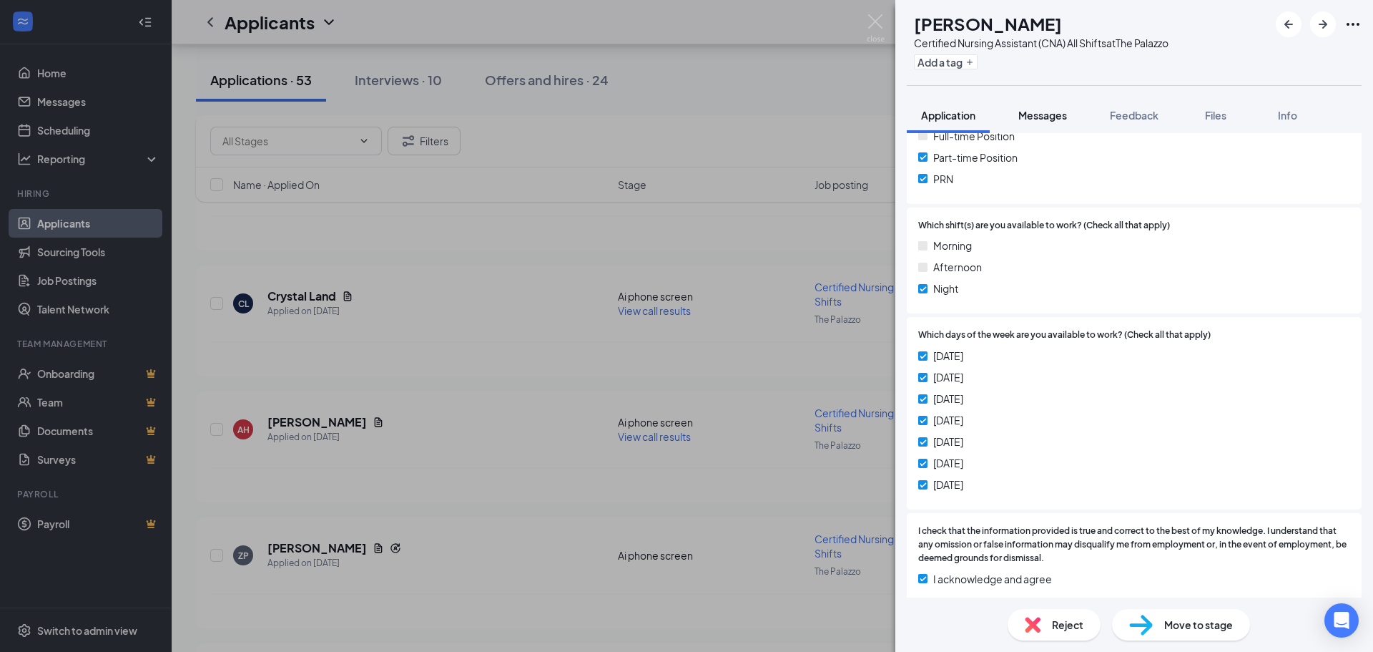
click at [1058, 107] on button "Messages" at bounding box center [1042, 115] width 77 height 36
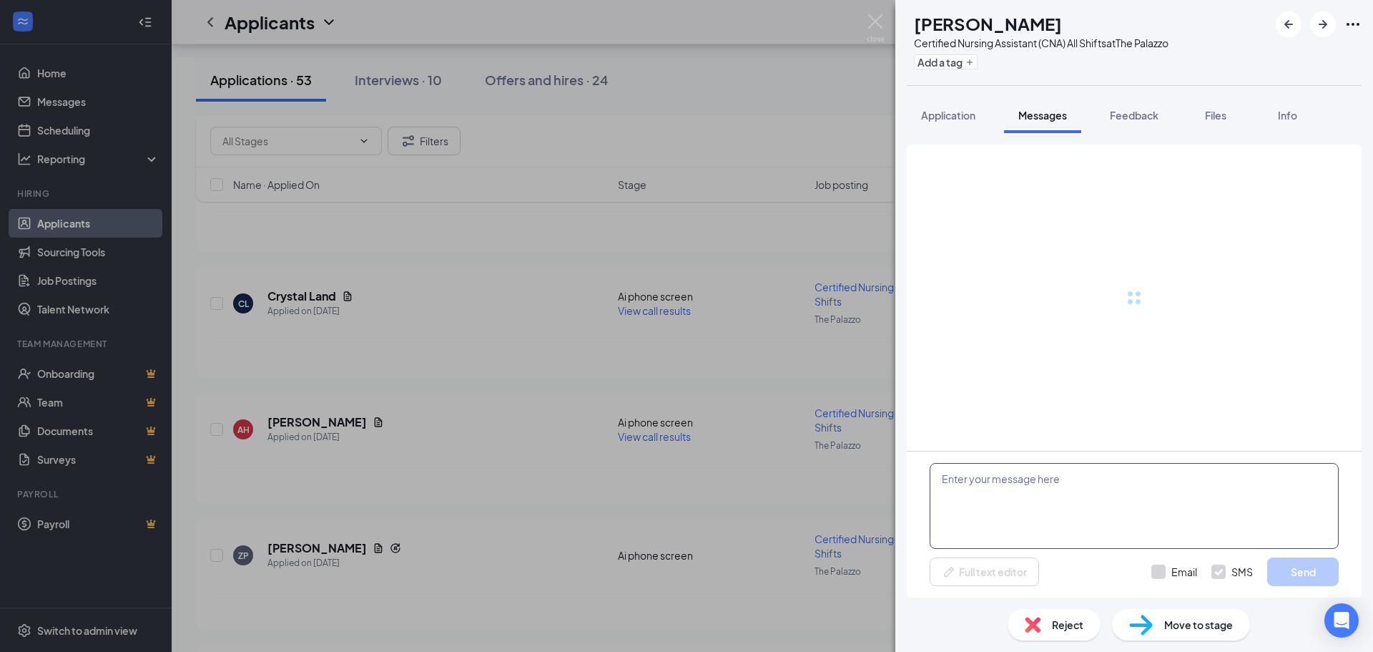
click at [993, 510] on textarea at bounding box center [1134, 506] width 409 height 86
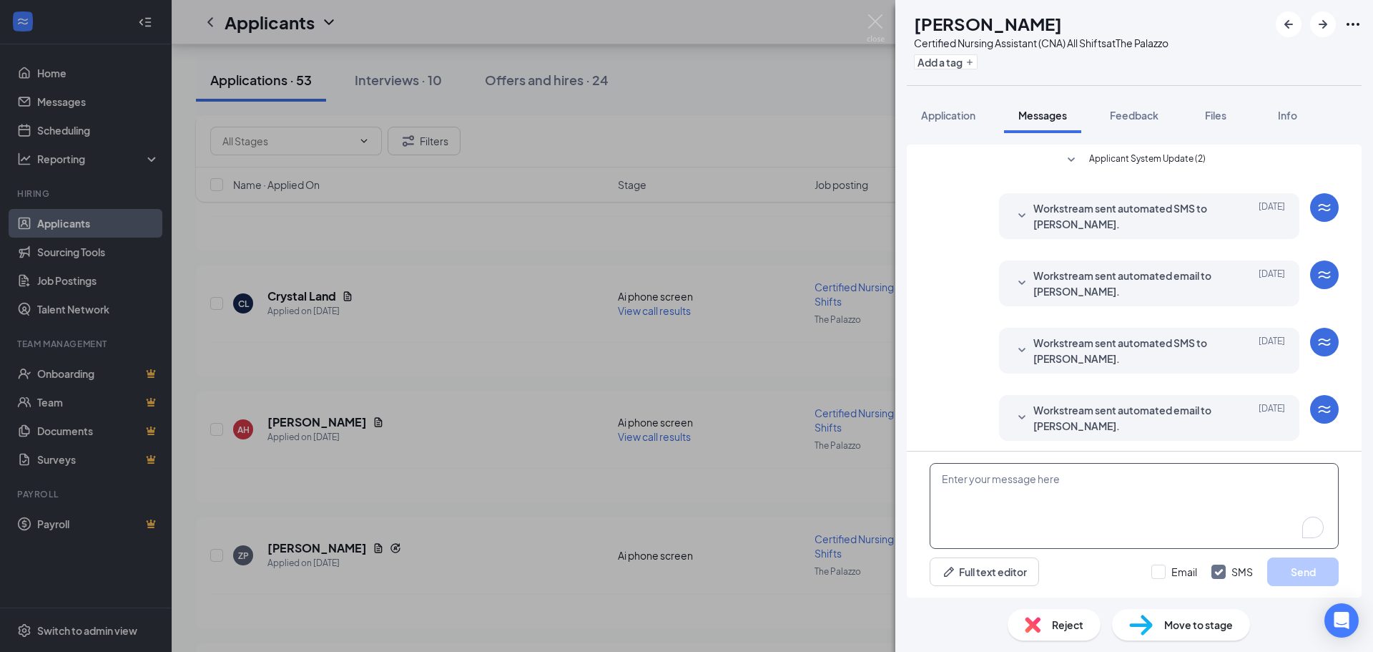
paste textarea "Hi Ashlyn, my name is Cristina and I am the HR Manager here at The Palazzo. I w…"
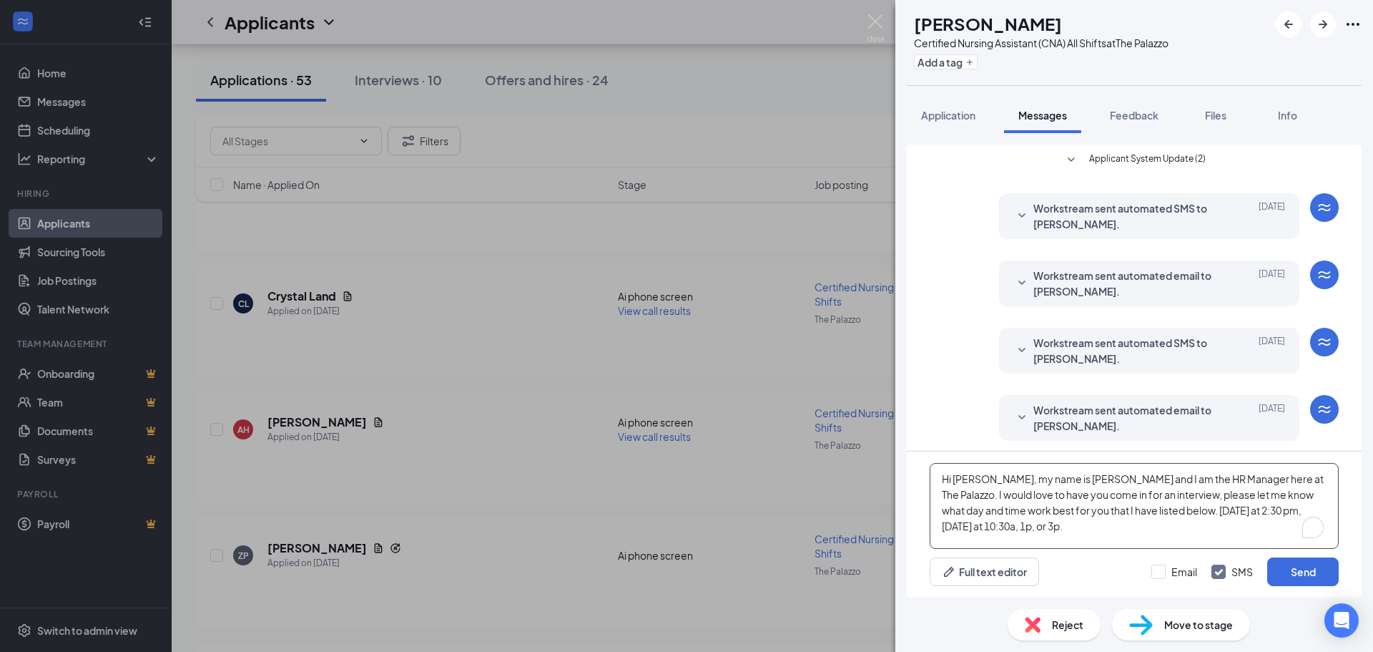
scroll to position [206, 0]
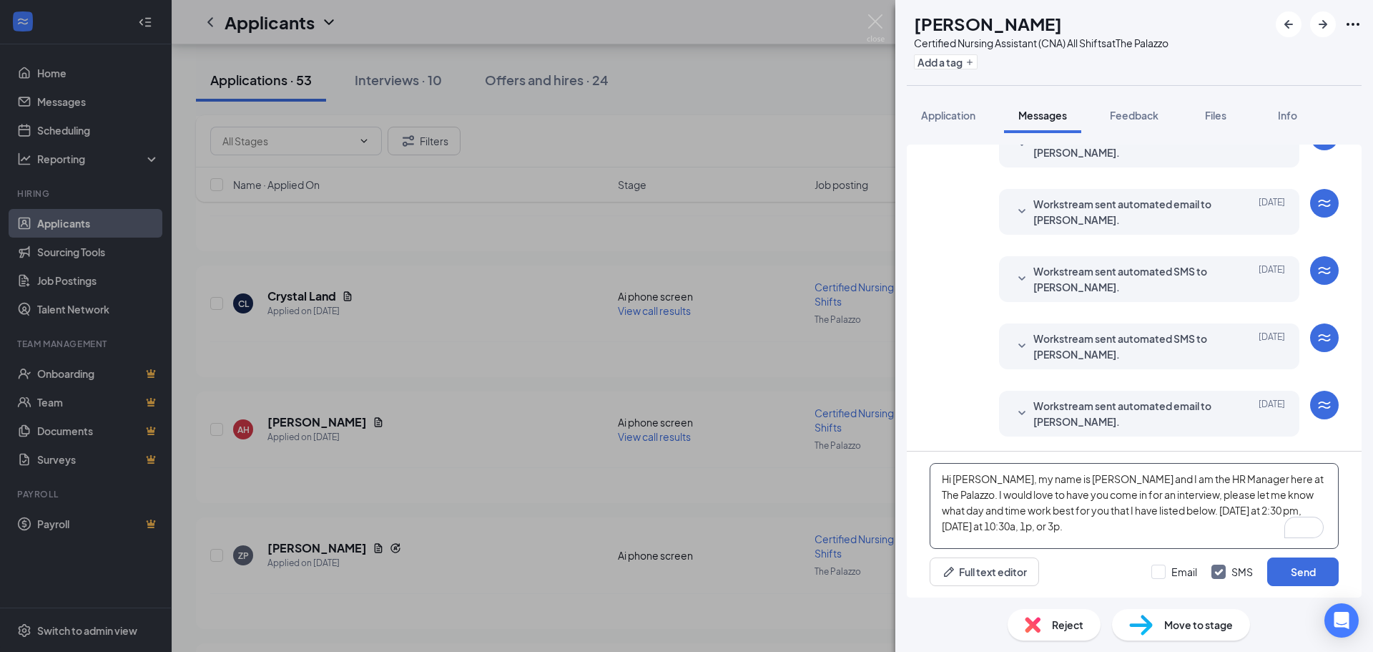
click at [967, 476] on textarea "Hi Ashlyn, my name is Cristina and I am the HR Manager here at The Palazzo. I w…" at bounding box center [1134, 506] width 409 height 86
type textarea "Hi Latia, my name is Cristina and I am the HR Manager here at The Palazzo. I wo…"
click at [1325, 570] on button "Send" at bounding box center [1303, 571] width 72 height 29
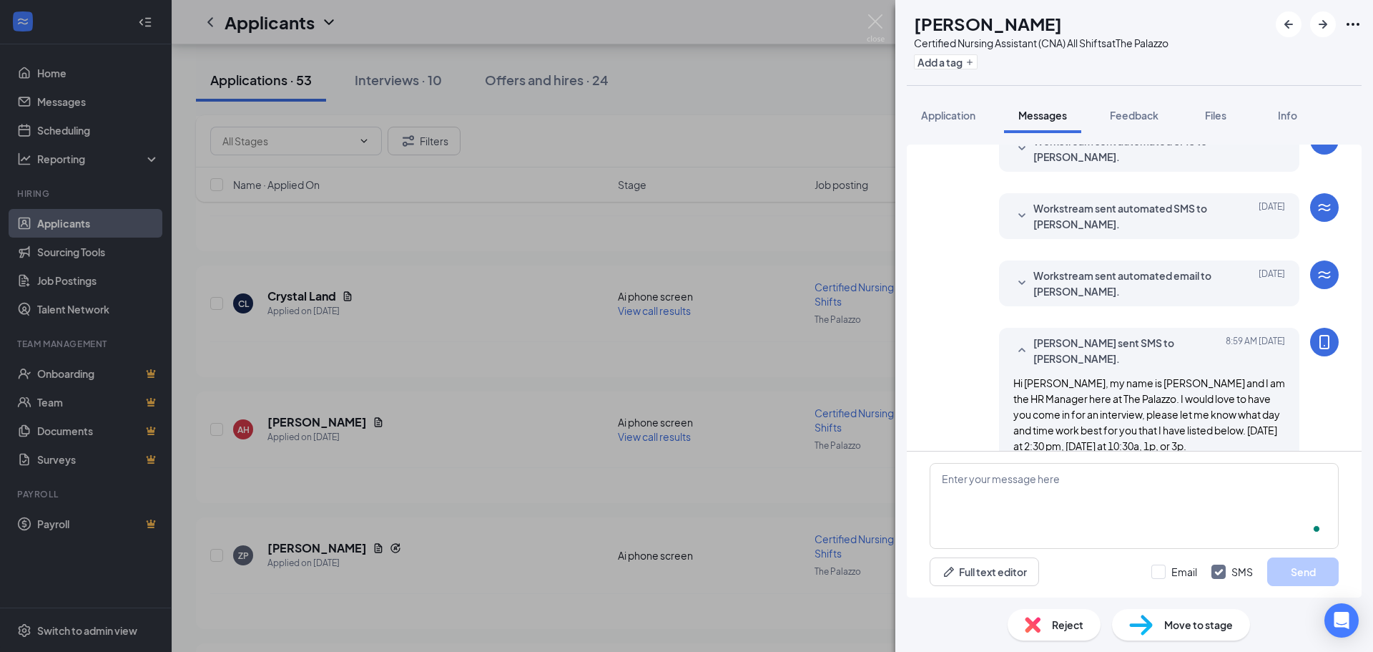
scroll to position [360, 0]
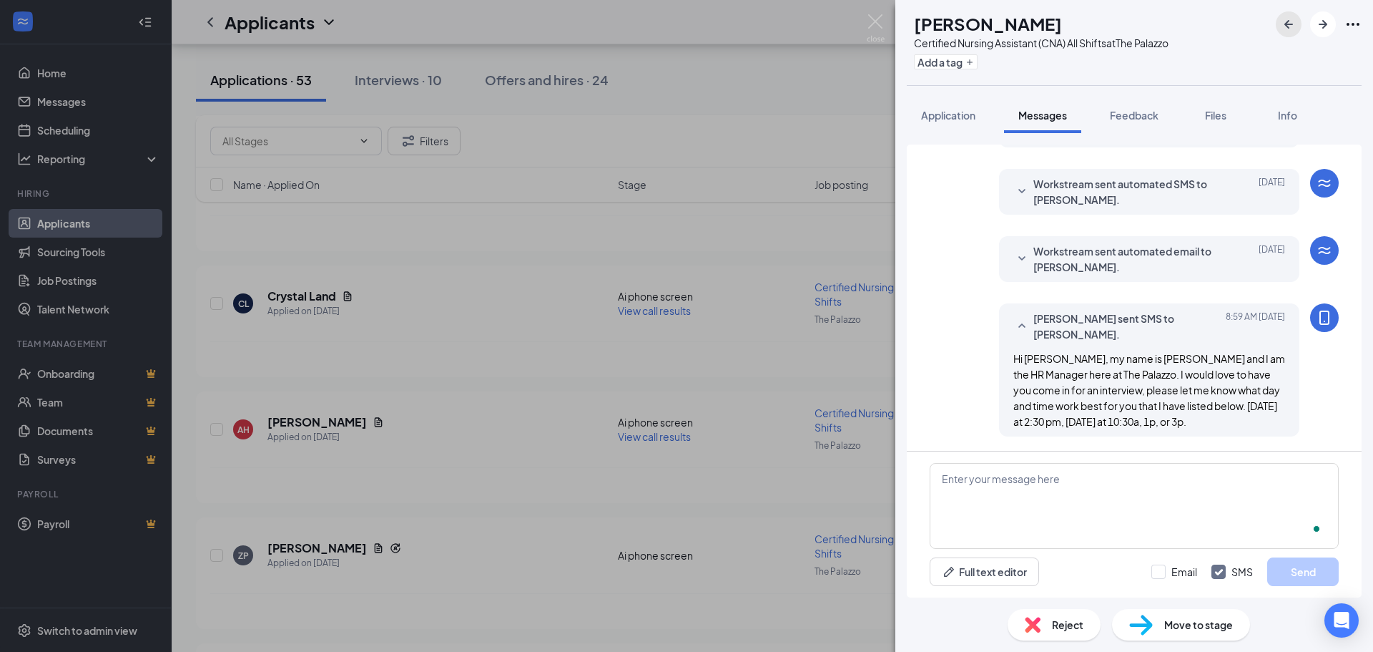
click at [1290, 26] on icon "ArrowLeftNew" at bounding box center [1288, 24] width 17 height 17
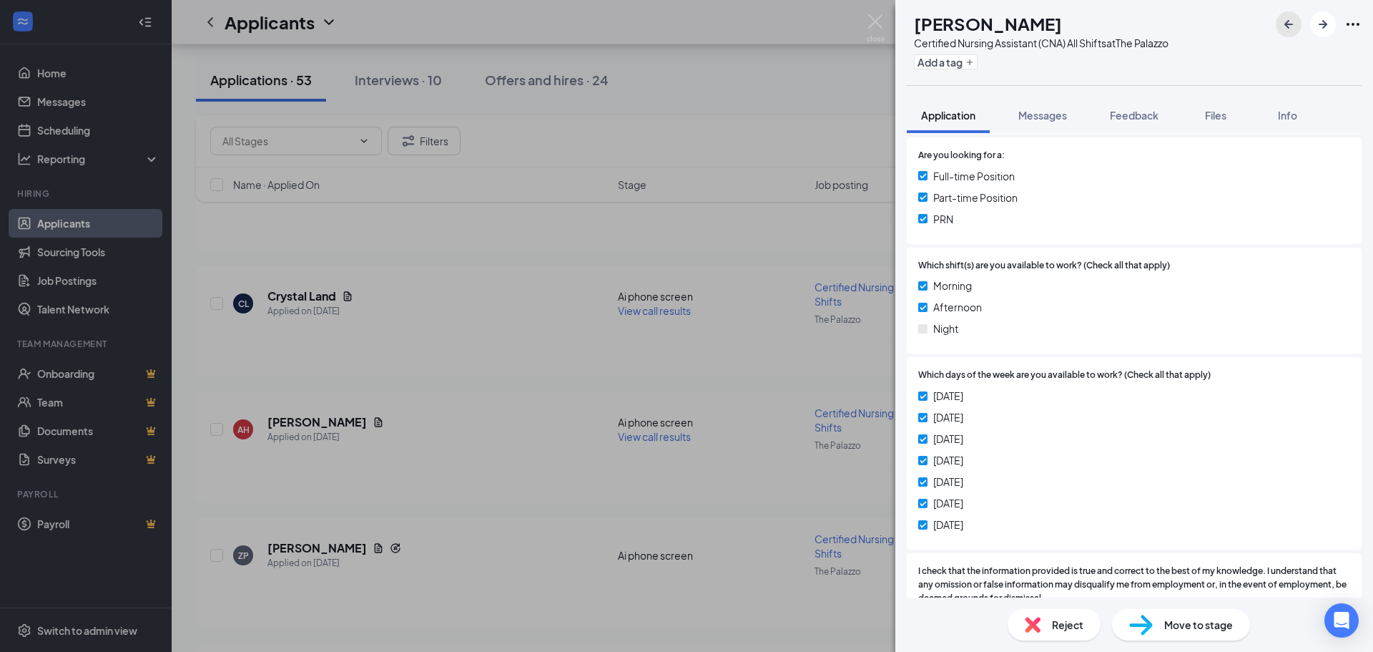
scroll to position [572, 0]
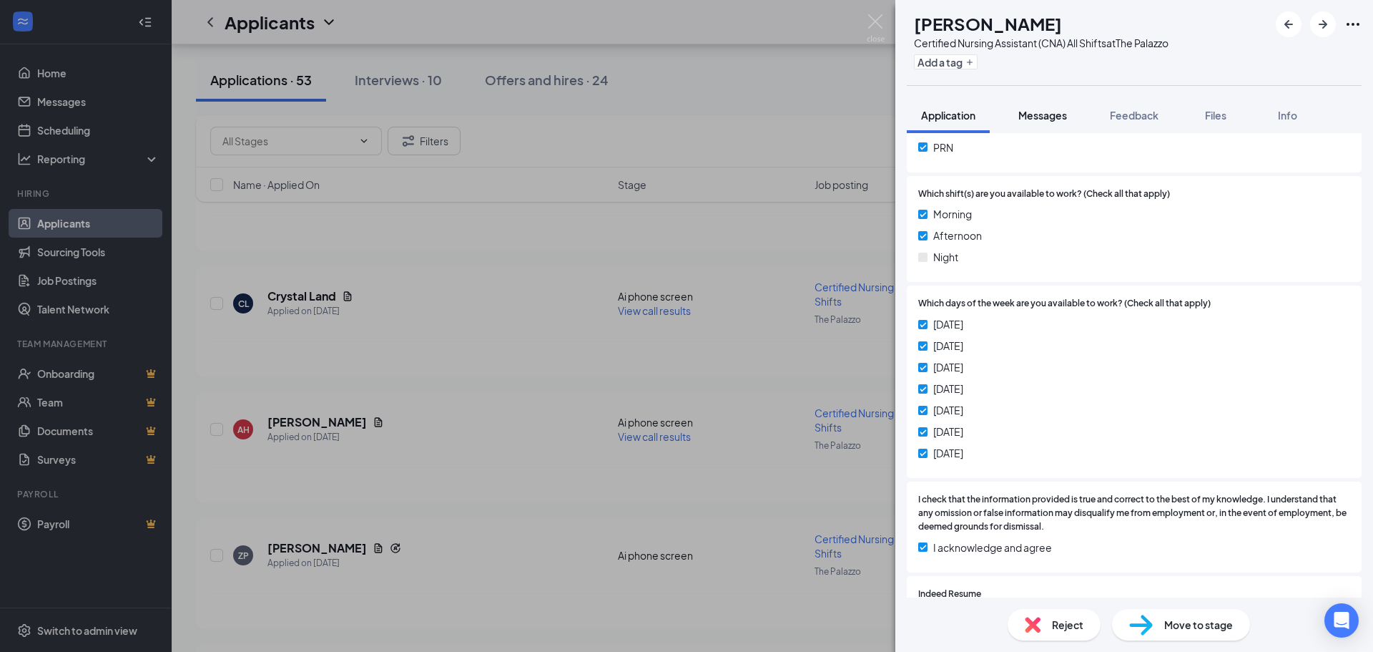
click at [1043, 121] on span "Messages" at bounding box center [1042, 115] width 49 height 13
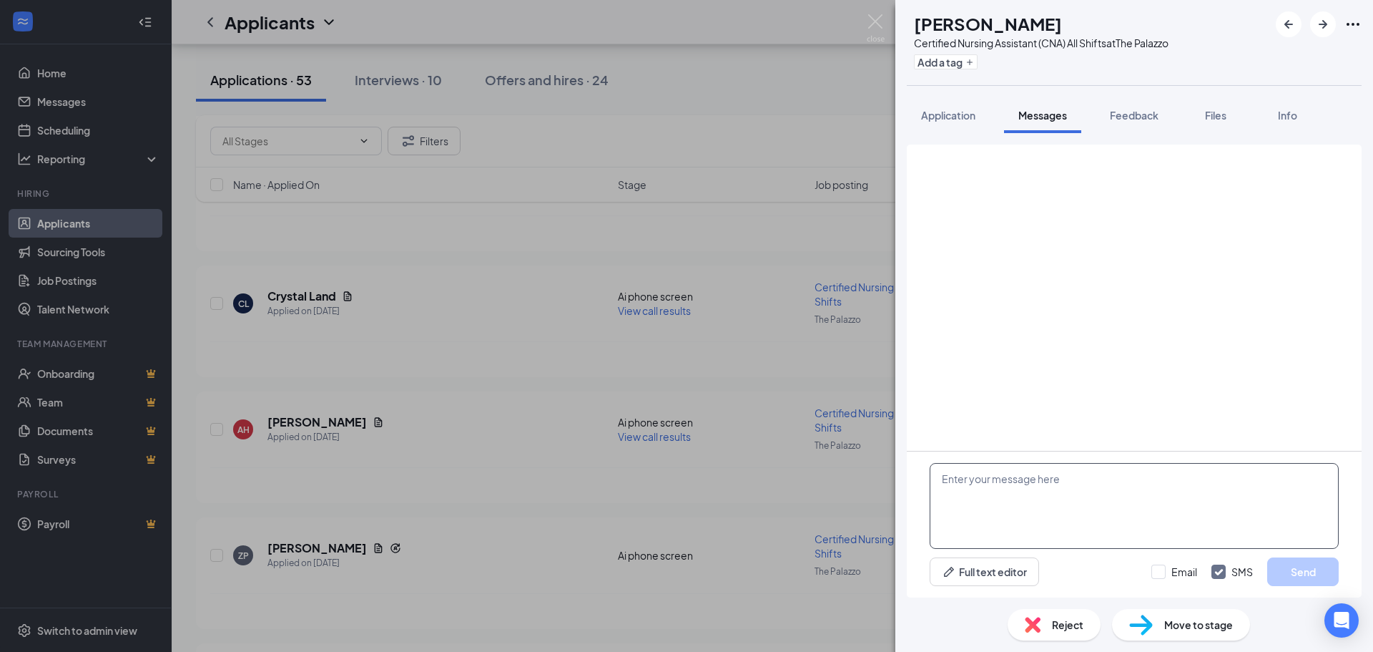
click at [1006, 487] on textarea at bounding box center [1134, 506] width 409 height 86
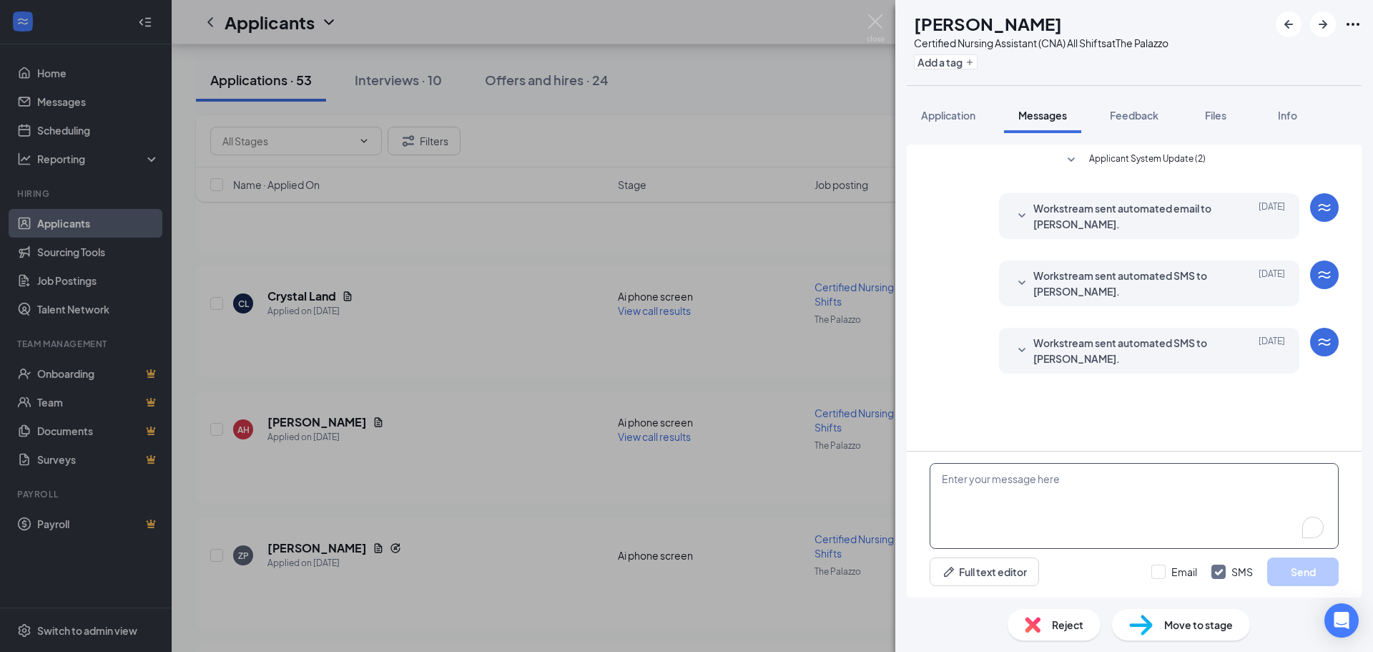
paste textarea "Hi Ashlyn, my name is Cristina and I am the HR Manager here at The Palazzo. I w…"
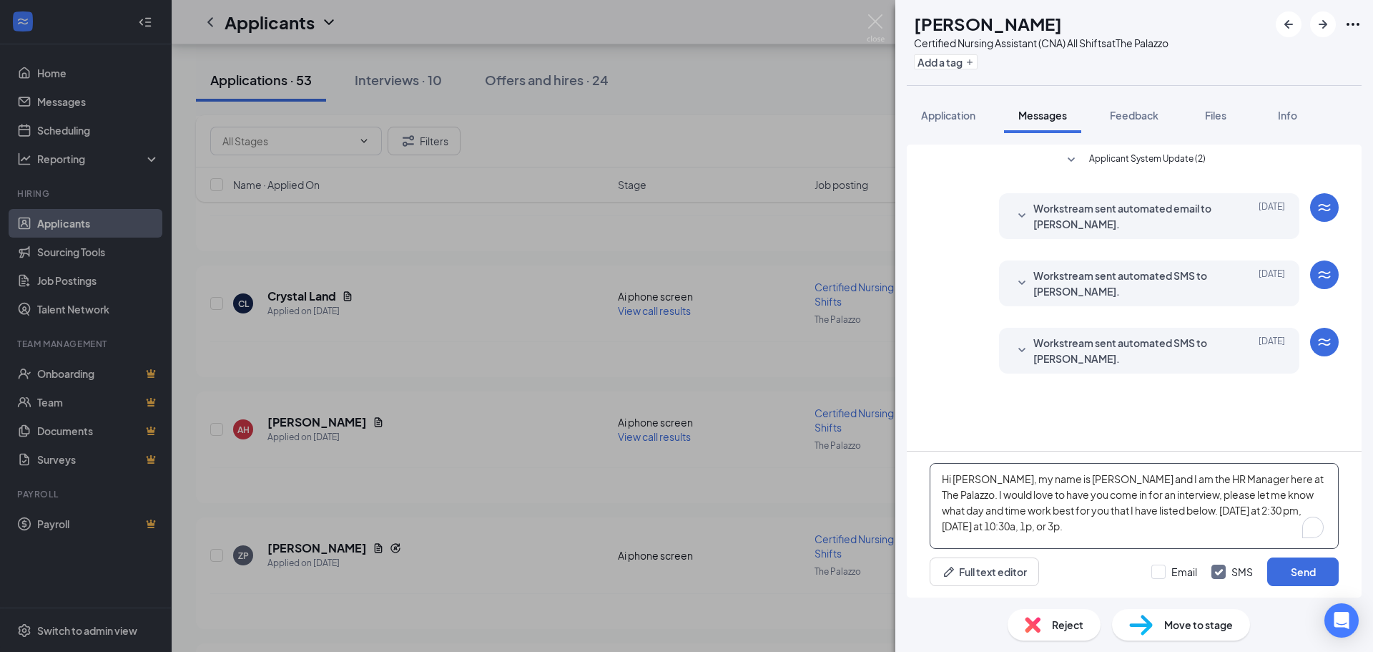
click at [975, 476] on textarea "Hi Ashlyn, my name is Cristina and I am the HR Manager here at The Palazzo. I w…" at bounding box center [1134, 506] width 409 height 86
type textarea "Hi Jada, my name is Cristina and I am the HR Manager here at The Palazzo. I wou…"
click at [1315, 564] on button "Send" at bounding box center [1303, 571] width 72 height 29
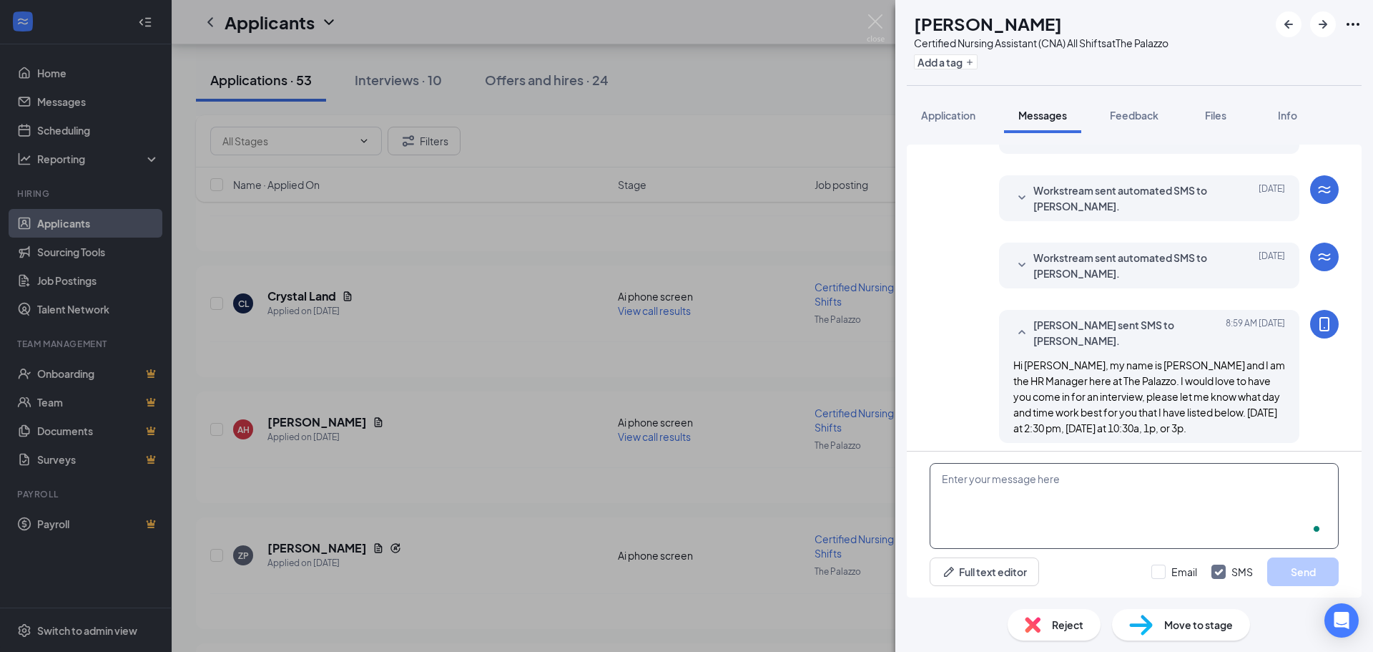
scroll to position [92, 0]
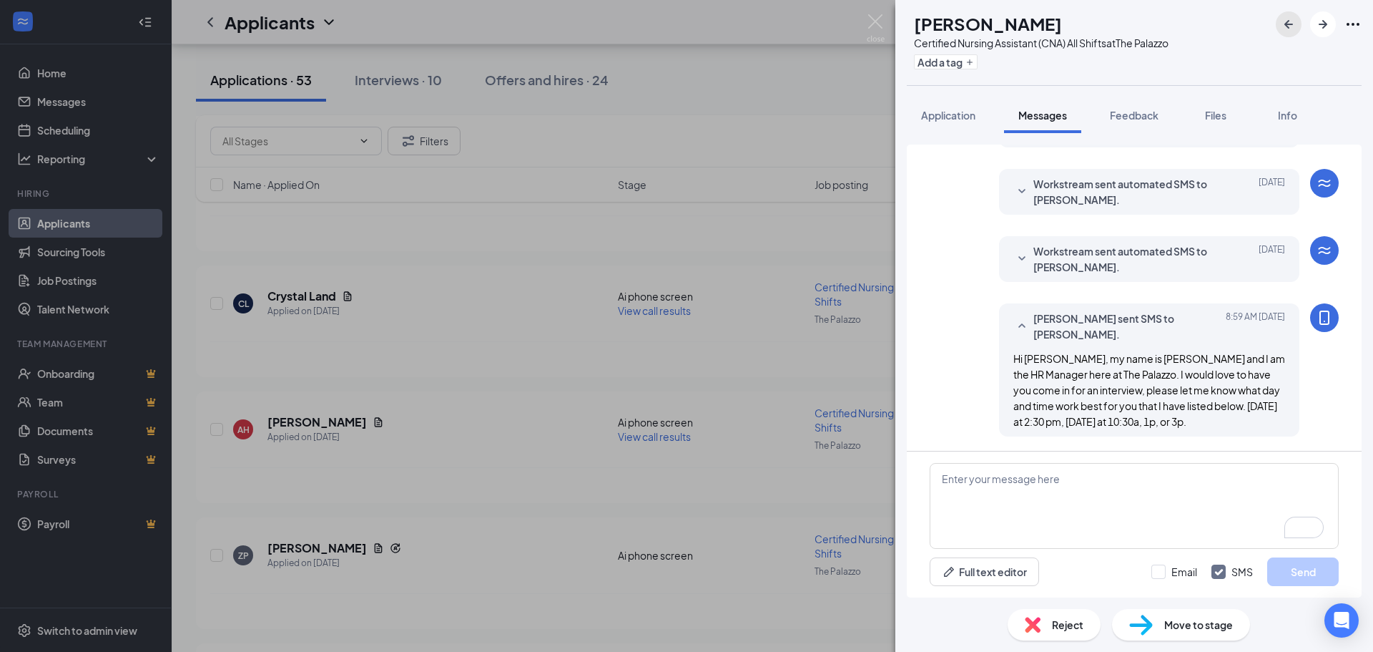
click at [1284, 24] on icon "ArrowLeftNew" at bounding box center [1288, 24] width 17 height 17
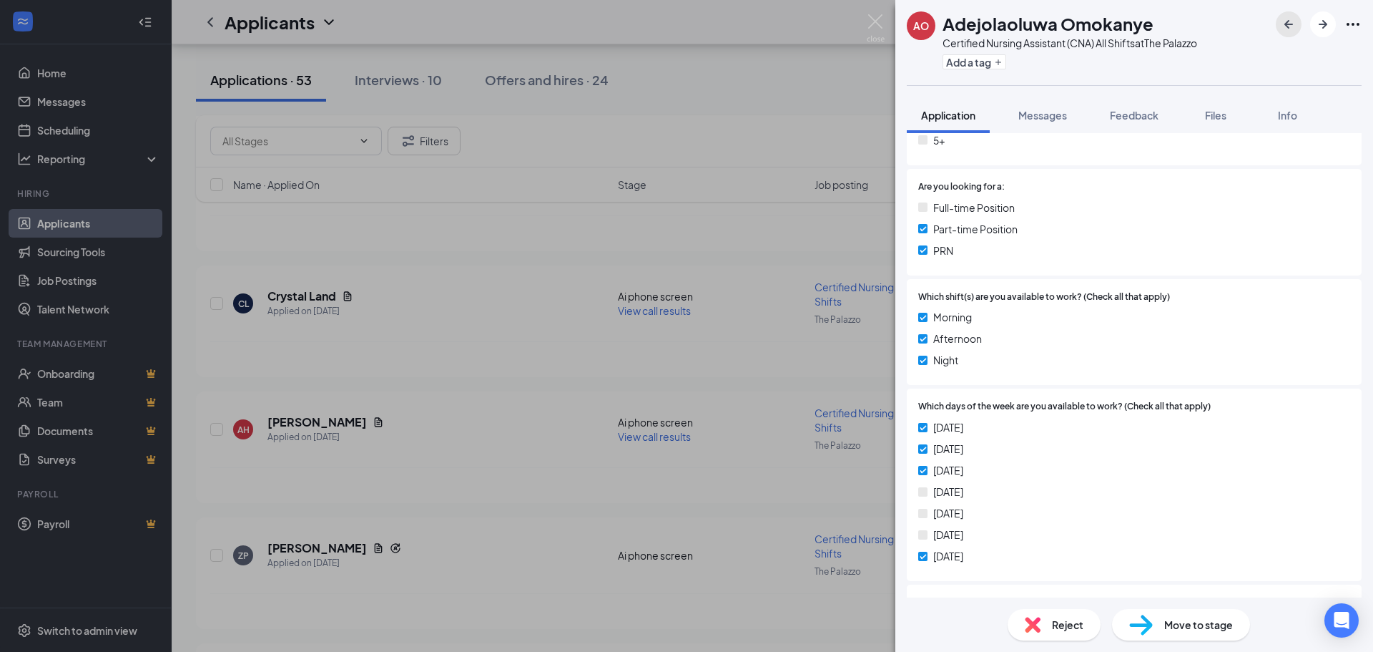
scroll to position [501, 0]
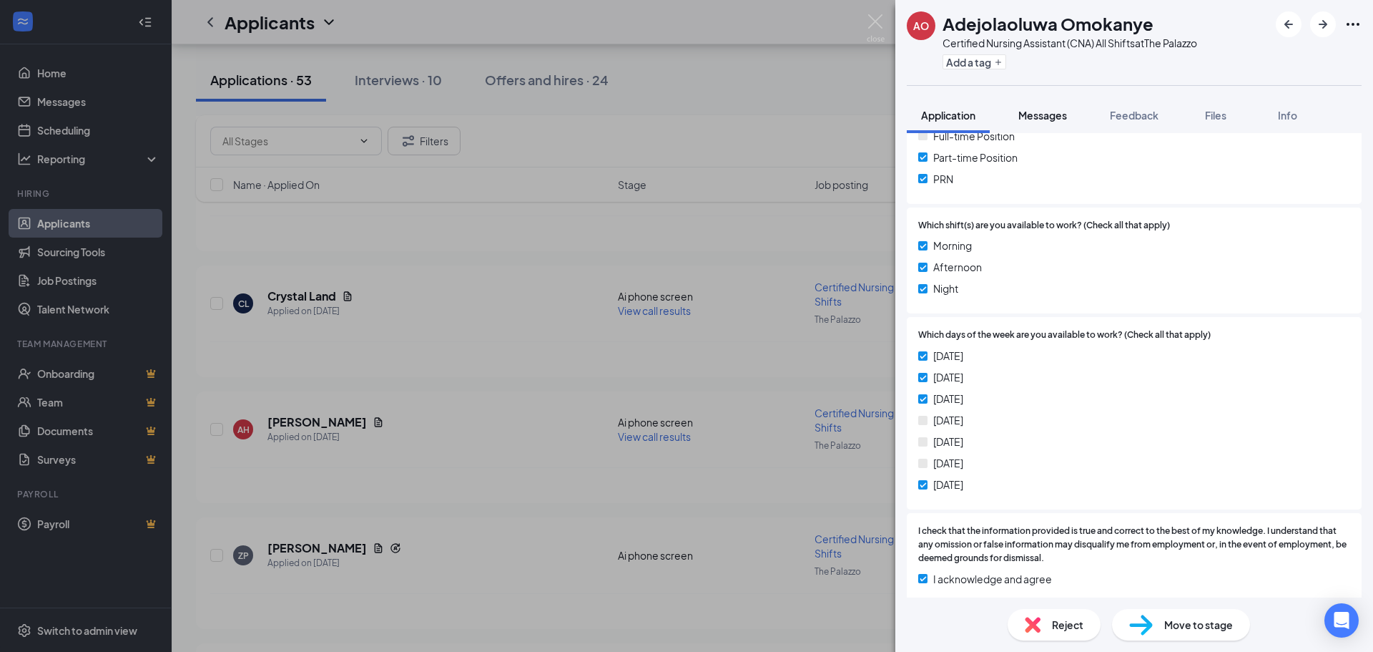
click at [1044, 114] on span "Messages" at bounding box center [1042, 115] width 49 height 13
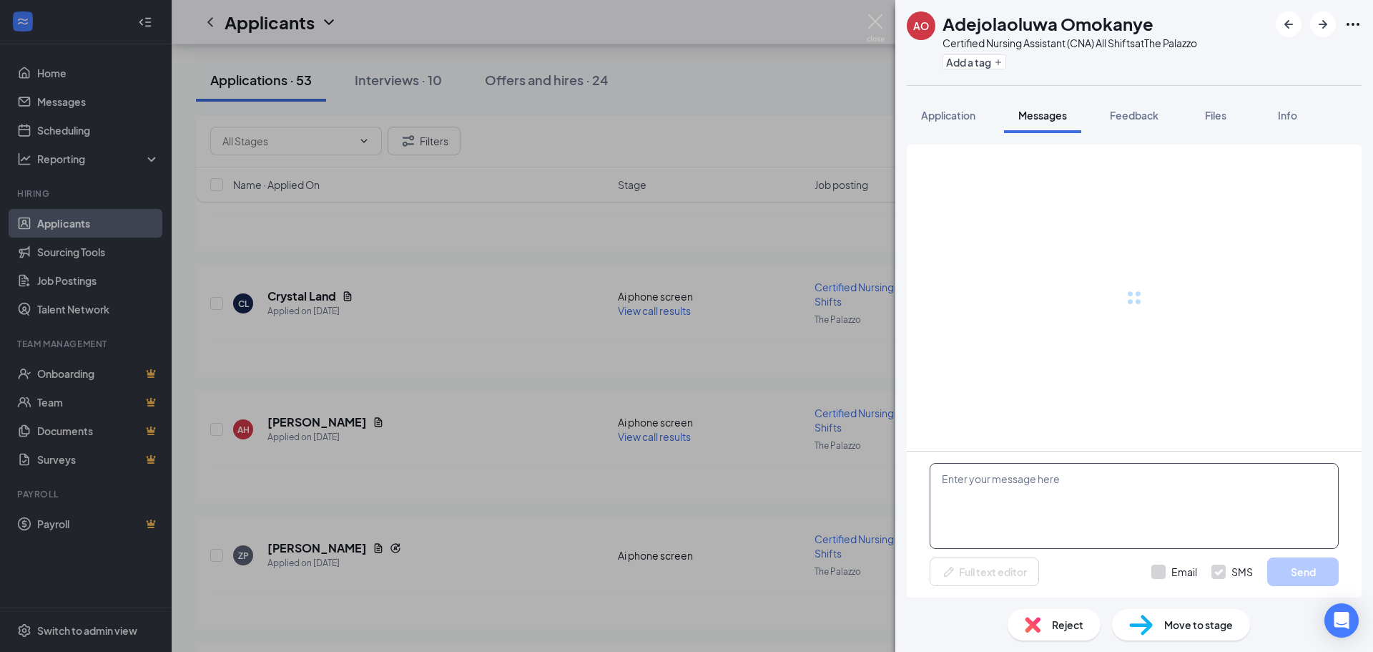
click at [979, 486] on textarea at bounding box center [1134, 506] width 409 height 86
paste textarea "Hi Ashlyn, my name is Cristina and I am the HR Manager here at The Palazzo. I w…"
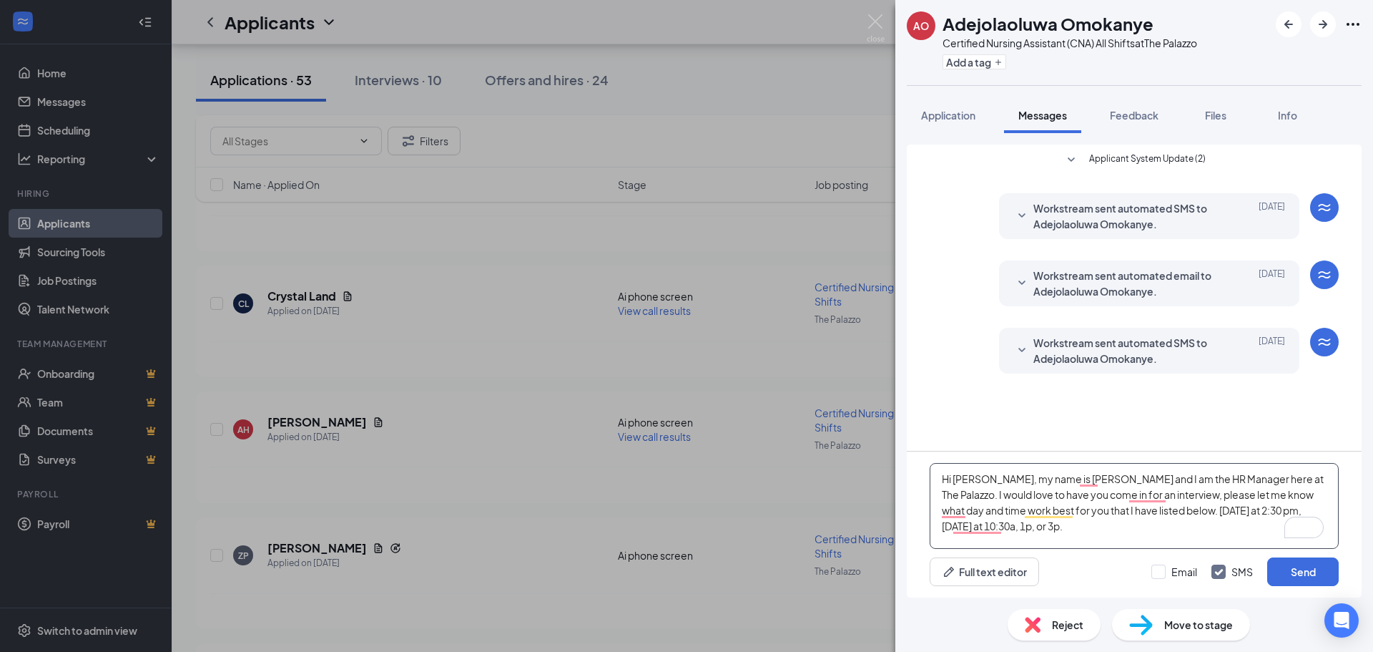
click at [973, 480] on textarea "Hi Ashlyn, my name is Cristina and I am the HR Manager here at The Palazzo. I w…" at bounding box center [1134, 506] width 409 height 86
type textarea "Hi Adejolaoluwa, my name is Cristina and I am the HR Manager here at The Palazz…"
click at [1282, 559] on button "Send" at bounding box center [1303, 571] width 72 height 29
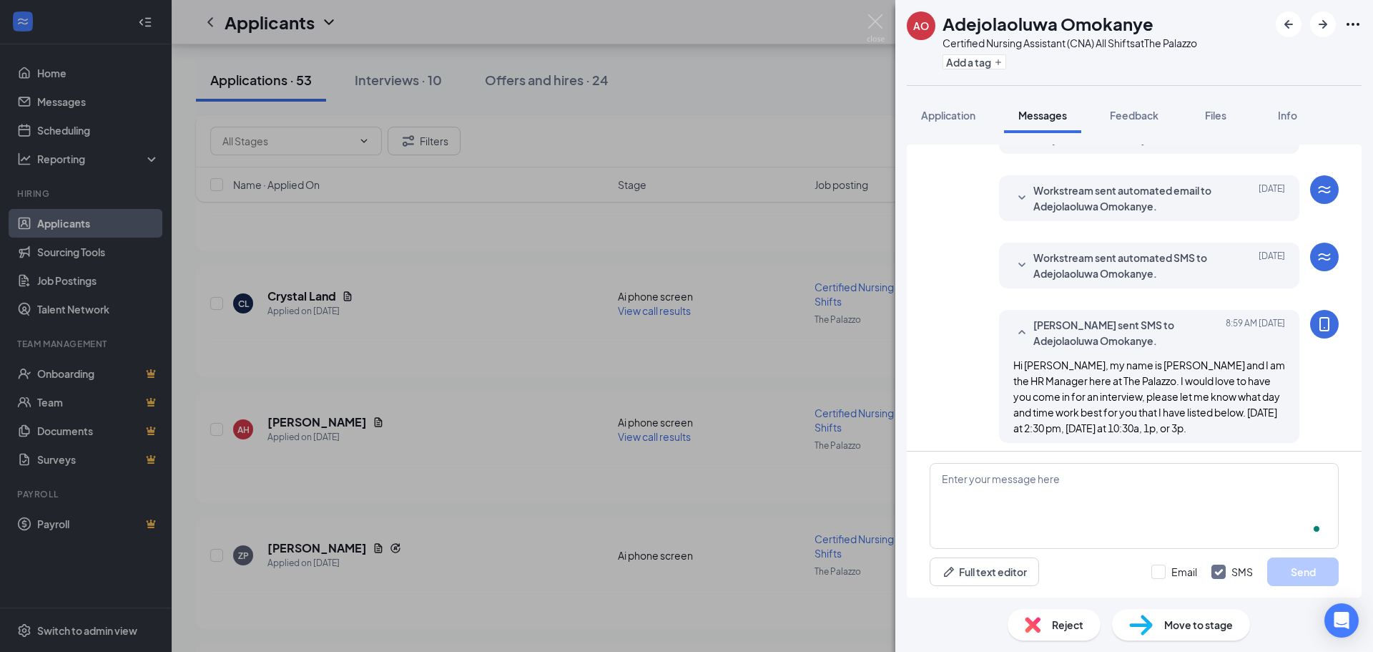
scroll to position [92, 0]
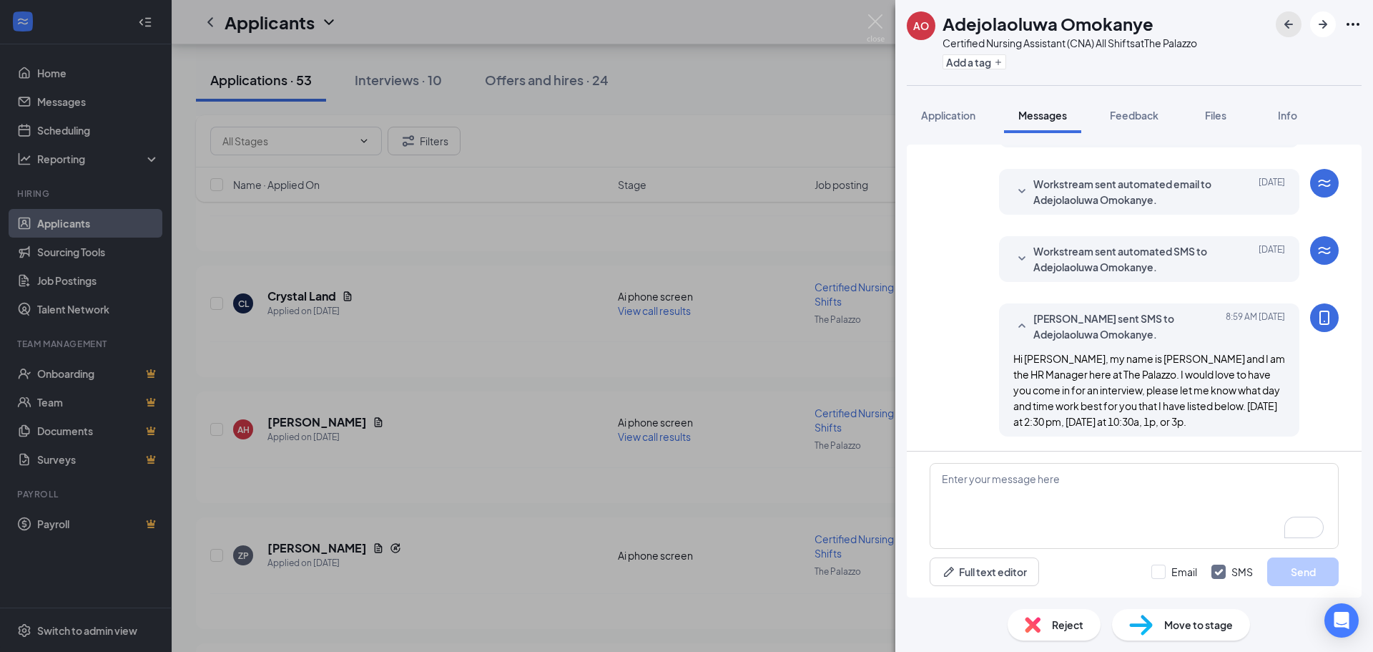
click at [1293, 21] on icon "ArrowLeftNew" at bounding box center [1288, 24] width 17 height 17
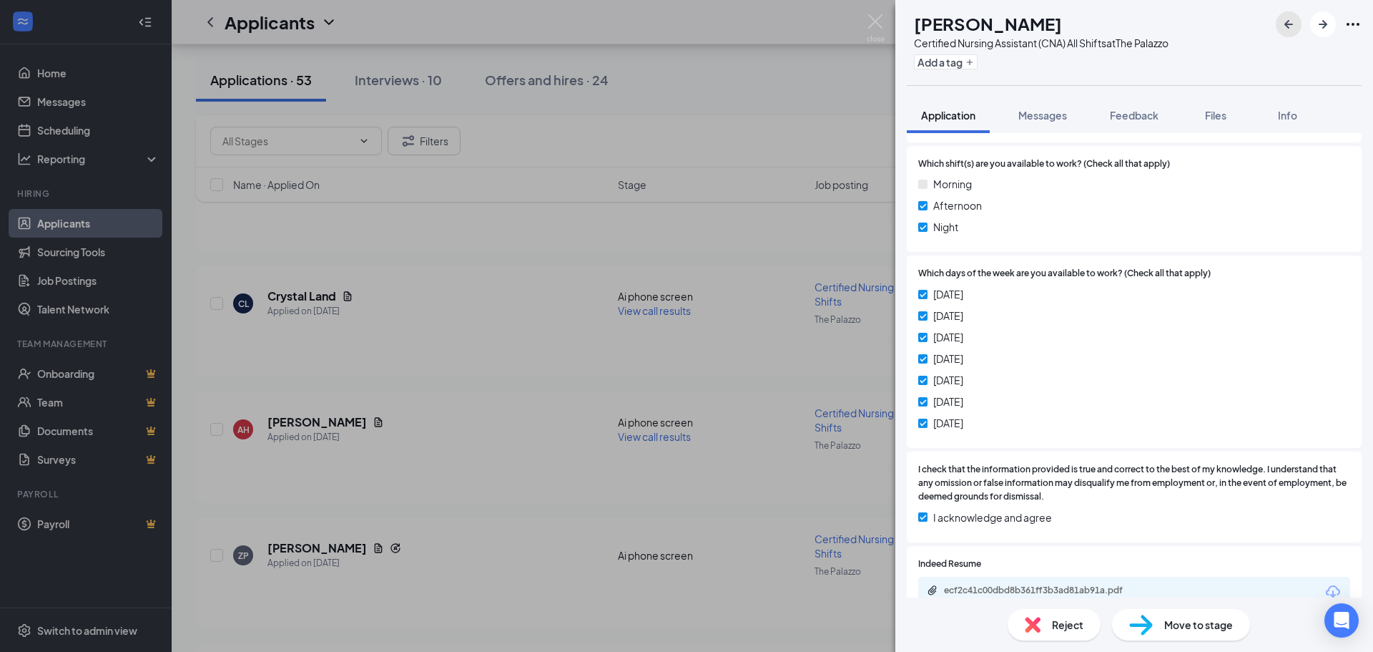
scroll to position [572, 0]
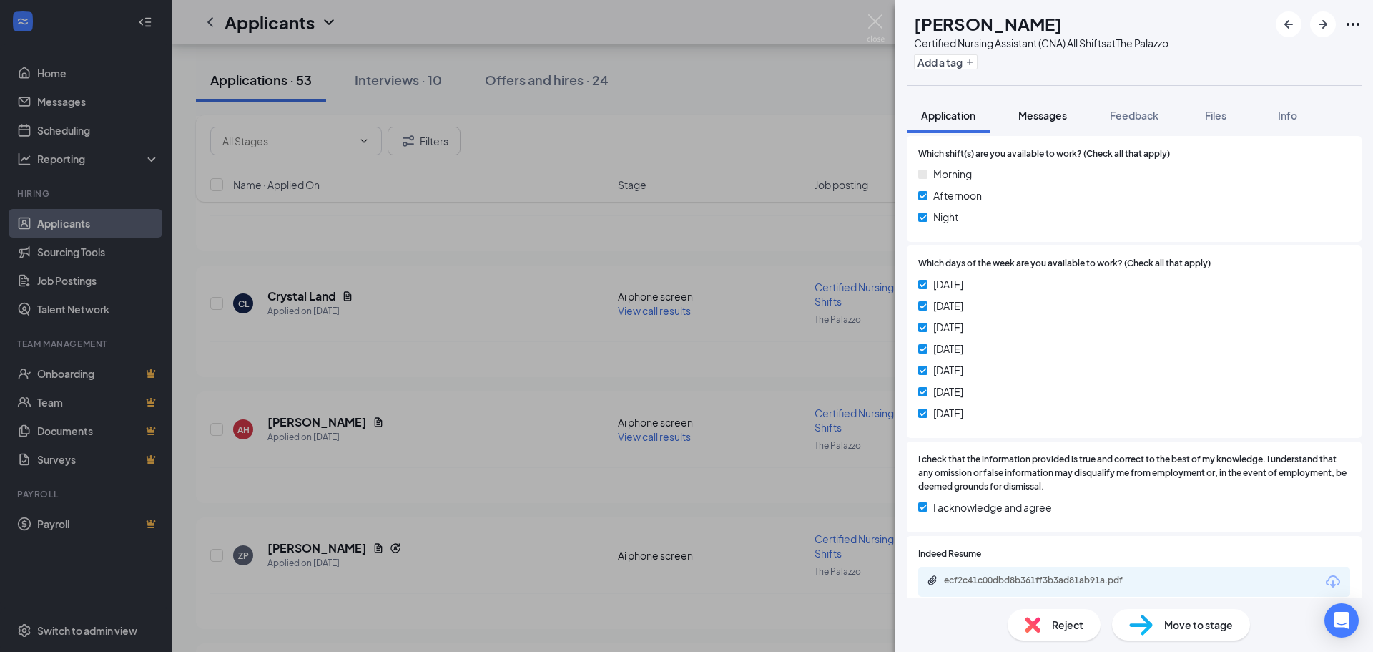
click at [1050, 119] on span "Messages" at bounding box center [1042, 115] width 49 height 13
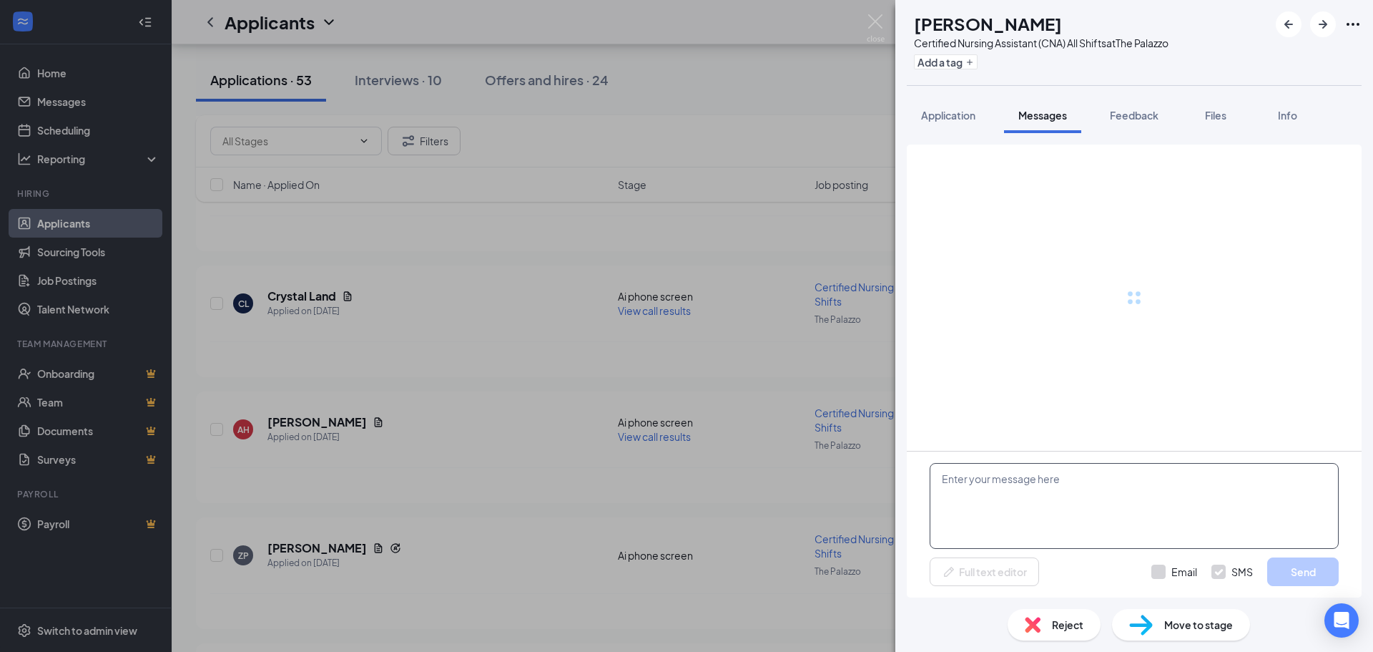
click at [983, 486] on textarea at bounding box center [1134, 506] width 409 height 86
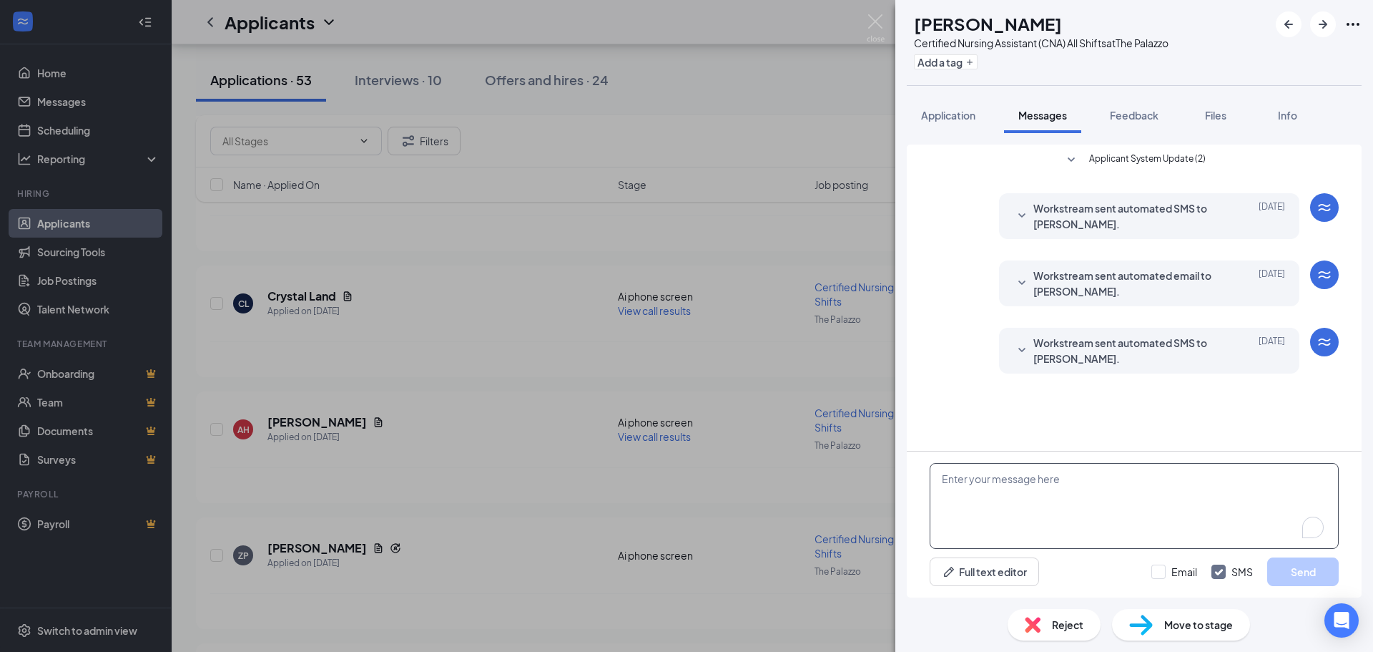
paste textarea "Hi Ashlyn, my name is Cristina and I am the HR Manager here at The Palazzo. I w…"
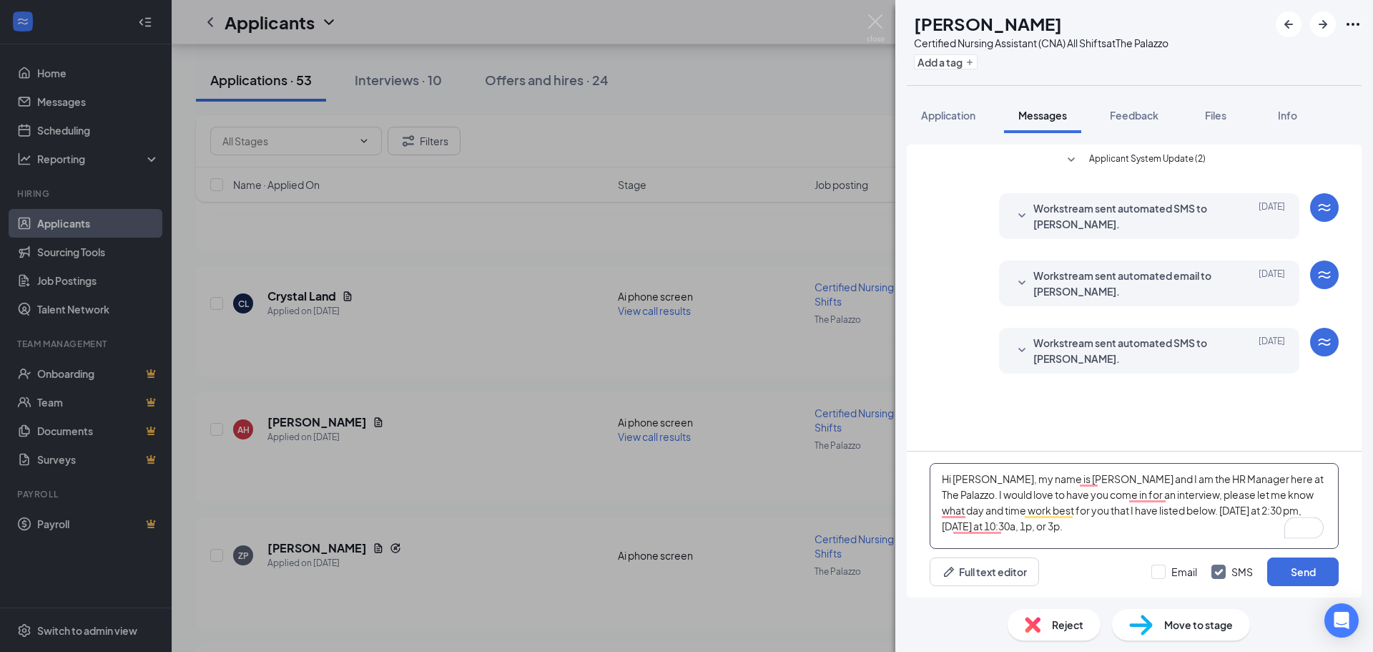
click at [969, 485] on textarea "Hi Ashlyn, my name is Cristina and I am the HR Manager here at The Palazzo. I w…" at bounding box center [1134, 506] width 409 height 86
click at [968, 479] on textarea "Hi Ashlyn, my name is Cristina and I am the HR Manager here at The Palazzo. I w…" at bounding box center [1134, 506] width 409 height 86
click at [968, 478] on textarea "Hi Ashlyn, my name is Cristina and I am the HR Manager here at The Palazzo. I w…" at bounding box center [1134, 506] width 409 height 86
type textarea "Hi Daylah, my name is Cristina and I am the HR Manager here at The Palazzo. I w…"
click at [1280, 570] on button "Send" at bounding box center [1303, 571] width 72 height 29
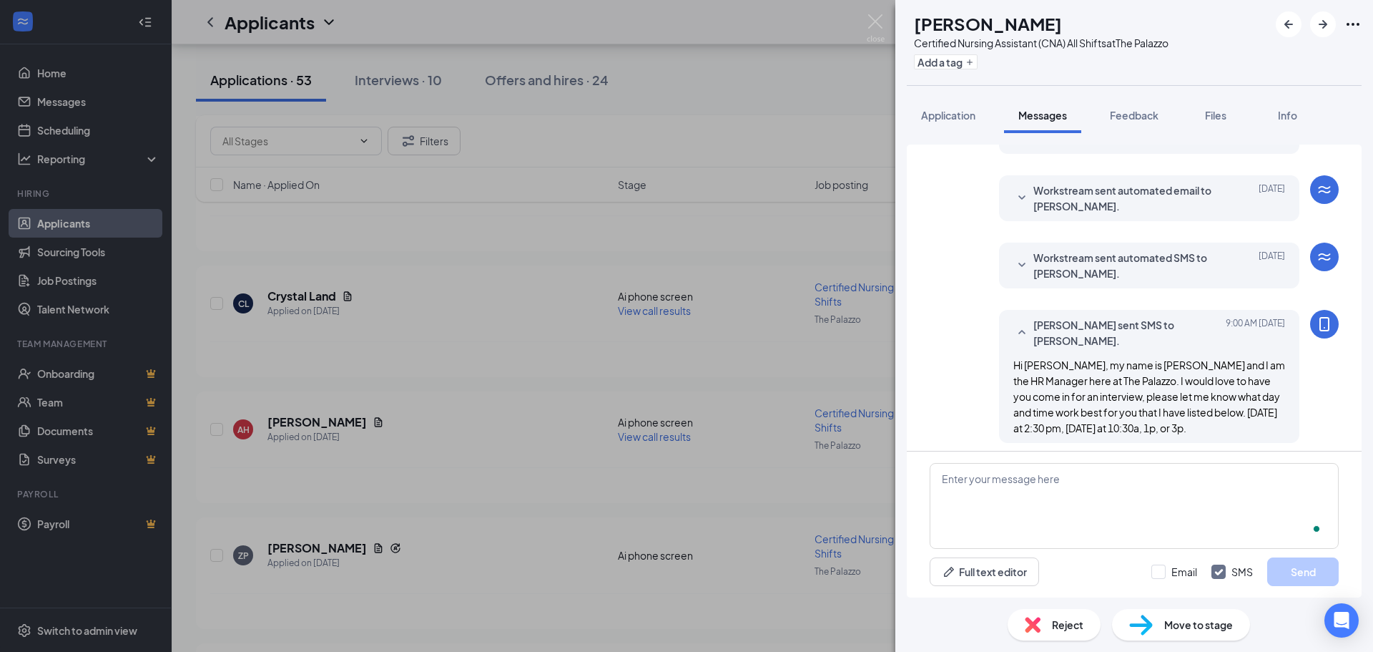
scroll to position [92, 0]
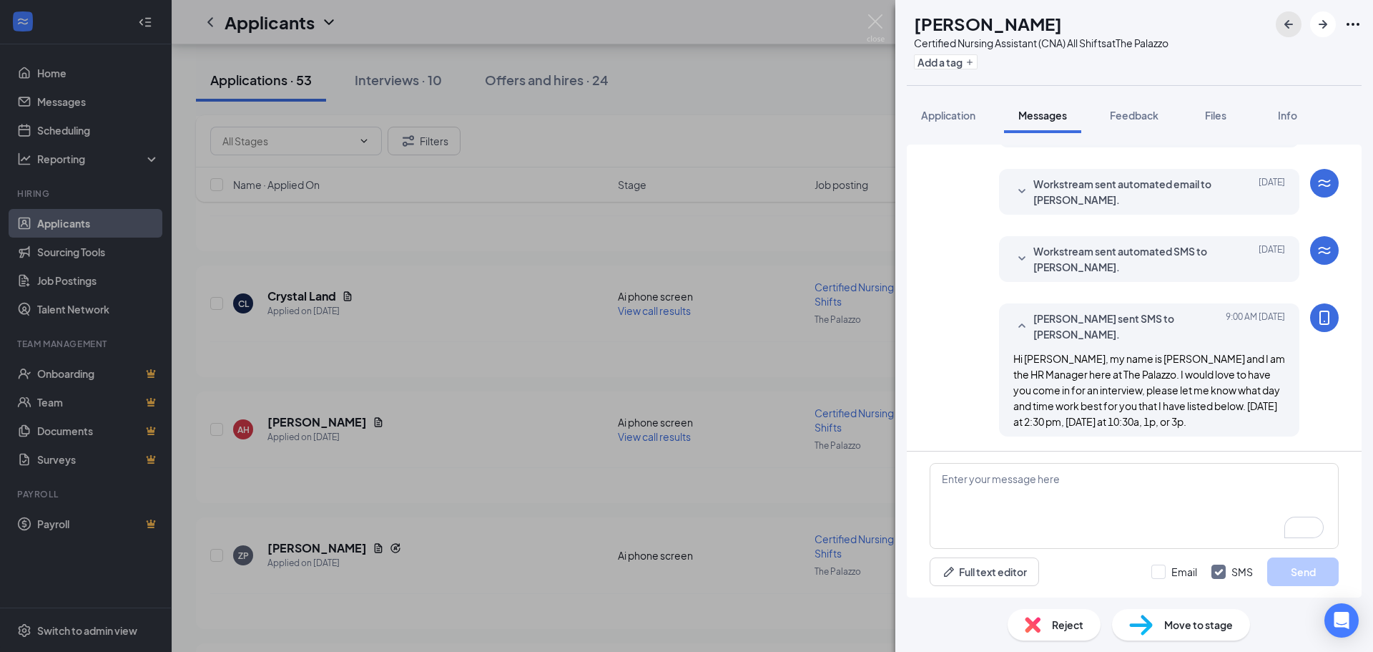
click at [1282, 24] on icon "ArrowLeftNew" at bounding box center [1288, 24] width 17 height 17
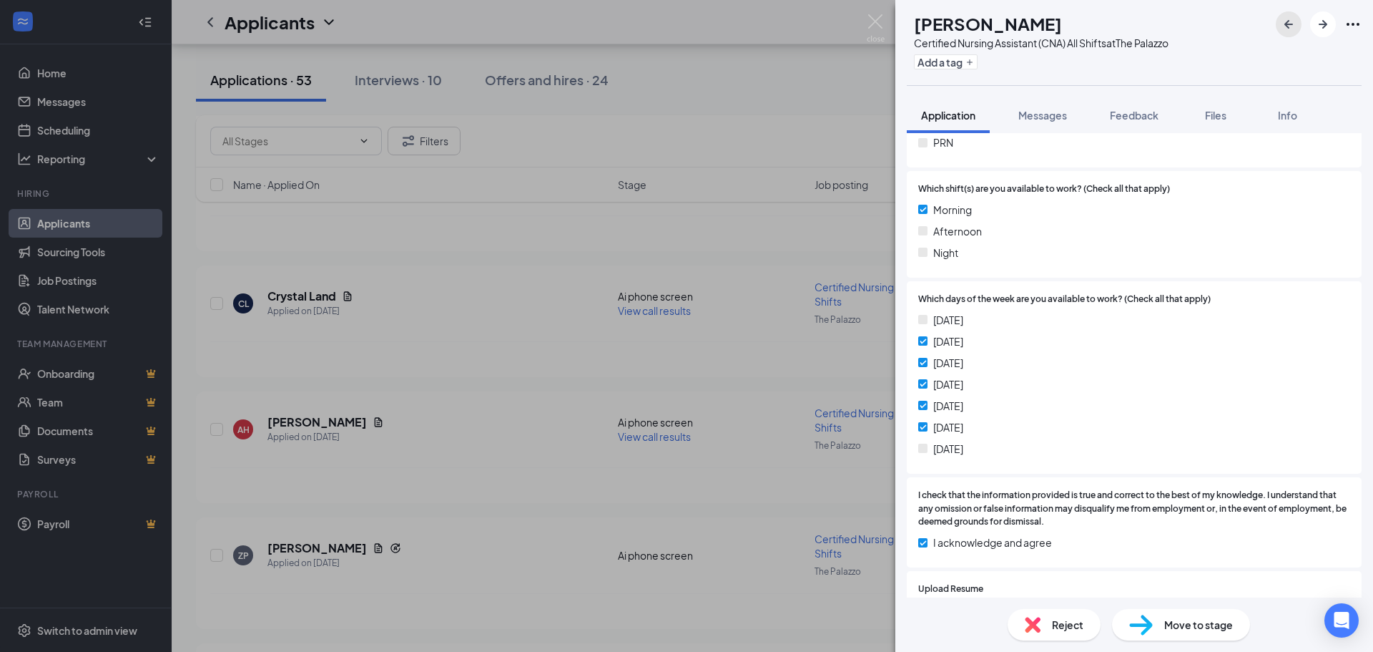
scroll to position [572, 0]
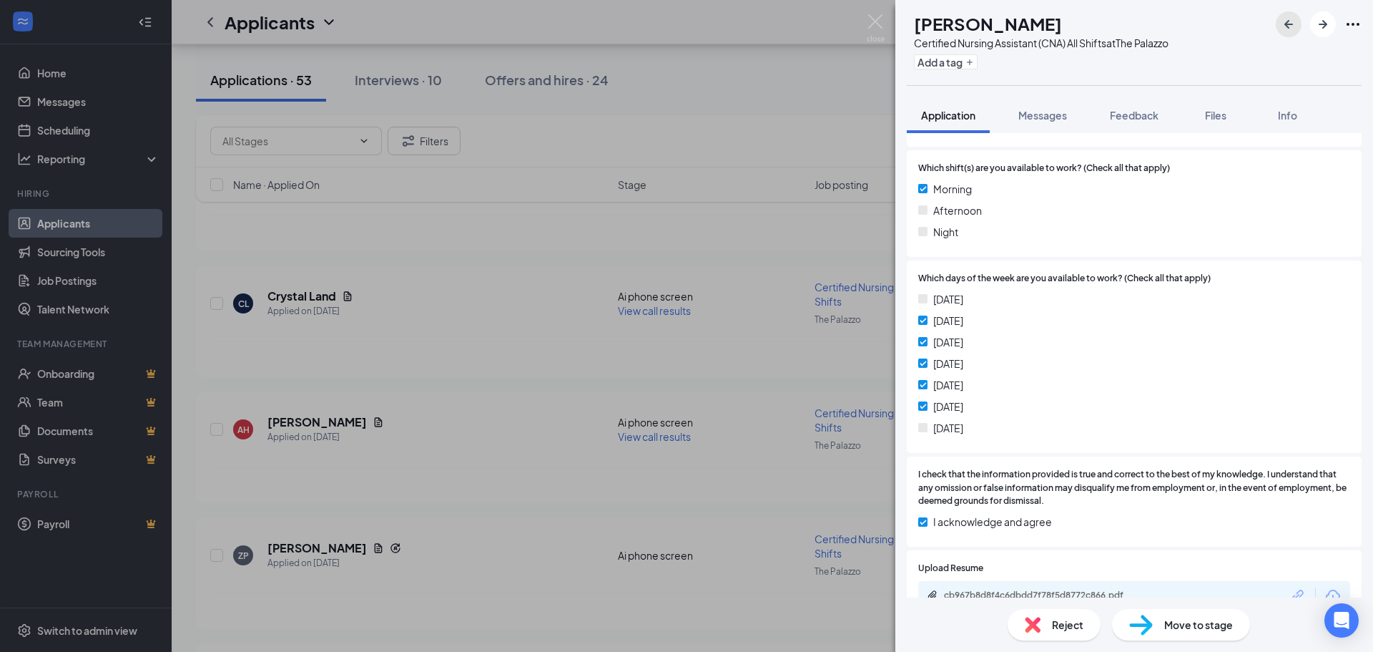
click at [1284, 36] on button "button" at bounding box center [1289, 24] width 26 height 26
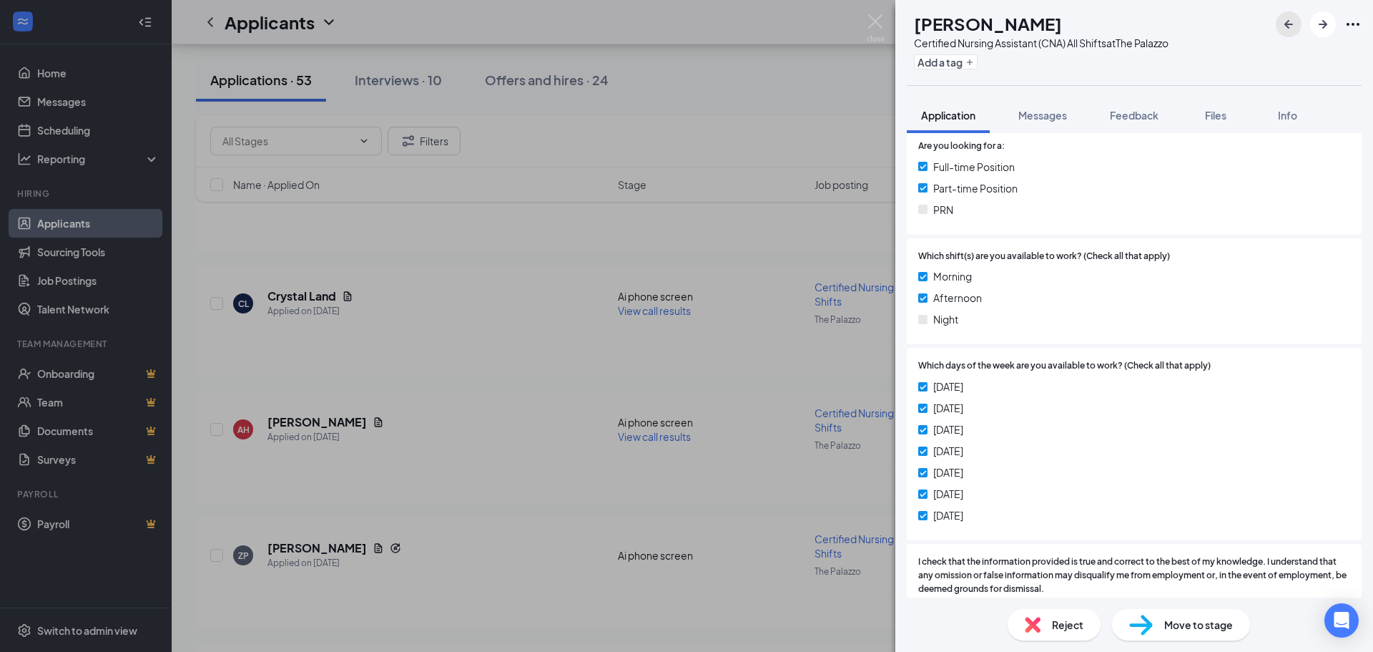
scroll to position [501, 0]
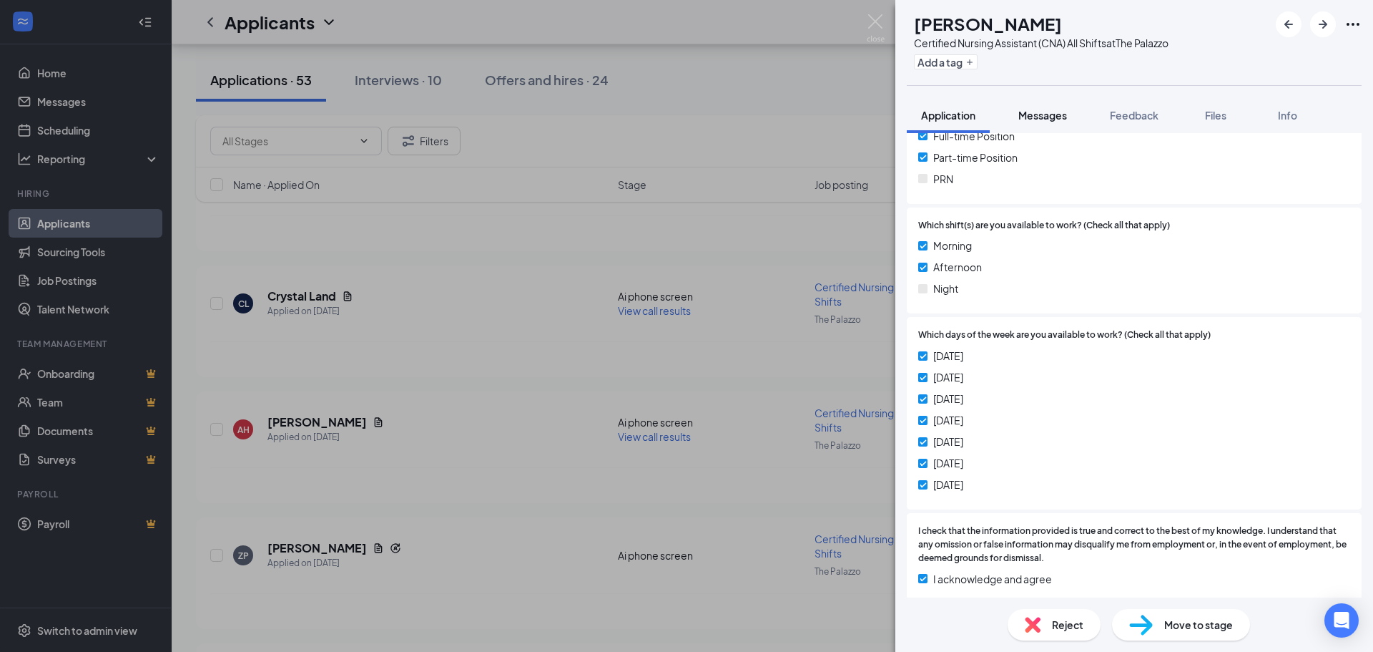
click at [1056, 114] on span "Messages" at bounding box center [1042, 115] width 49 height 13
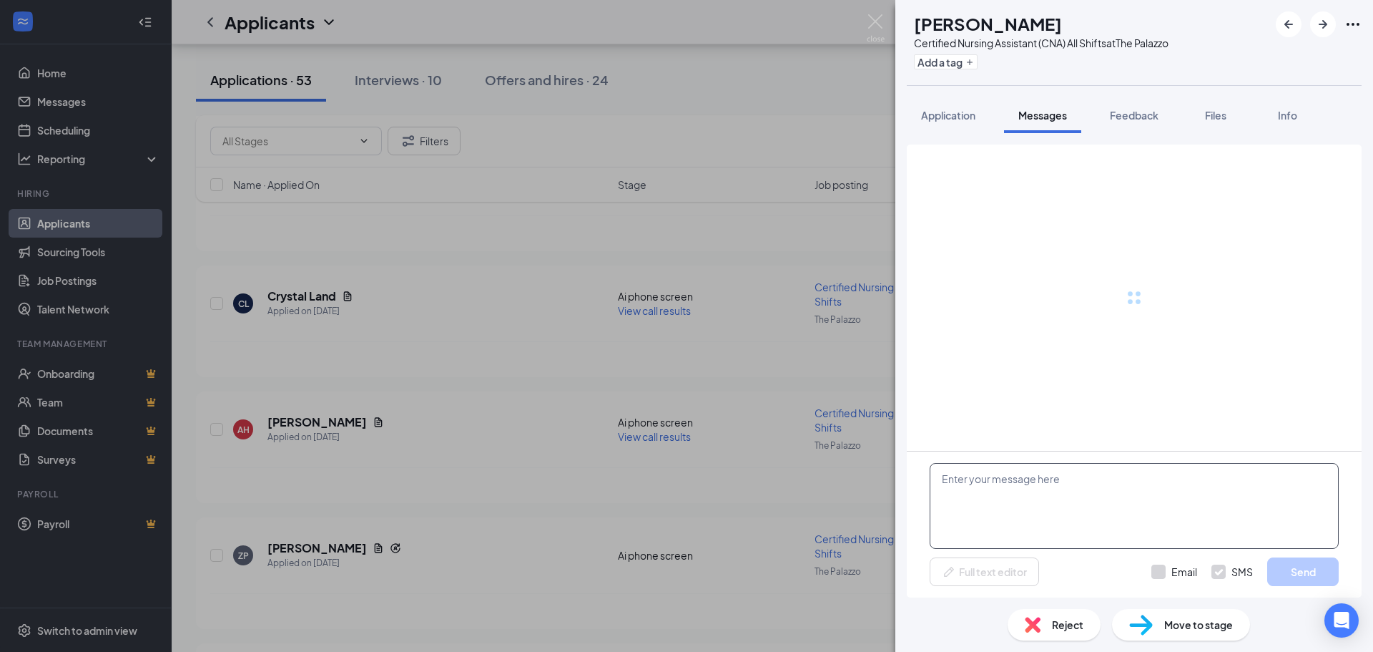
click at [1029, 501] on textarea at bounding box center [1134, 506] width 409 height 86
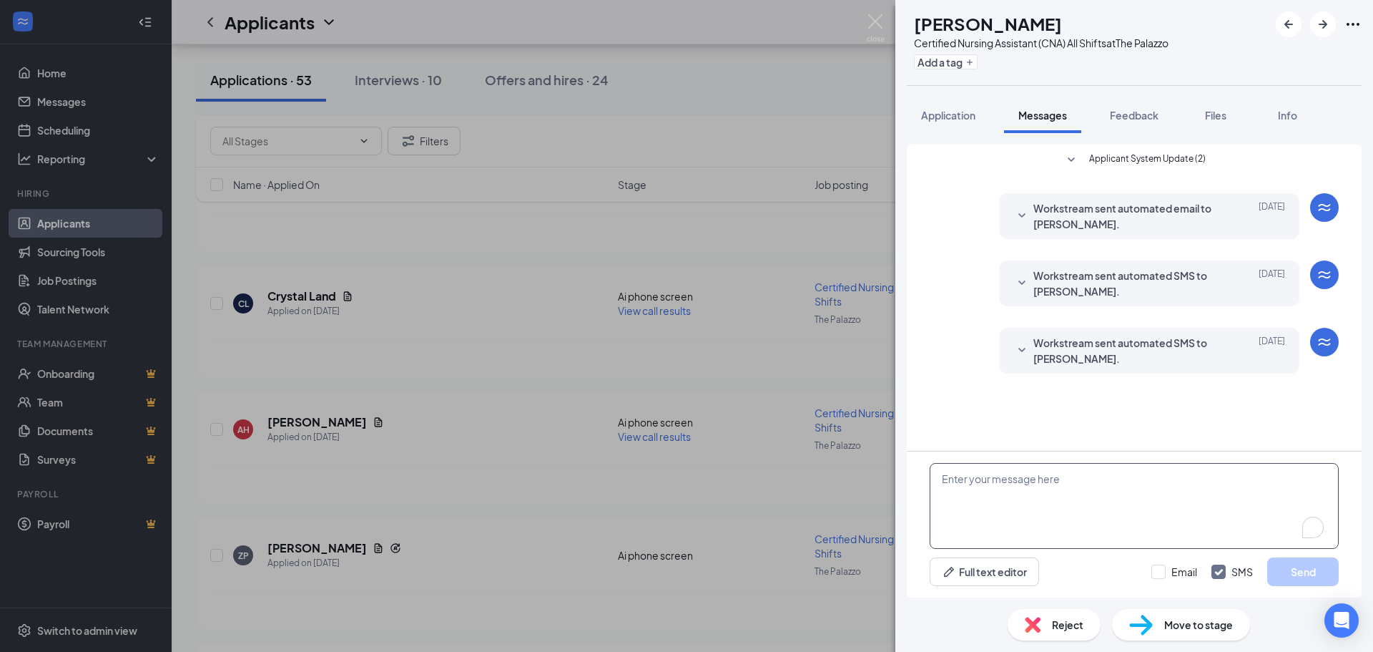
paste textarea "Hi Ashlyn, my name is Cristina and I am the HR Manager here at The Palazzo. I w…"
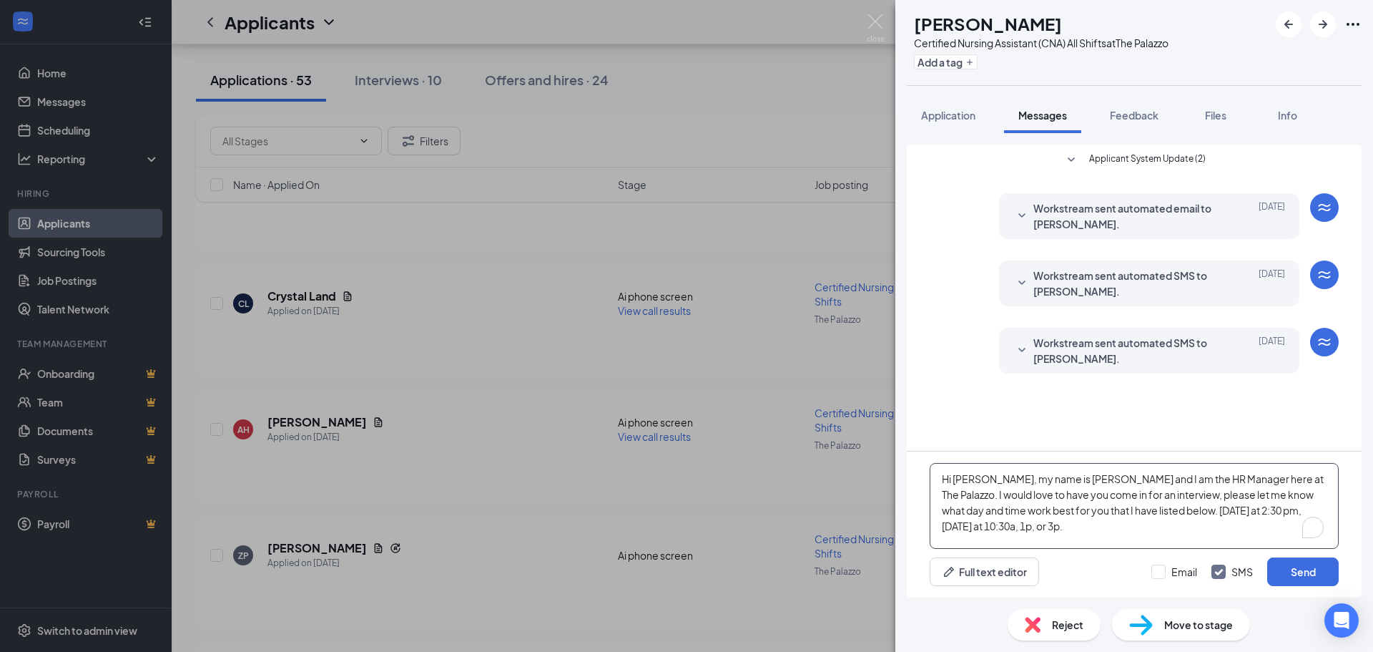
drag, startPoint x: 969, startPoint y: 481, endPoint x: 963, endPoint y: 471, distance: 12.5
click at [967, 478] on textarea "Hi Ashlyn, my name is Cristina and I am the HR Manager here at The Palazzo. I w…" at bounding box center [1134, 506] width 409 height 86
click at [963, 471] on textarea "Hi Ashlyn, my name is Cristina and I am the HR Manager here at The Palazzo. I w…" at bounding box center [1134, 506] width 409 height 86
click at [968, 478] on textarea "Hi Ashlyn, my name is Cristina and I am the HR Manager here at The Palazzo. I w…" at bounding box center [1134, 506] width 409 height 86
click at [969, 478] on textarea "Hi Ashlyn, my name is Cristina and I am the HR Manager here at The Palazzo. I w…" at bounding box center [1134, 506] width 409 height 86
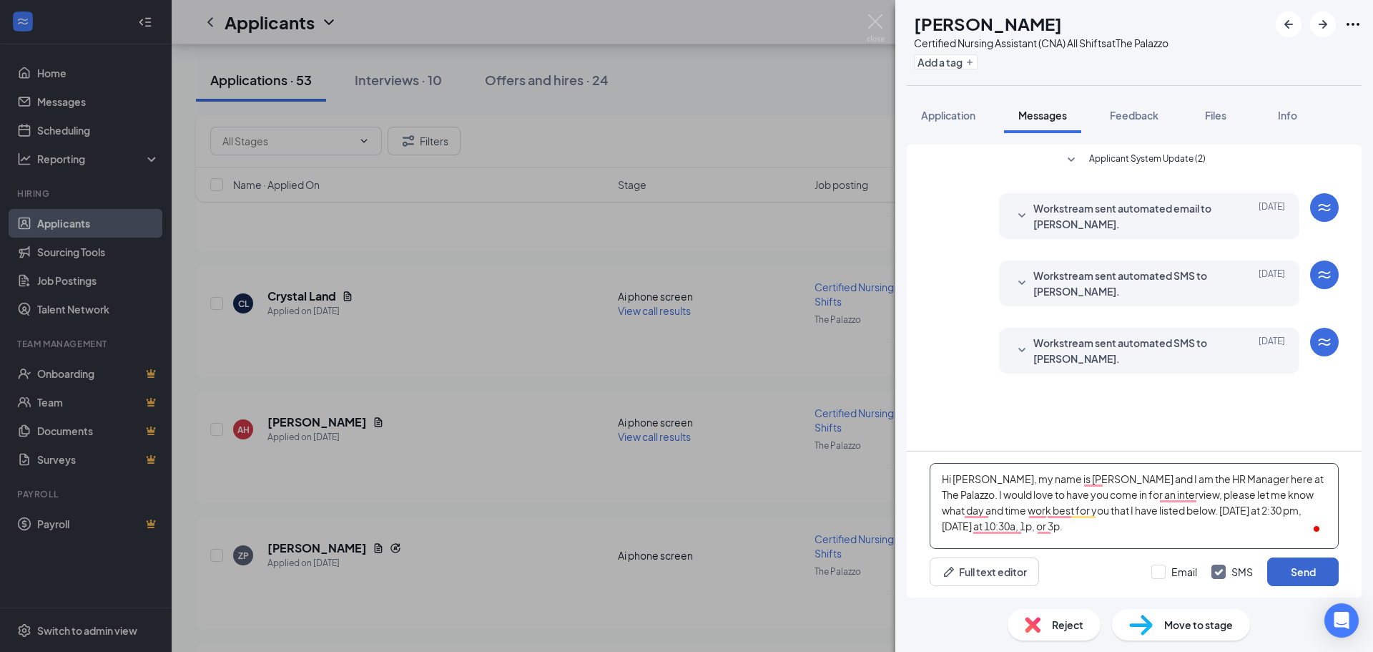
type textarea "Hi [PERSON_NAME], my name is [PERSON_NAME] and I am the HR Manager here at The …"
click at [1292, 574] on button "Send" at bounding box center [1303, 571] width 72 height 29
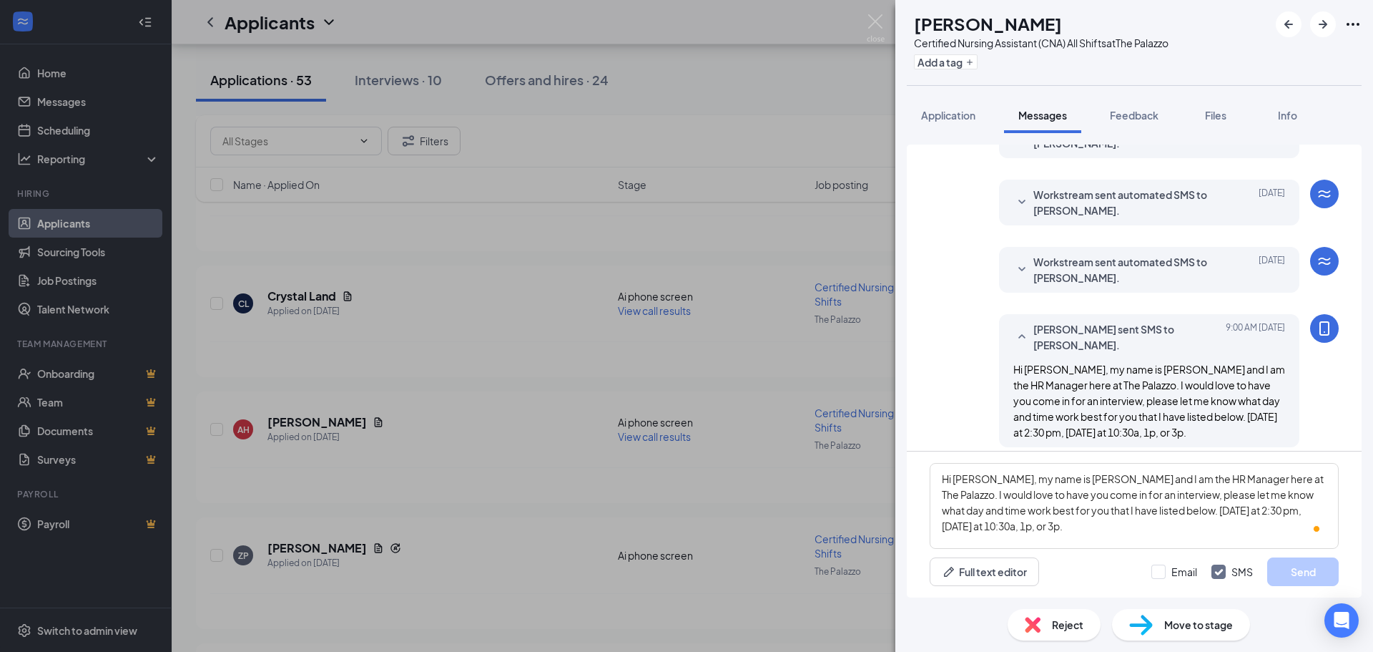
scroll to position [92, 0]
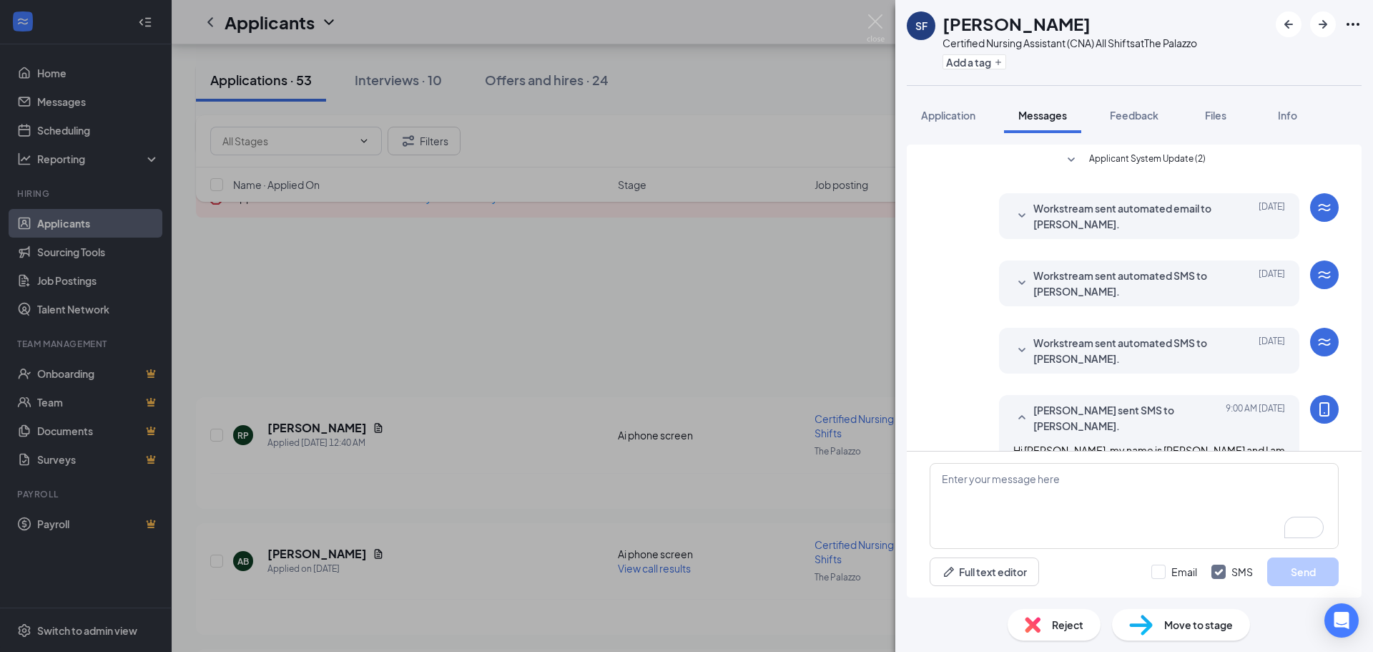
scroll to position [2145, 0]
